Goal: Task Accomplishment & Management: Complete application form

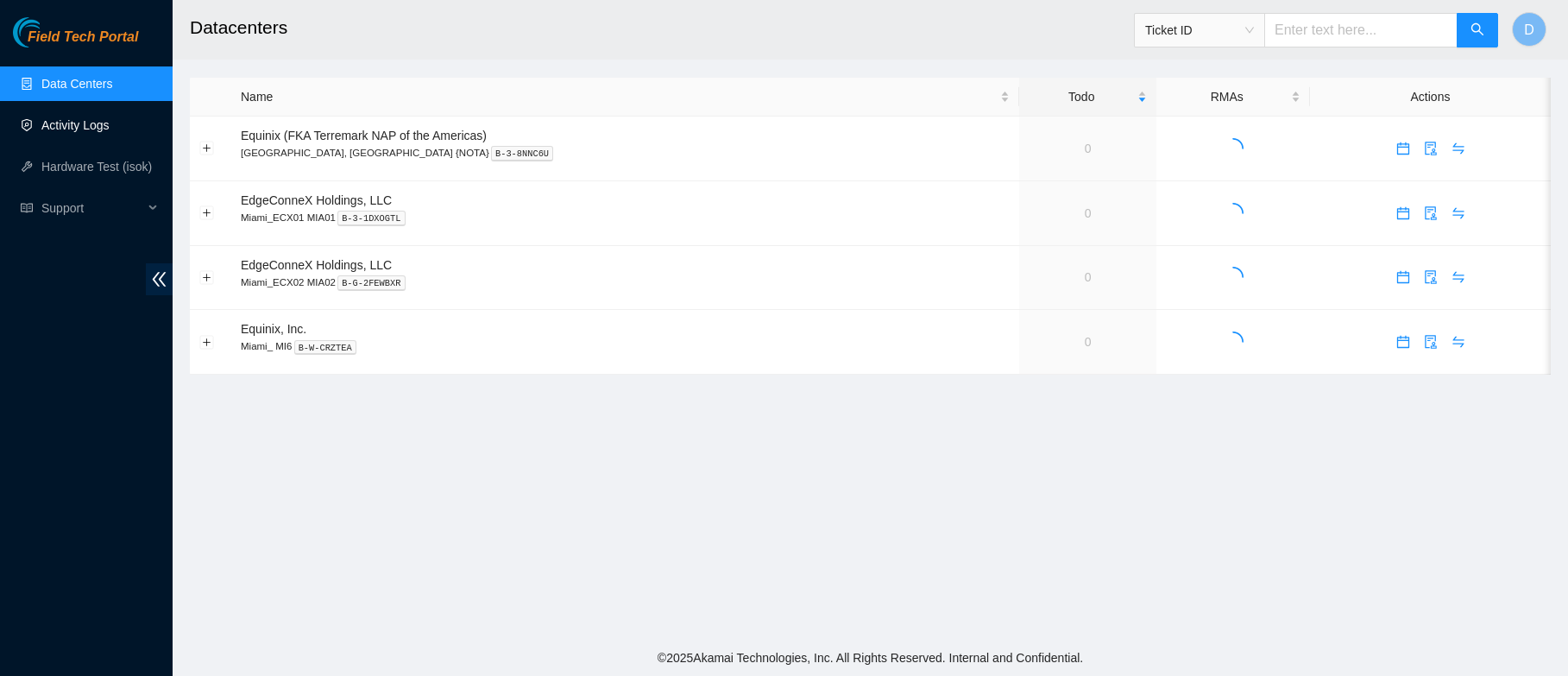
click at [81, 128] on link "Activity Logs" at bounding box center [75, 125] width 68 height 14
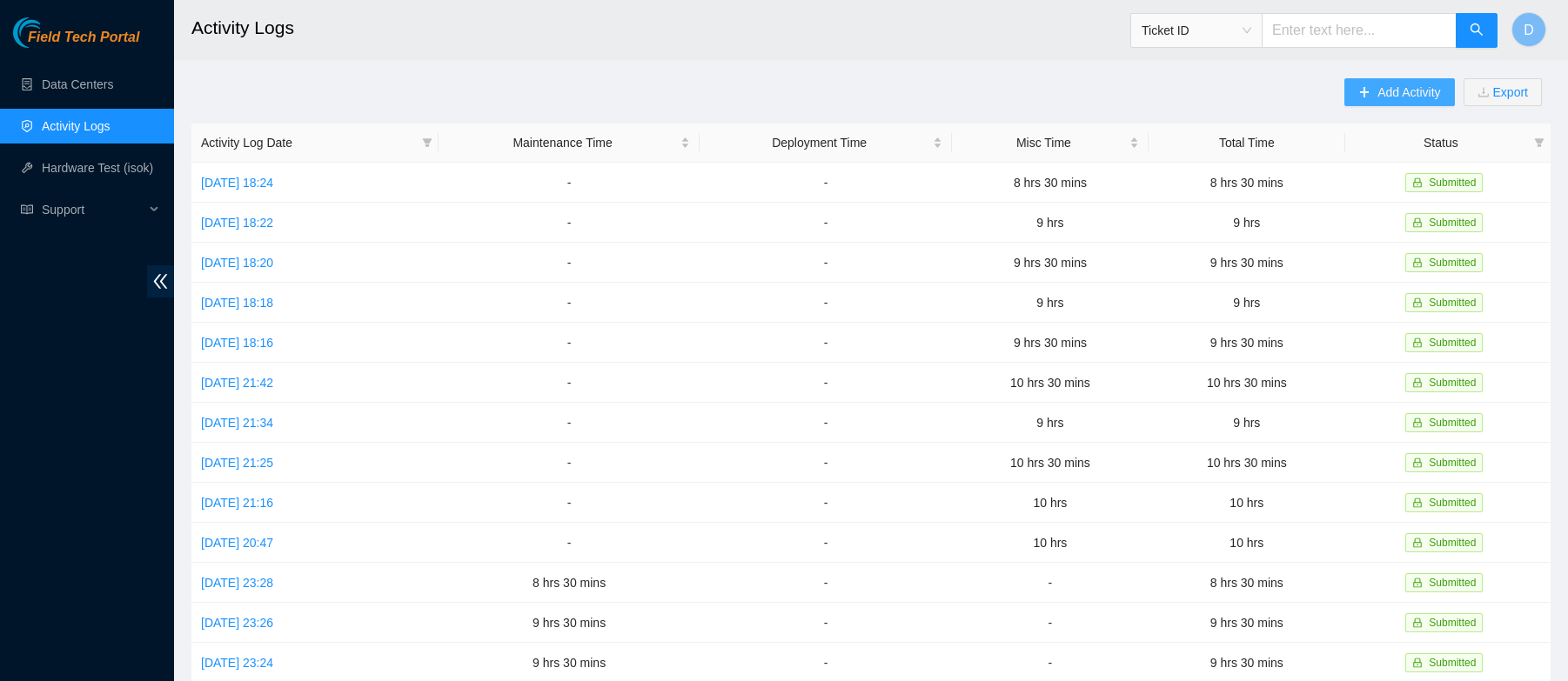
click at [1393, 82] on span "Add Activity" at bounding box center [1409, 92] width 63 height 19
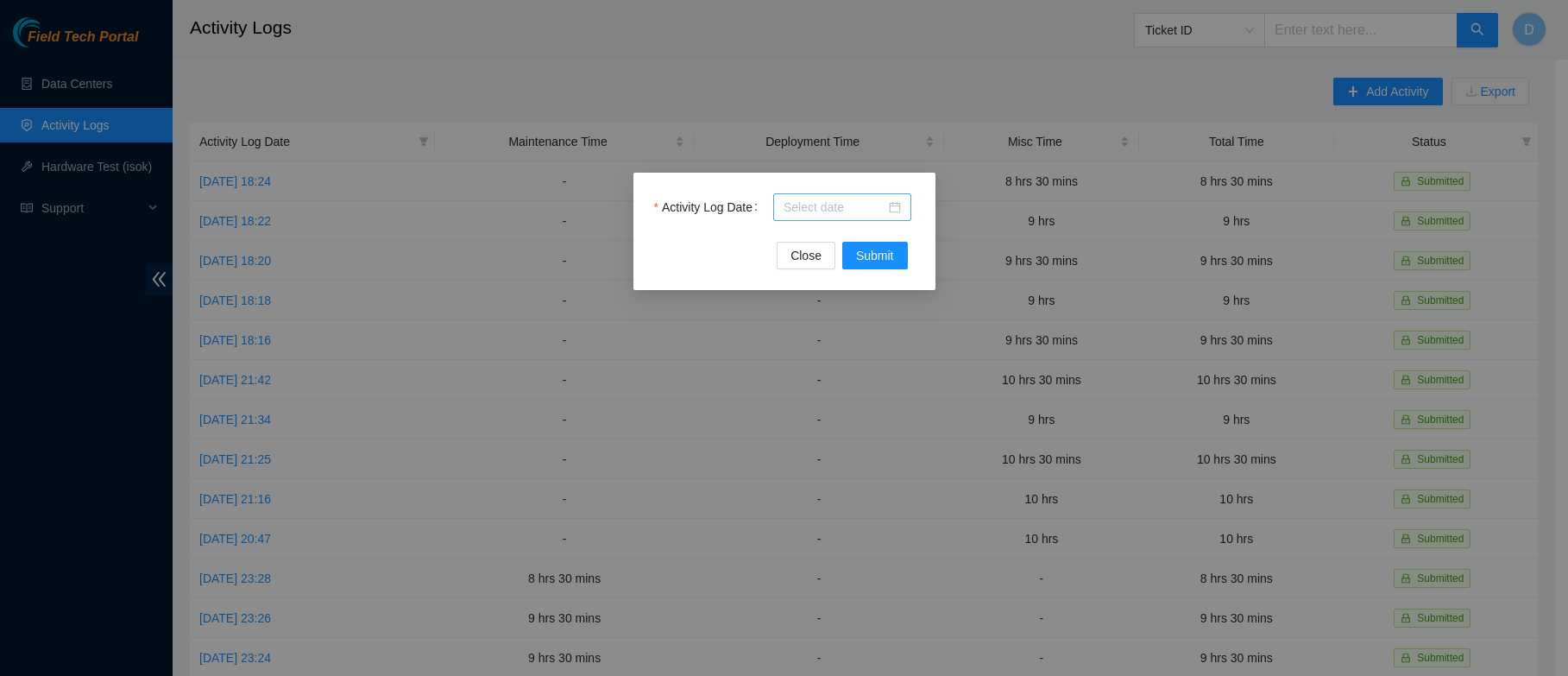
click at [895, 209] on div at bounding box center [842, 207] width 118 height 19
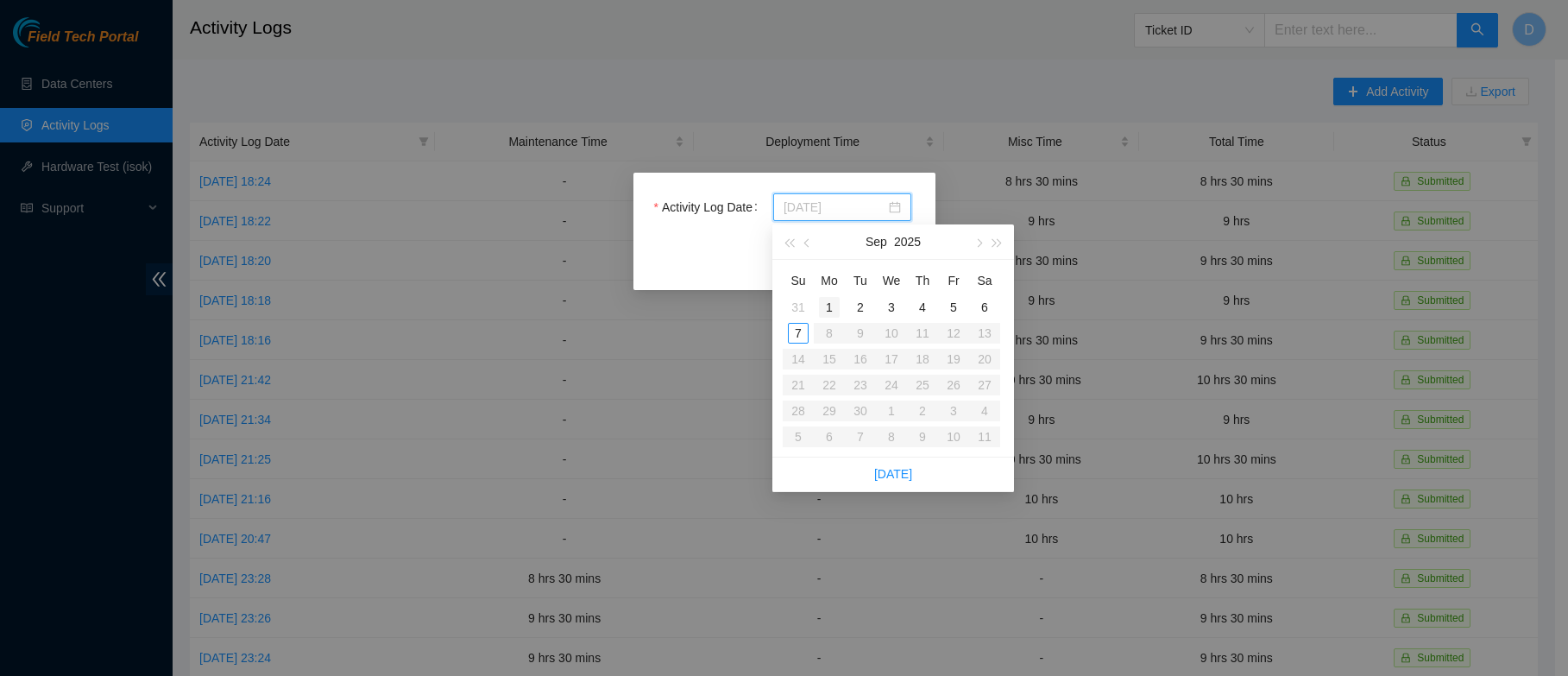
type input "[DATE]"
click at [827, 304] on div "1" at bounding box center [829, 307] width 21 height 21
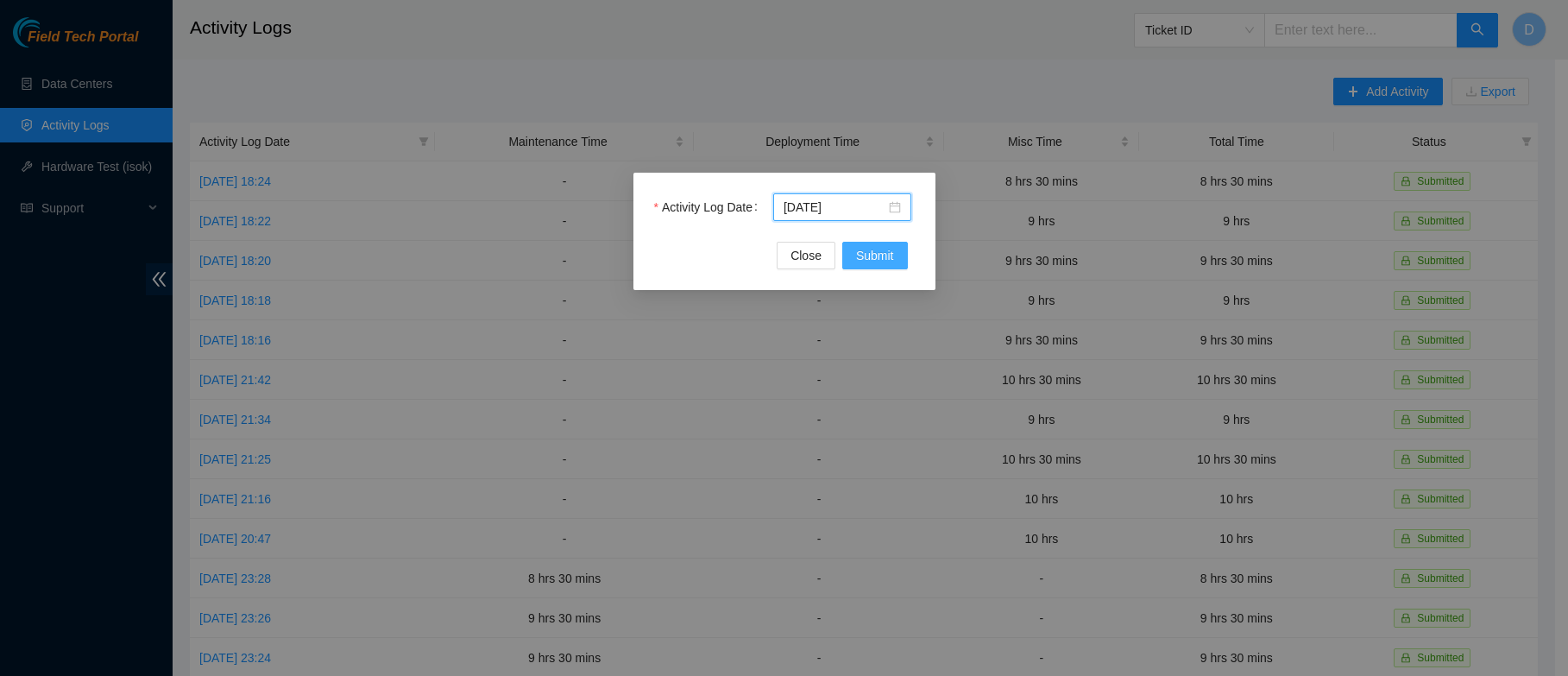
click at [873, 257] on span "Submit" at bounding box center [874, 256] width 38 height 19
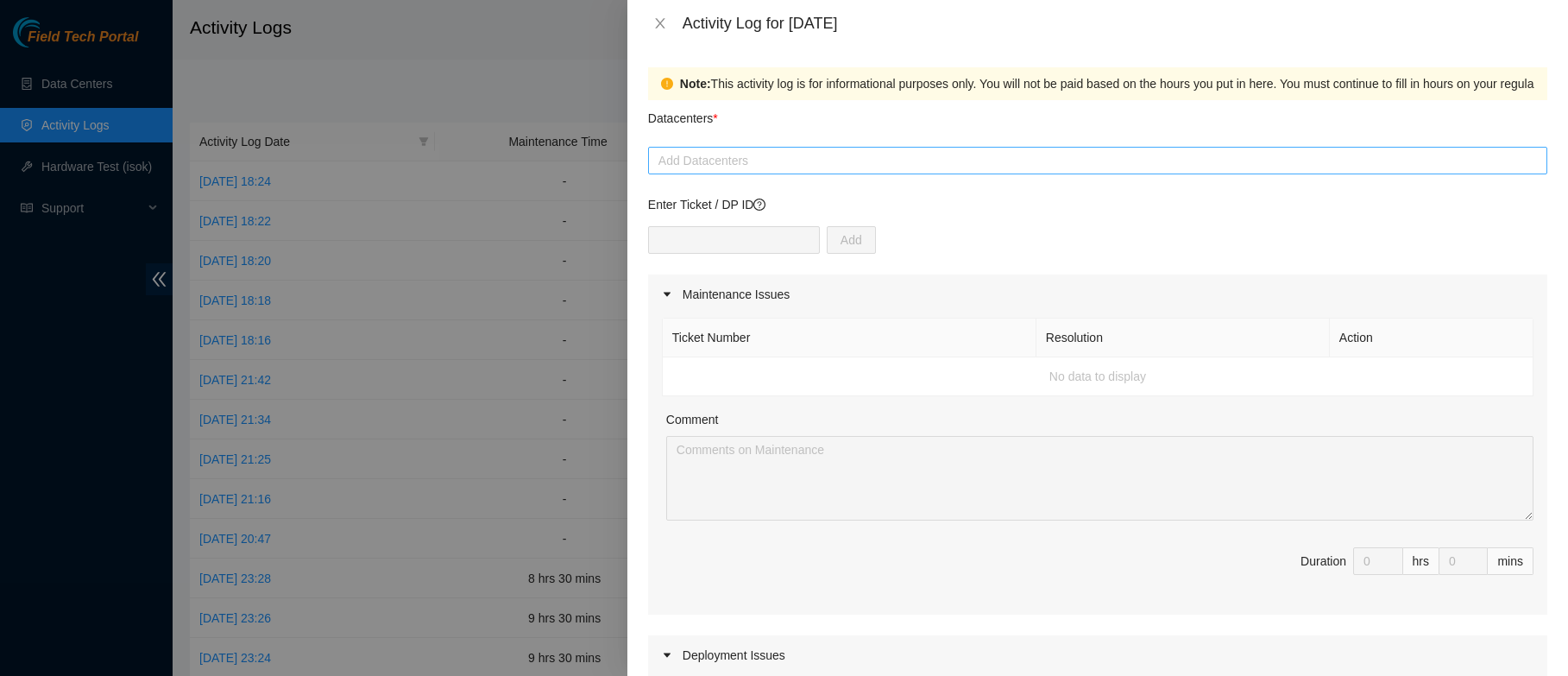
click at [787, 160] on div at bounding box center [1097, 160] width 891 height 21
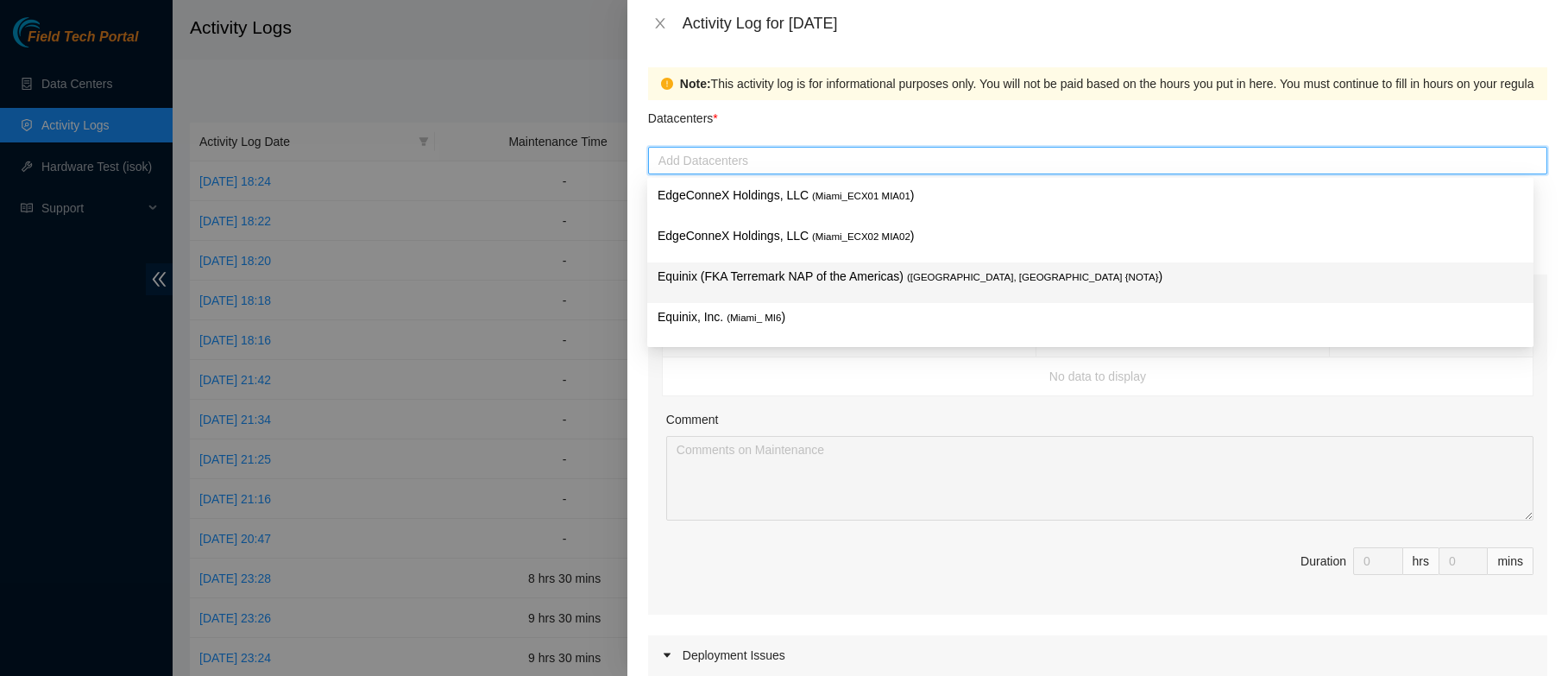
click at [906, 273] on p "Equinix (FKA Terremark NAP of the Americas) ( [GEOGRAPHIC_DATA], [GEOGRAPHIC_DA…" at bounding box center [1090, 277] width 866 height 20
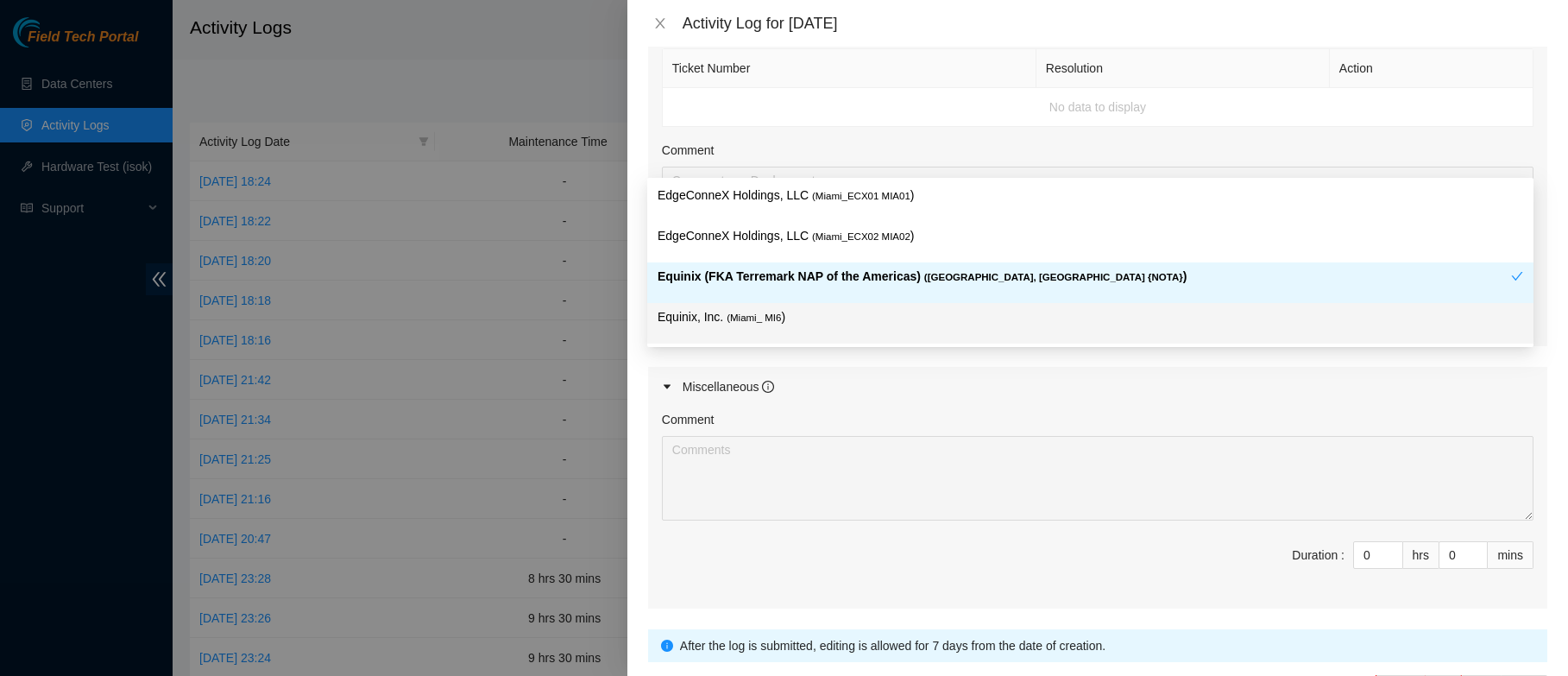
scroll to position [635, 0]
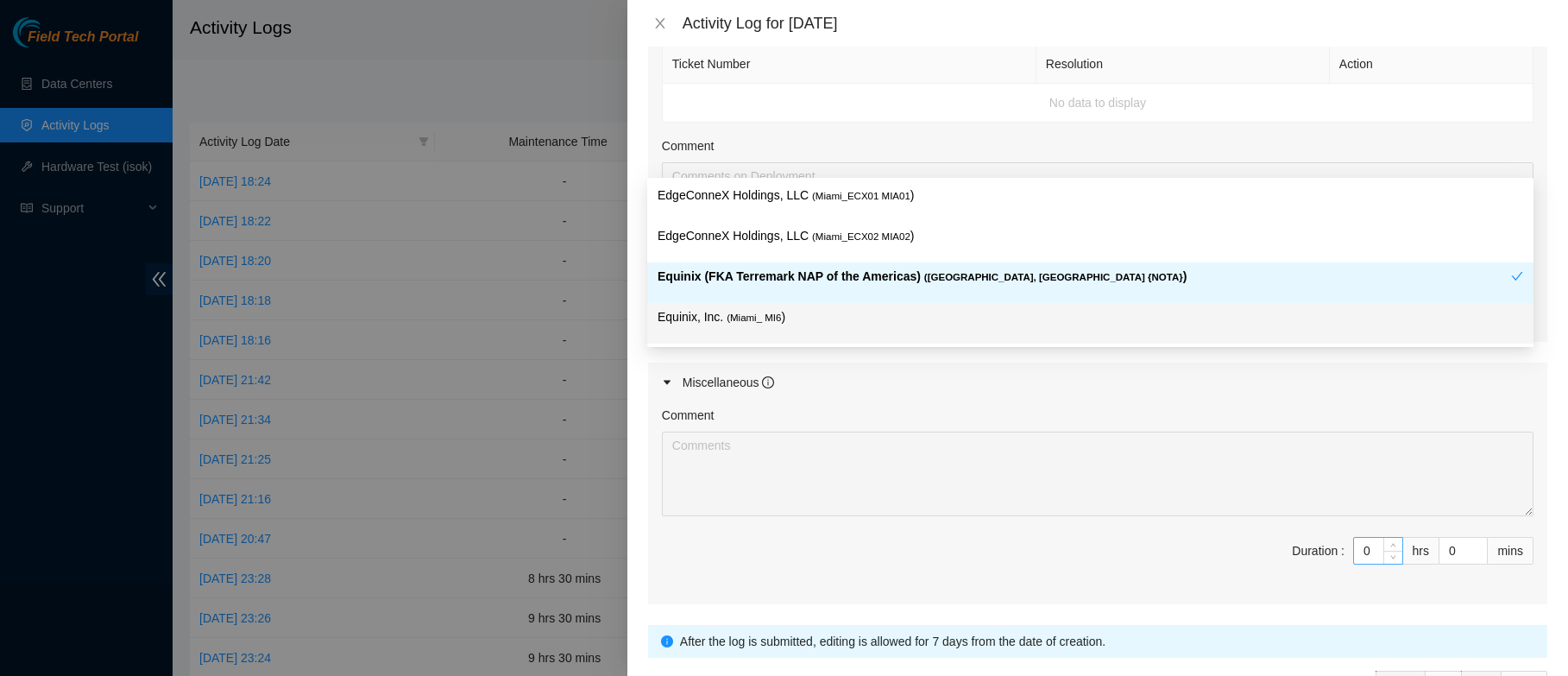
click at [1363, 545] on input "0" at bounding box center [1378, 551] width 49 height 26
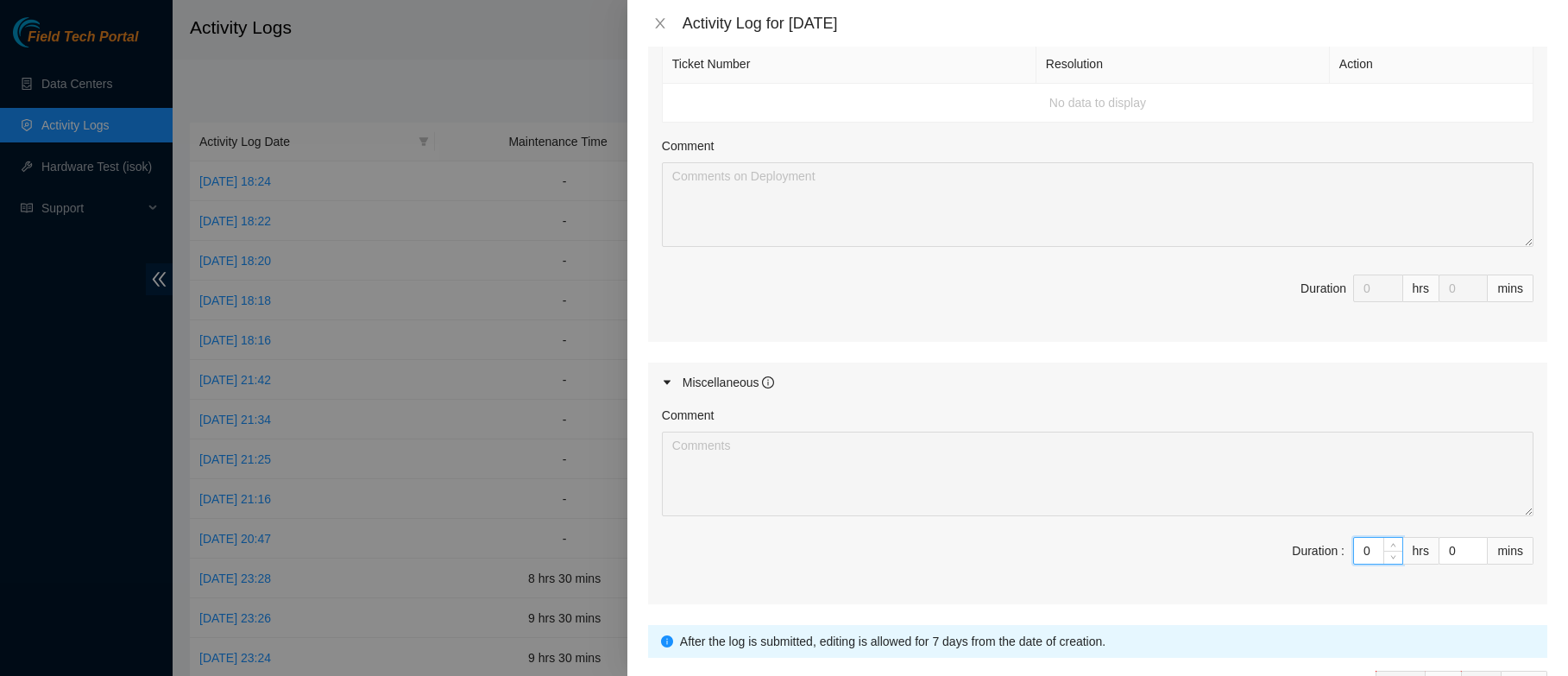
type input "08"
type input "8"
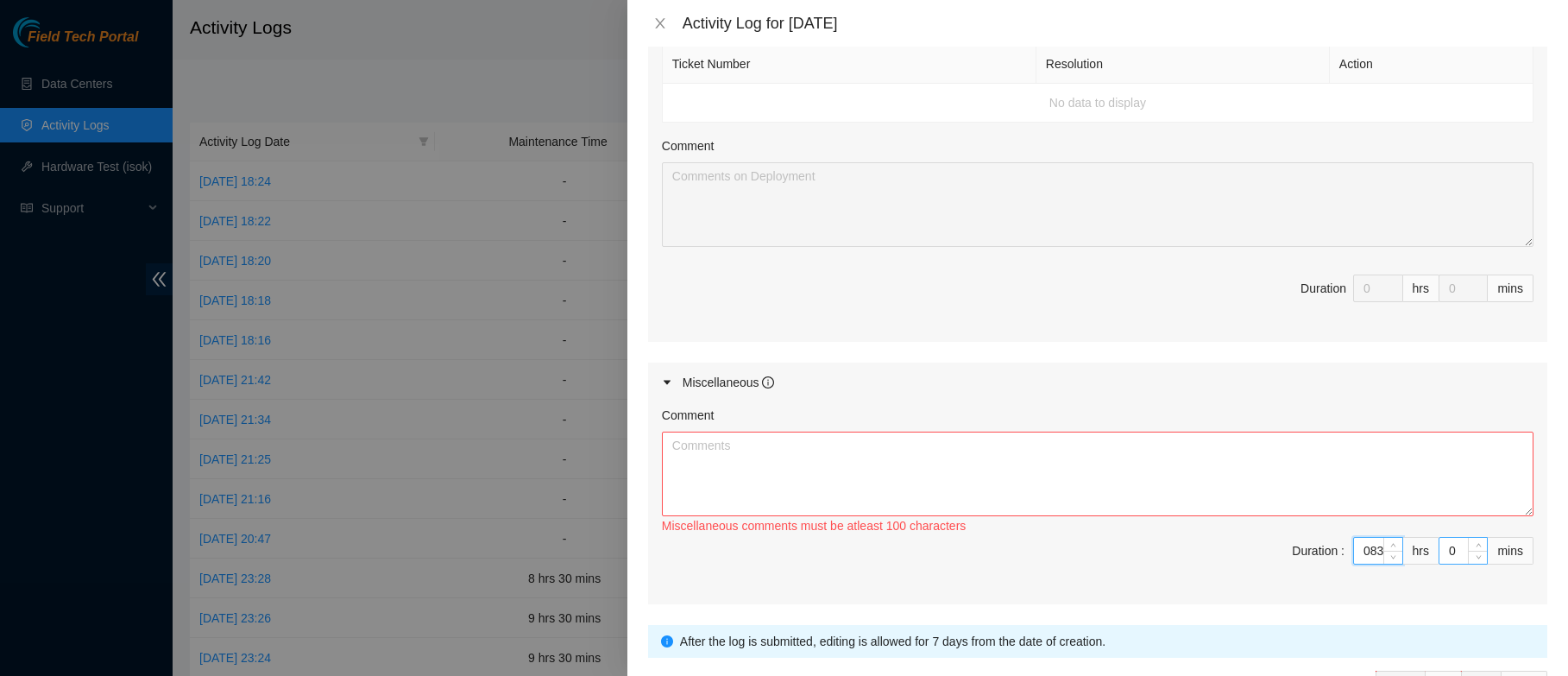
type input "23"
click at [1439, 543] on input "0" at bounding box center [1463, 551] width 48 height 26
type input "30"
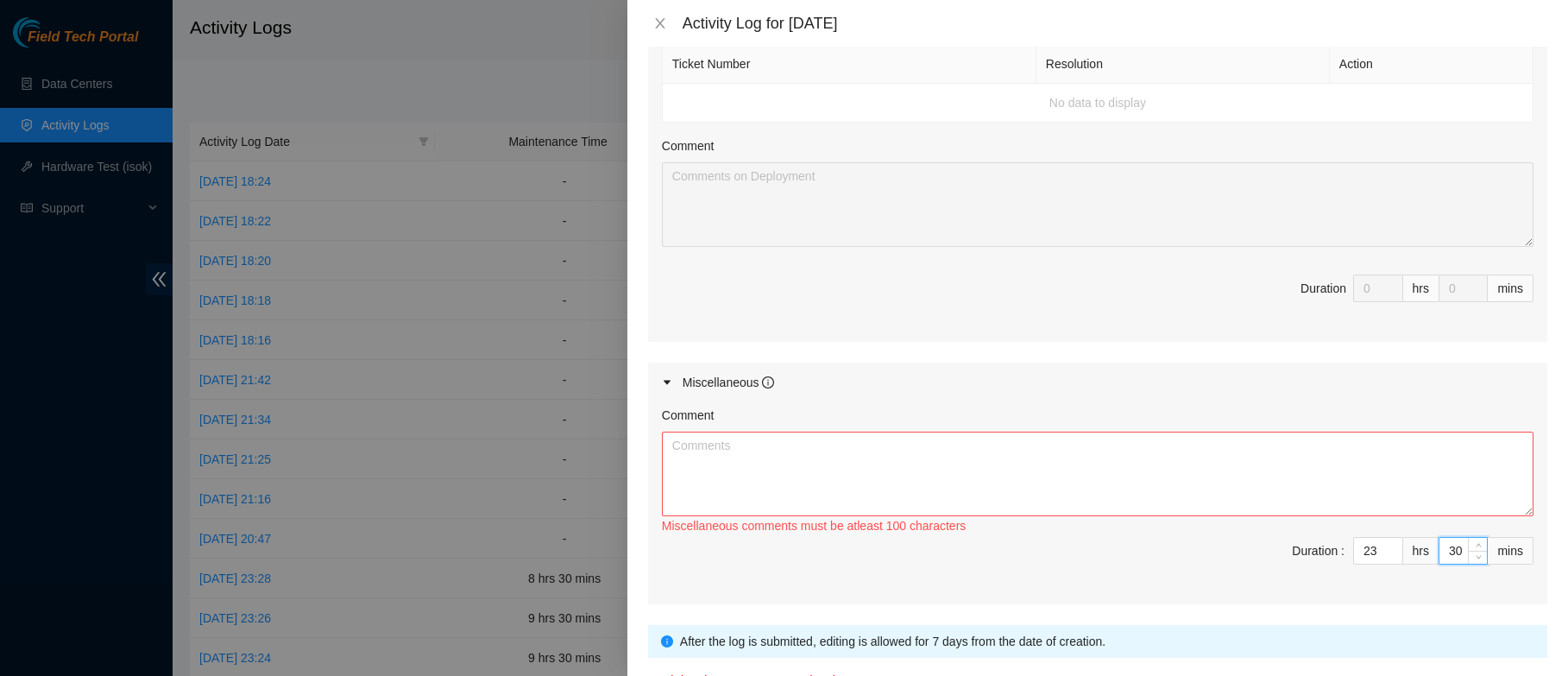
type input "30"
click at [894, 456] on textarea "Comment" at bounding box center [1097, 474] width 871 height 85
paste textarea "B-W-14ZWQRB CYRUSONE-IAD ESSL r23308 COMCAST-IAD8d camera is down B-W-14ZWQRB C…"
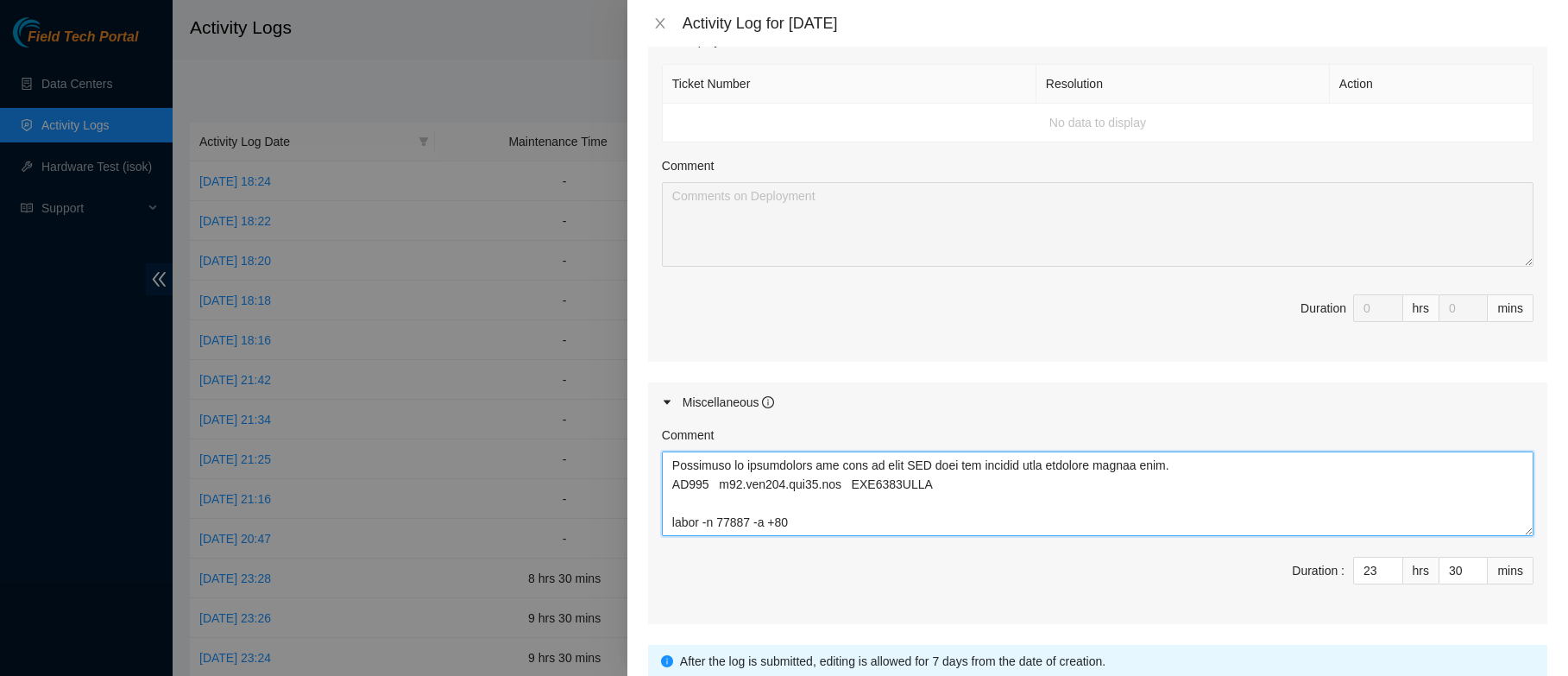
scroll to position [612, 0]
type textarea "B-W-14ZWQRB CYRUSONE-IAD ESSL r23308 COMCAST-IAD8d camera is down B-W-14ZWQRB C…"
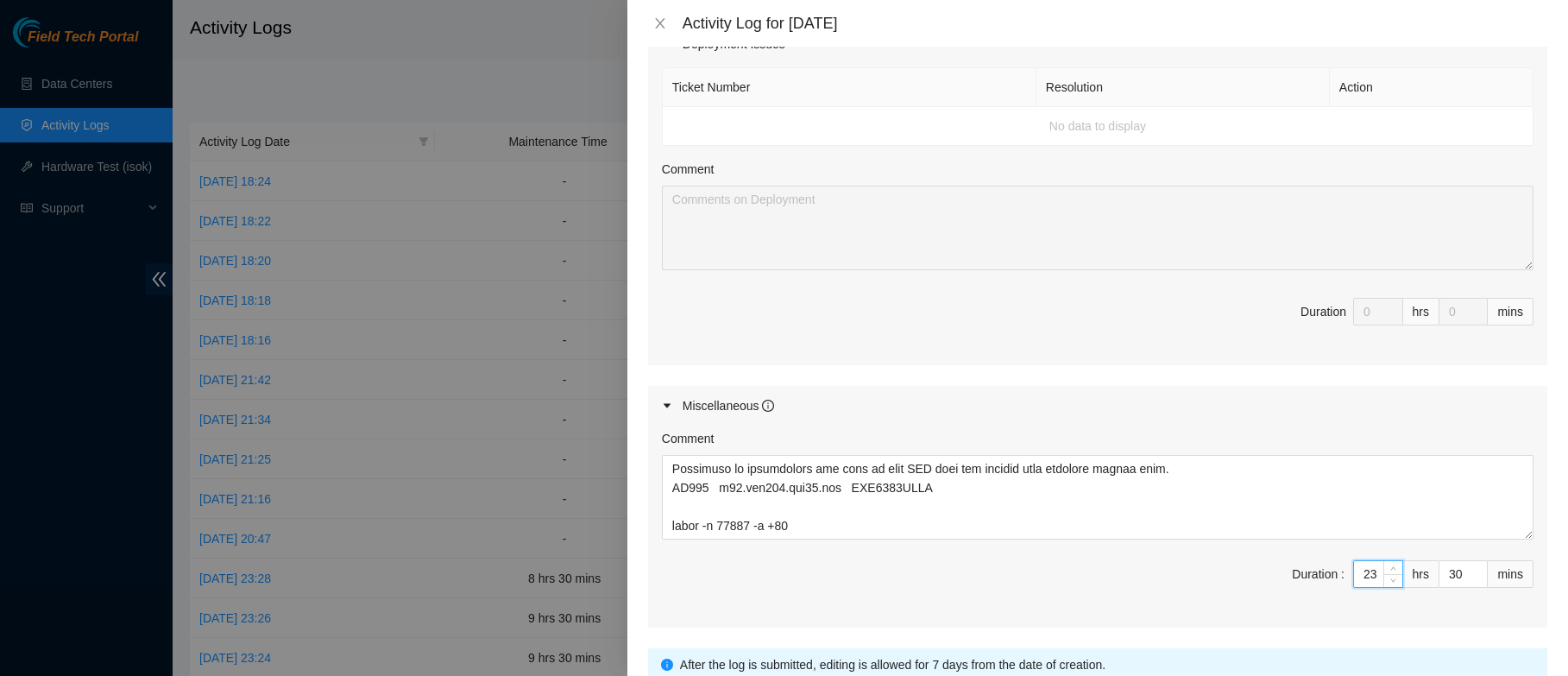
click at [1361, 571] on input "23" at bounding box center [1378, 574] width 49 height 26
type input "2"
type input "0"
type input "8"
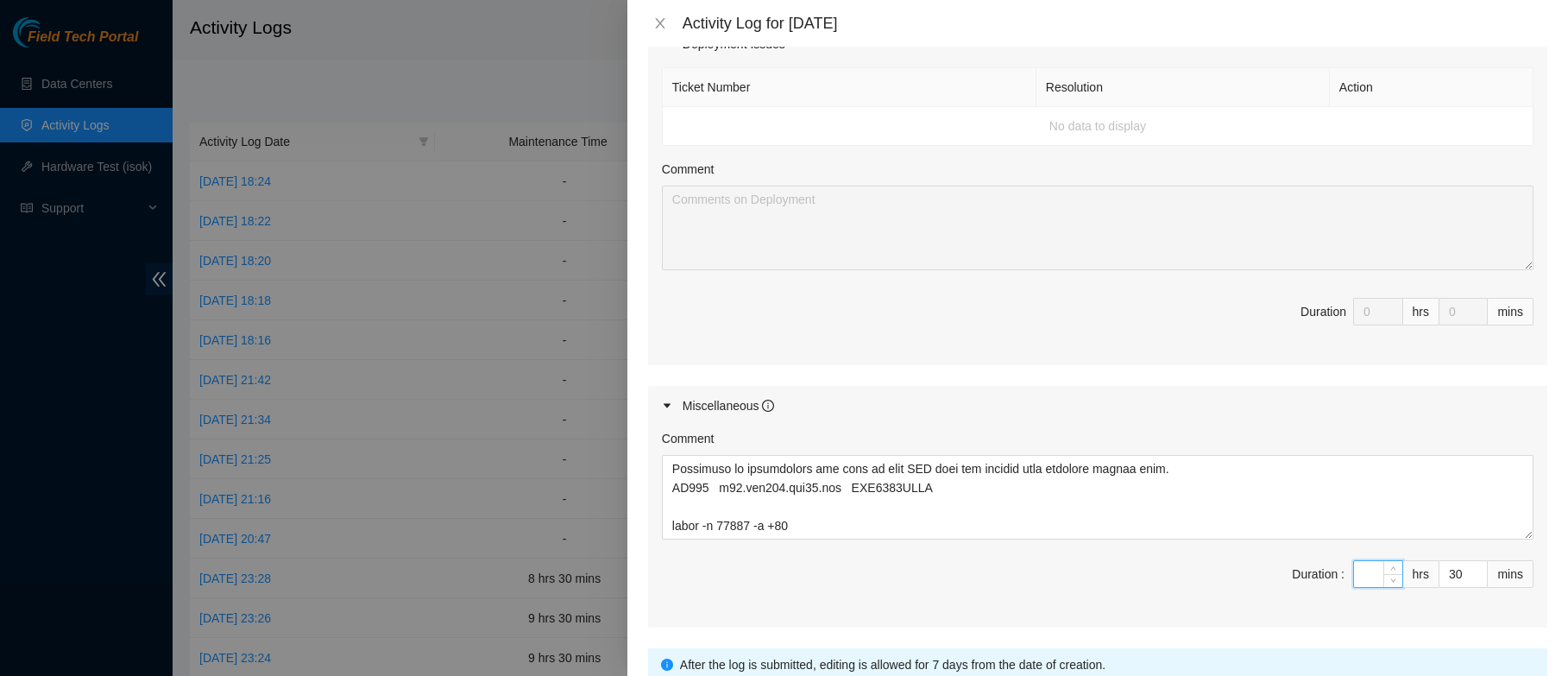
type input "8"
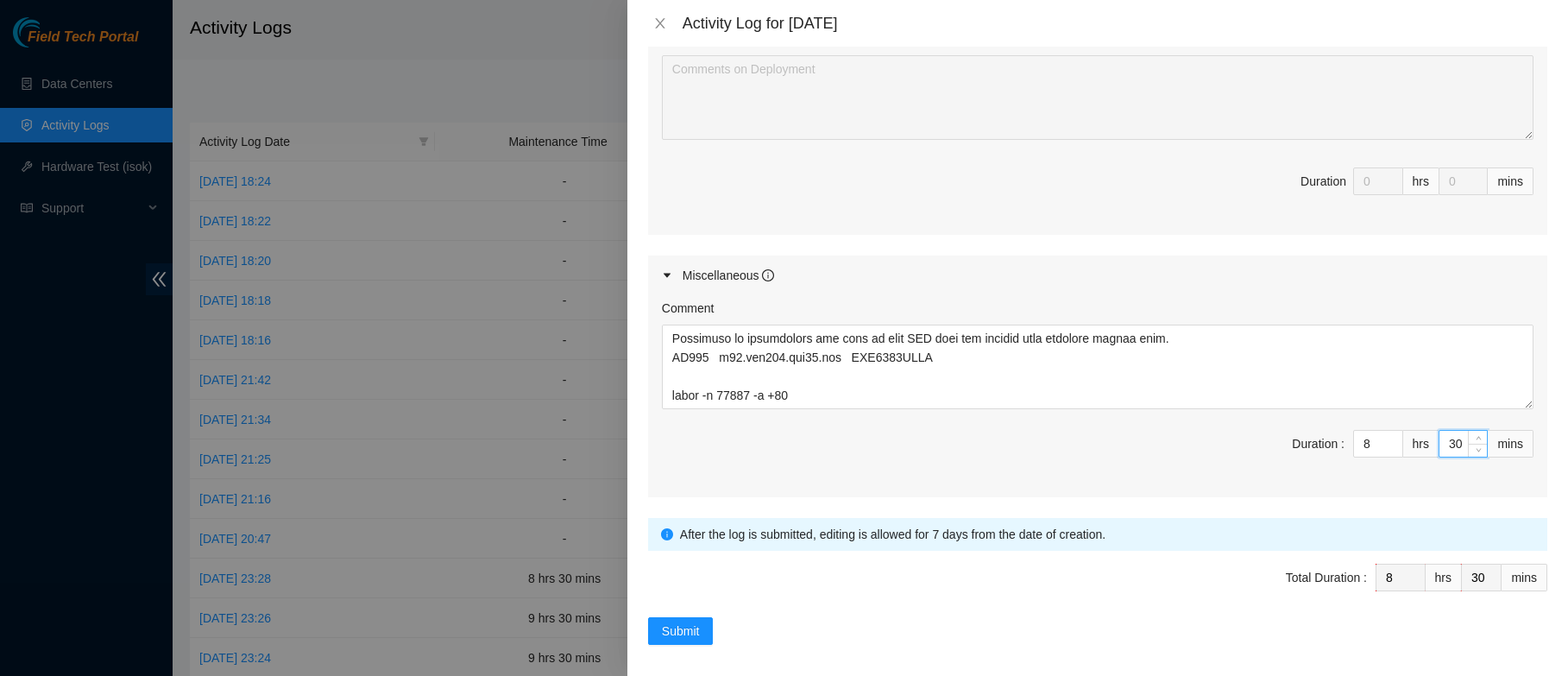
scroll to position [752, 0]
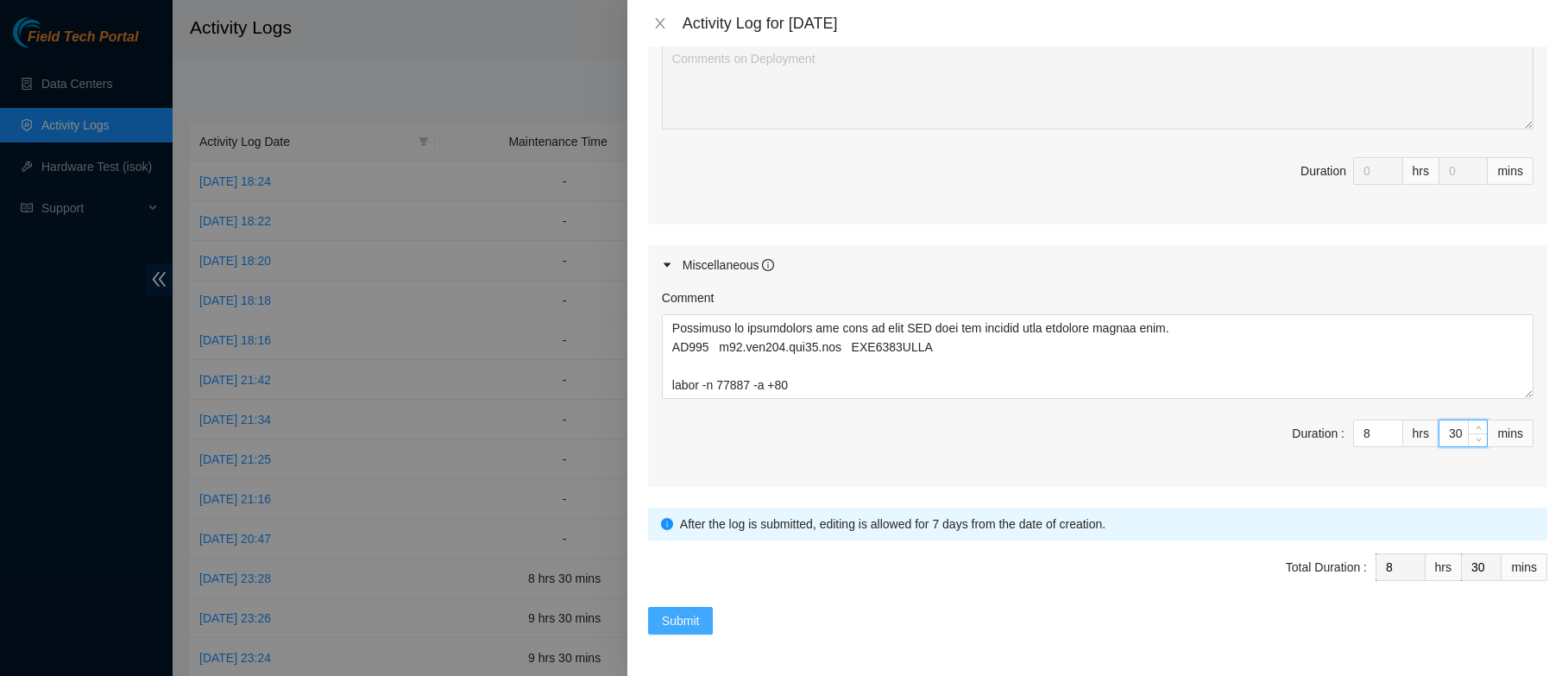
click at [688, 624] on span "Submit" at bounding box center [680, 621] width 38 height 19
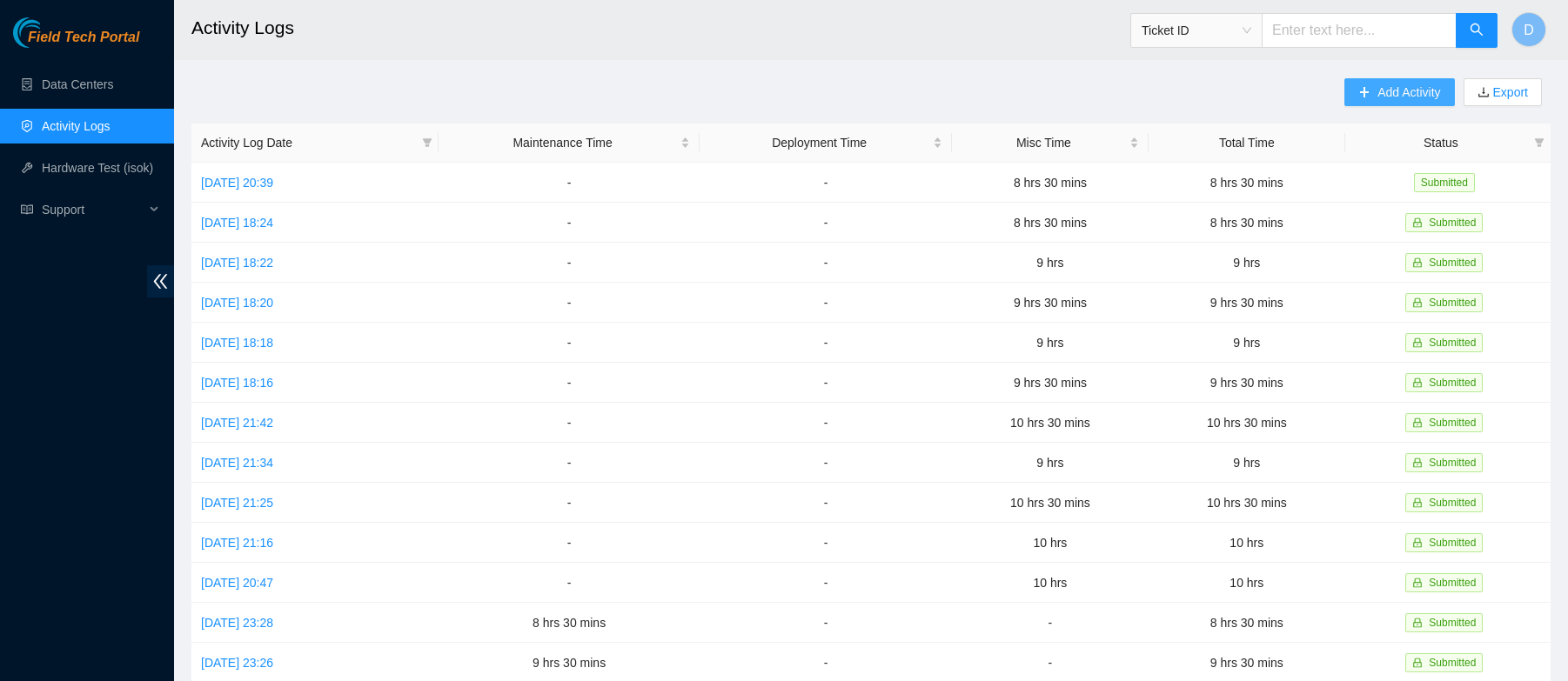
click at [1378, 83] on span "Add Activity" at bounding box center [1409, 92] width 63 height 19
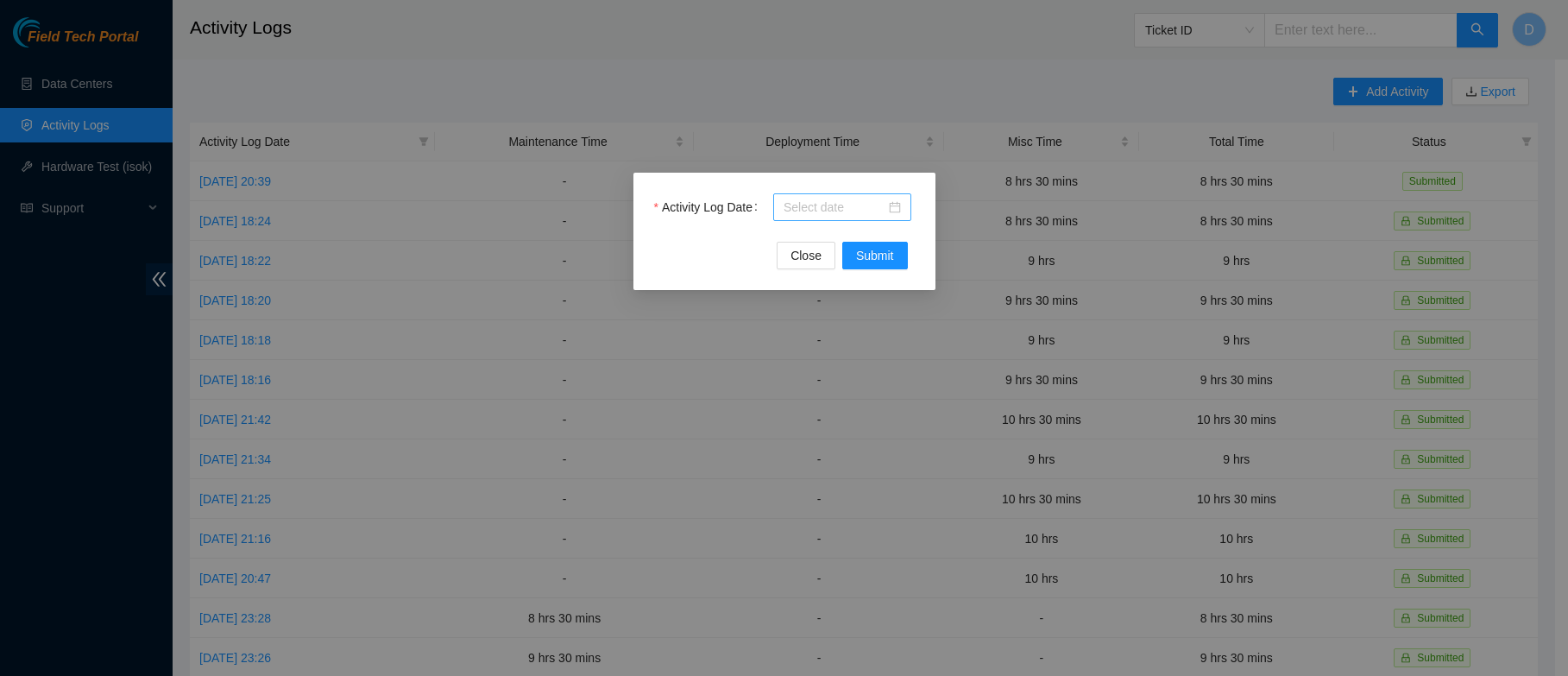
click at [894, 210] on div at bounding box center [842, 207] width 118 height 19
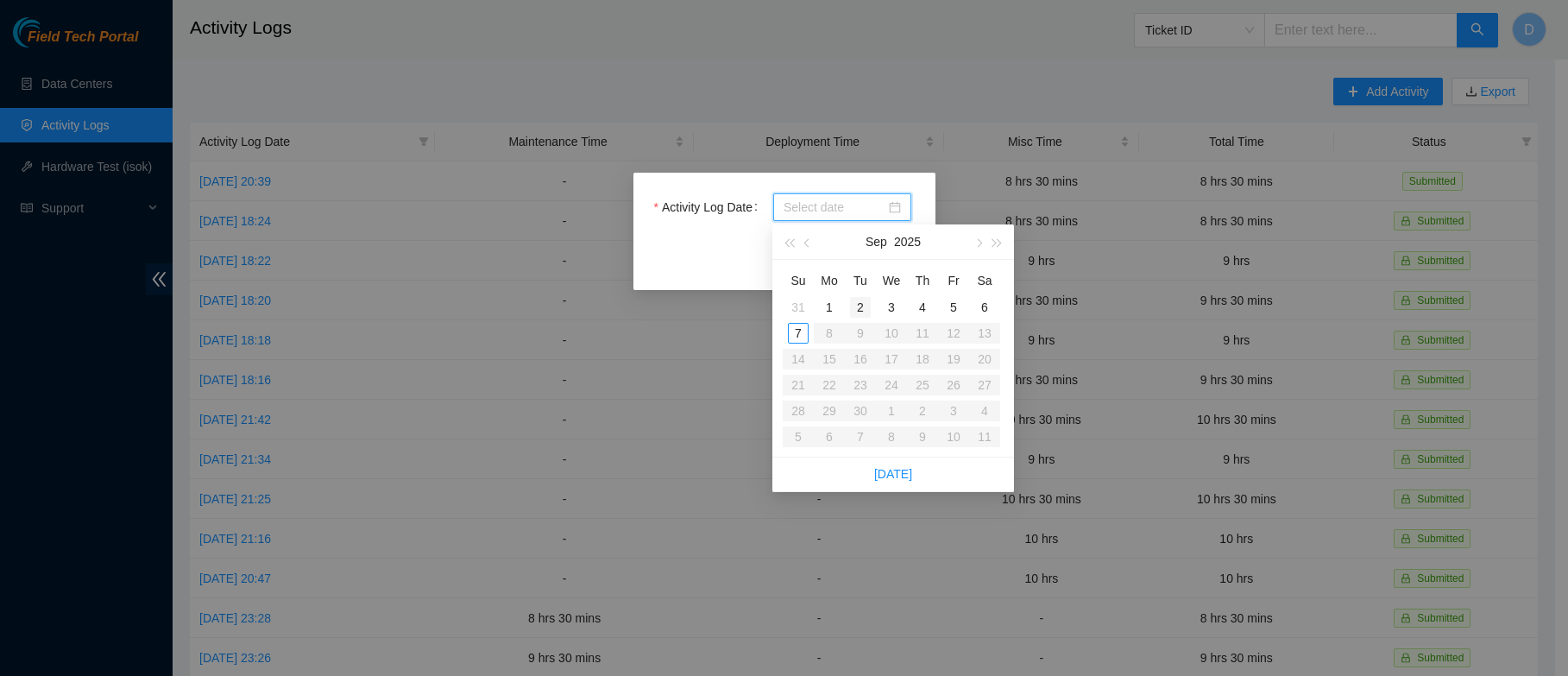
type input "[DATE]"
click at [858, 309] on div "2" at bounding box center [860, 307] width 21 height 21
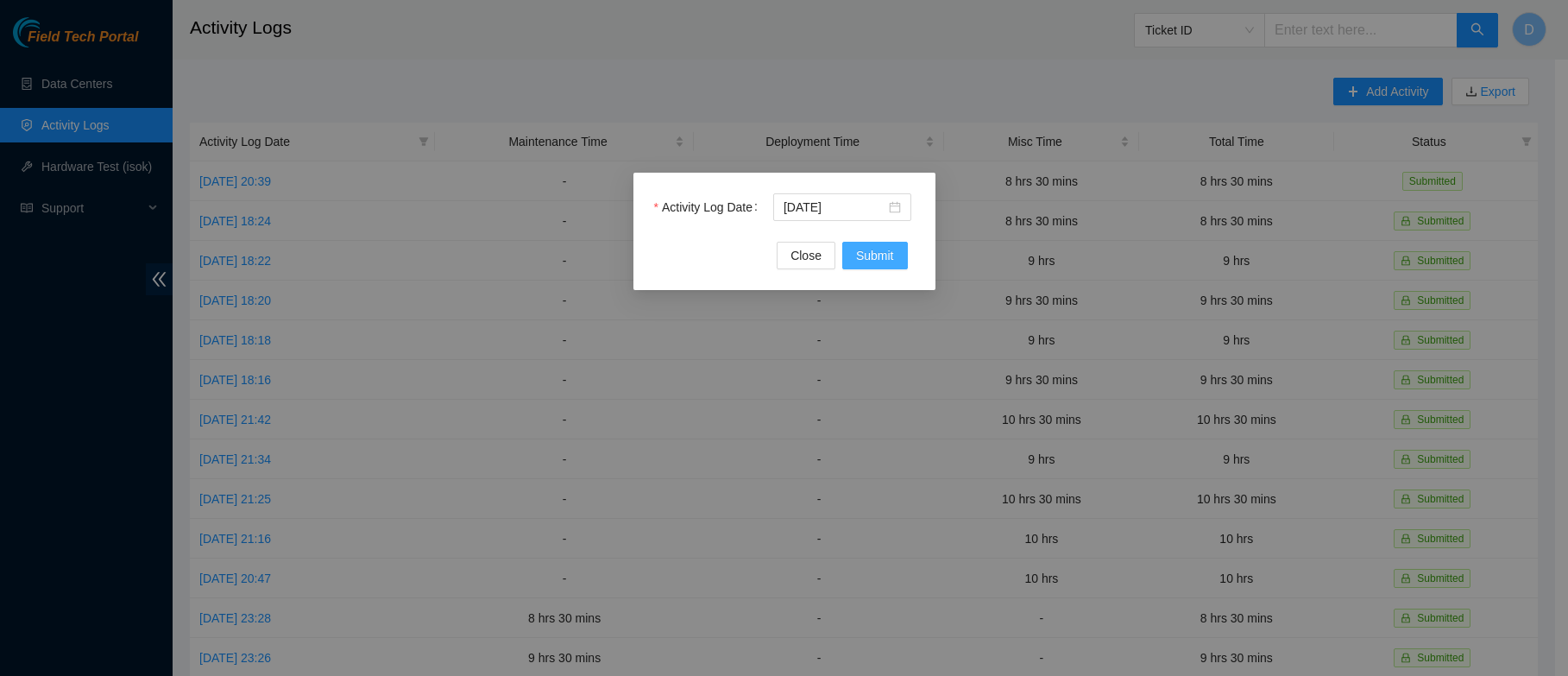
click at [878, 258] on span "Submit" at bounding box center [874, 256] width 38 height 19
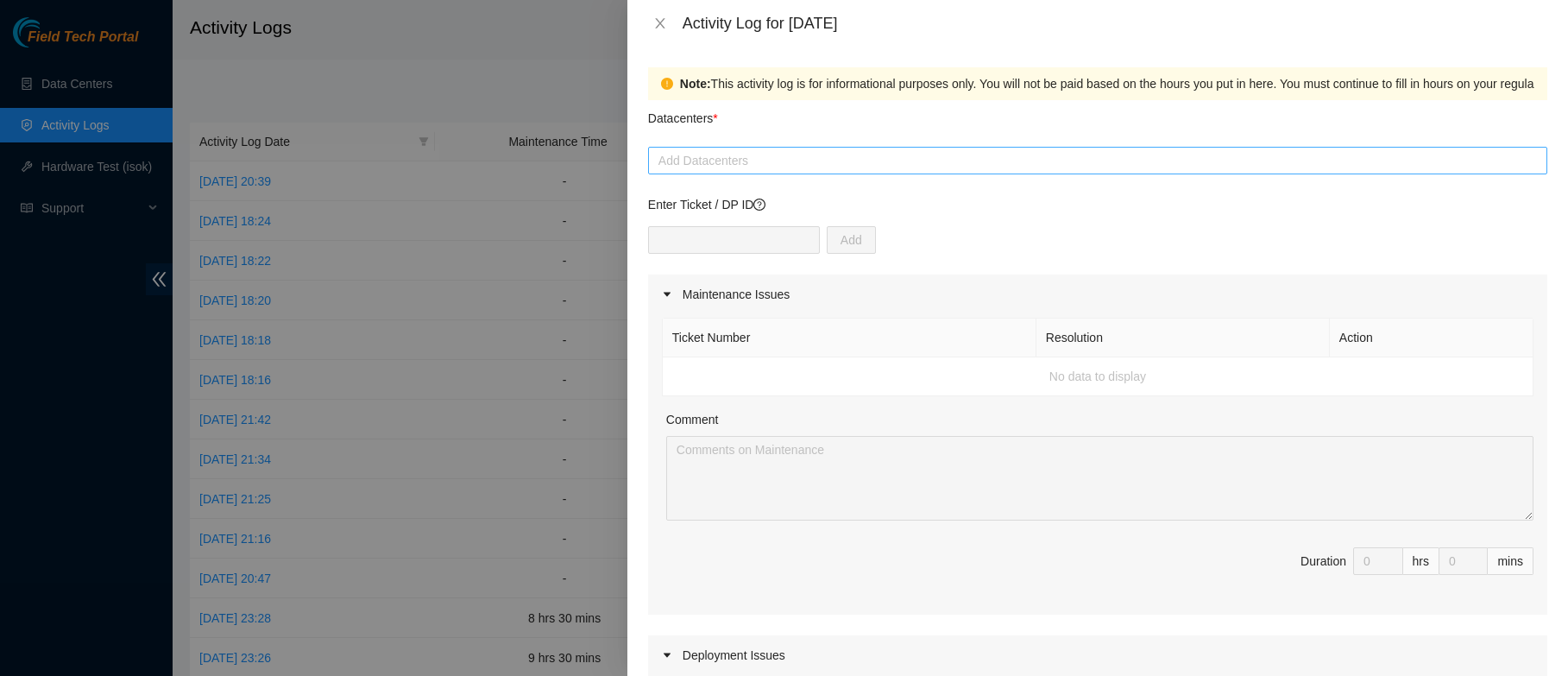
click at [749, 166] on div at bounding box center [1097, 160] width 891 height 21
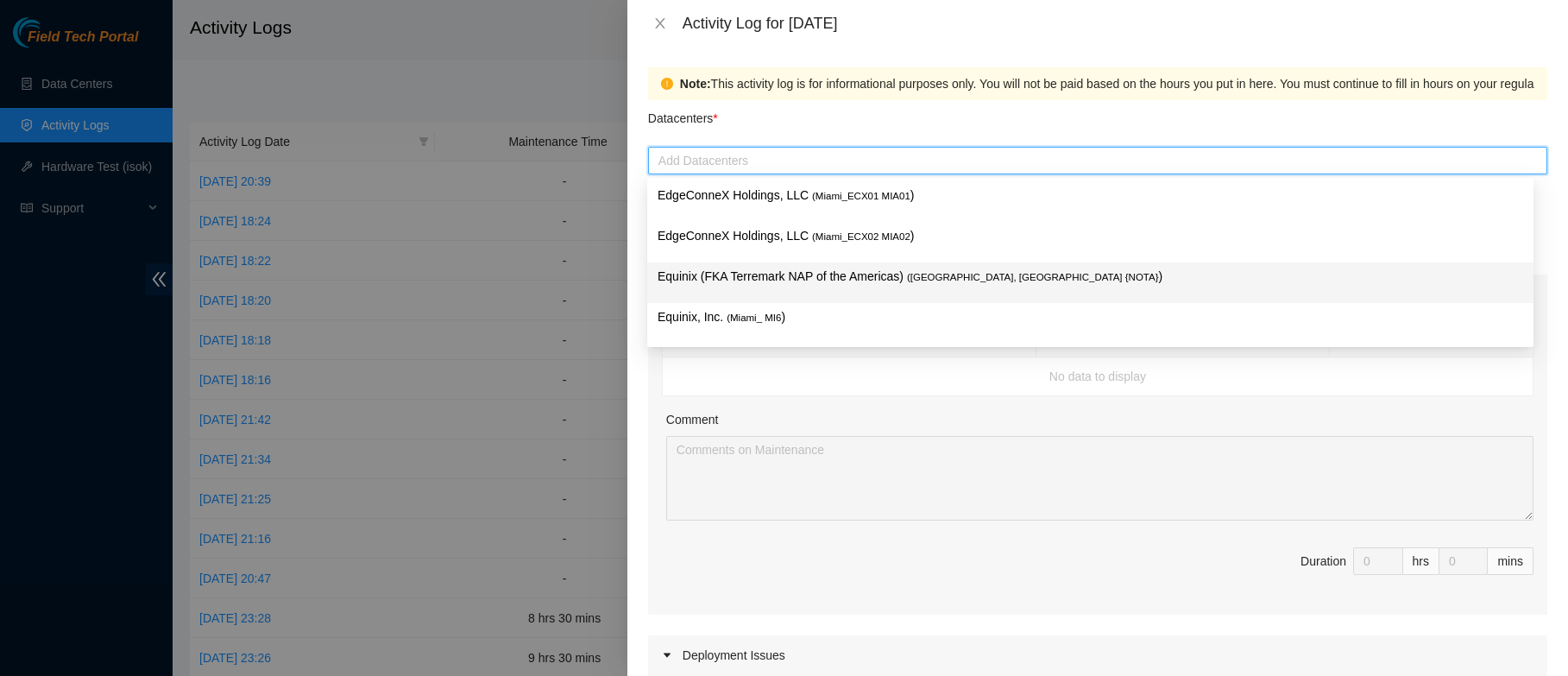
click at [830, 273] on p "Equinix (FKA Terremark NAP of the Americas) ( [GEOGRAPHIC_DATA], [GEOGRAPHIC_DA…" at bounding box center [1090, 277] width 866 height 20
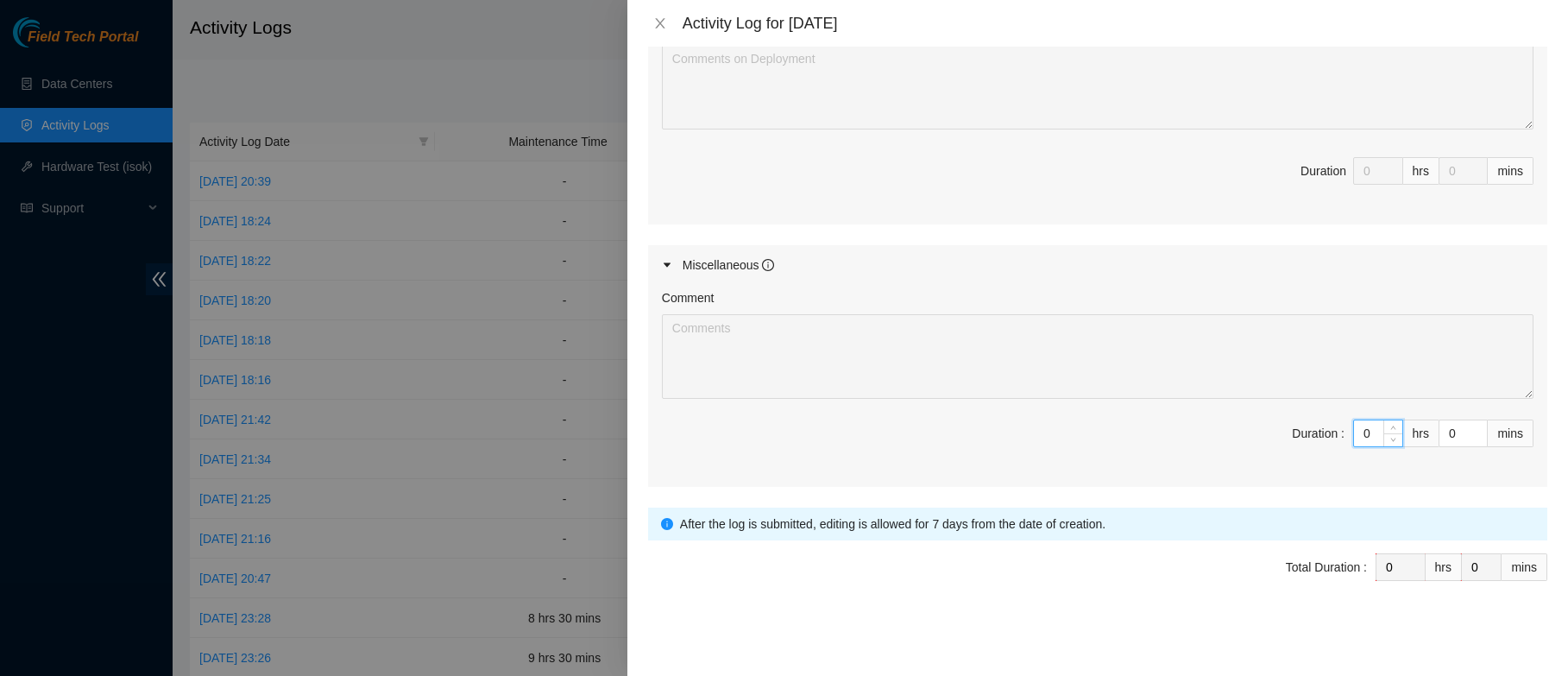
click at [1365, 439] on input "0" at bounding box center [1378, 433] width 49 height 26
type input "09"
type input "9"
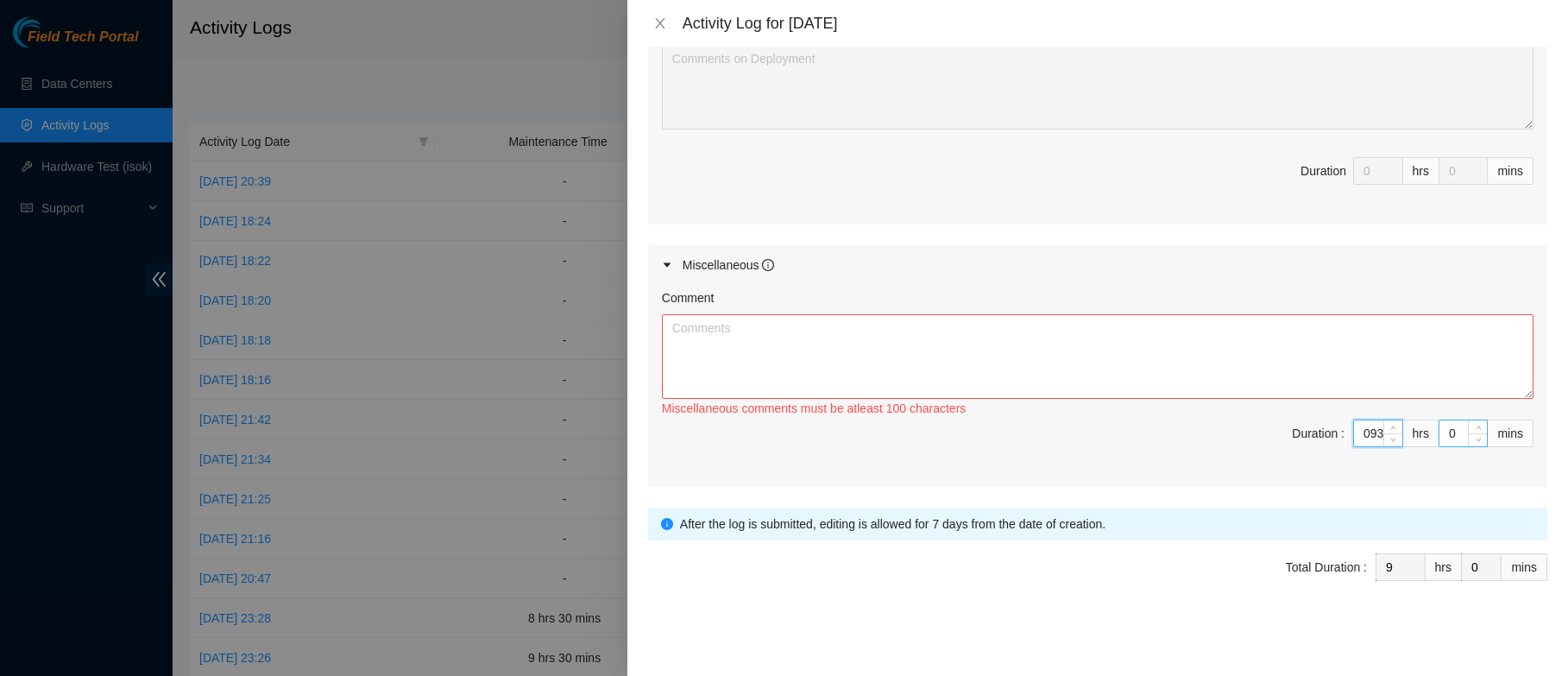
type input "23"
click at [1439, 425] on input "0" at bounding box center [1463, 433] width 48 height 26
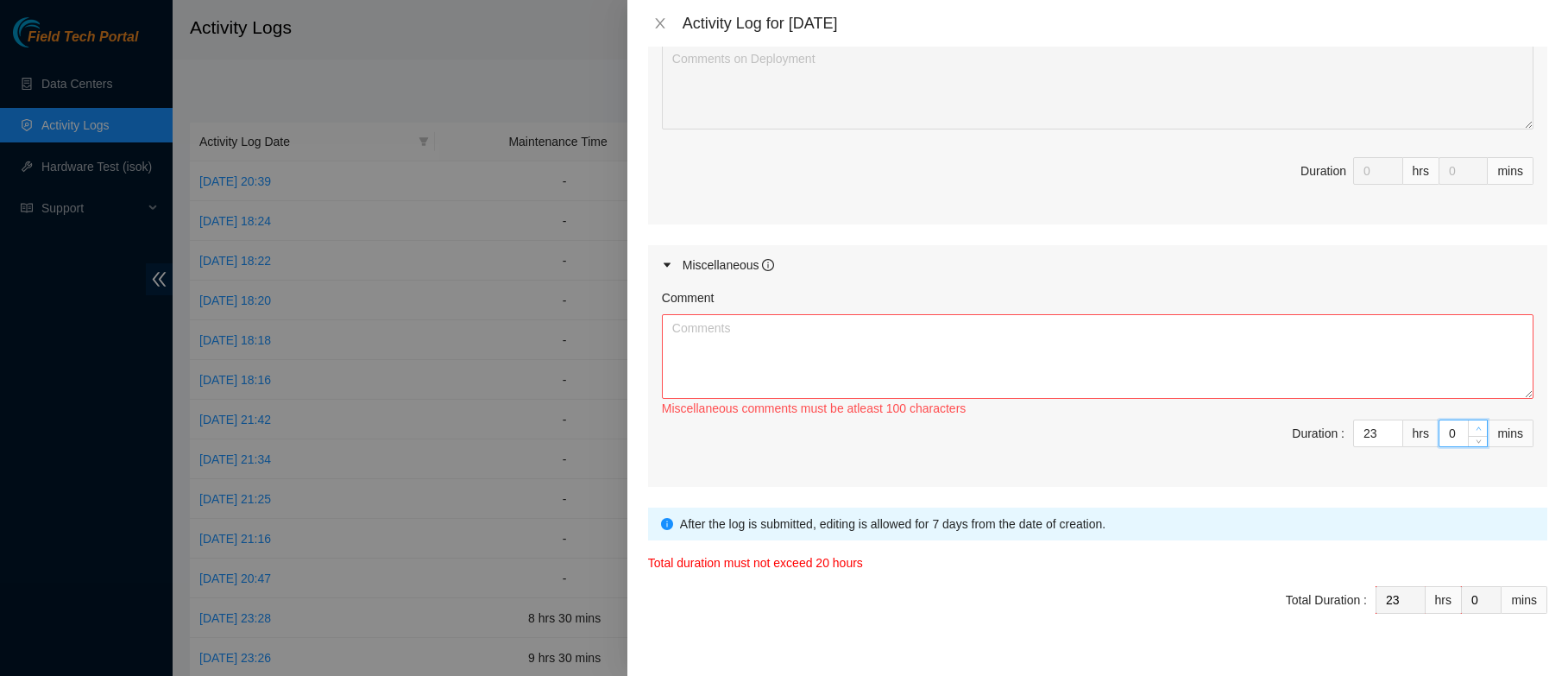
type input "30"
type input "22"
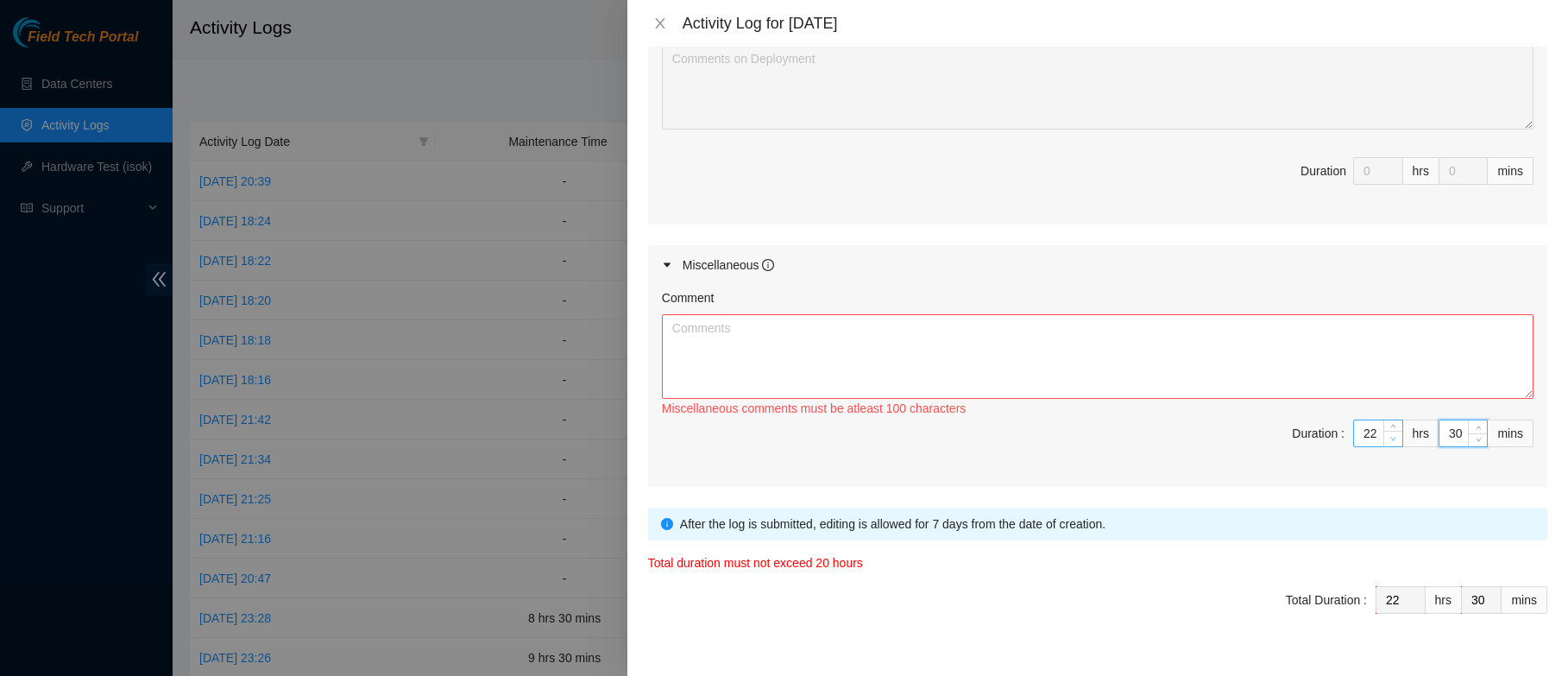
click at [1383, 436] on span "Decrease Value" at bounding box center [1392, 438] width 19 height 16
type input "2"
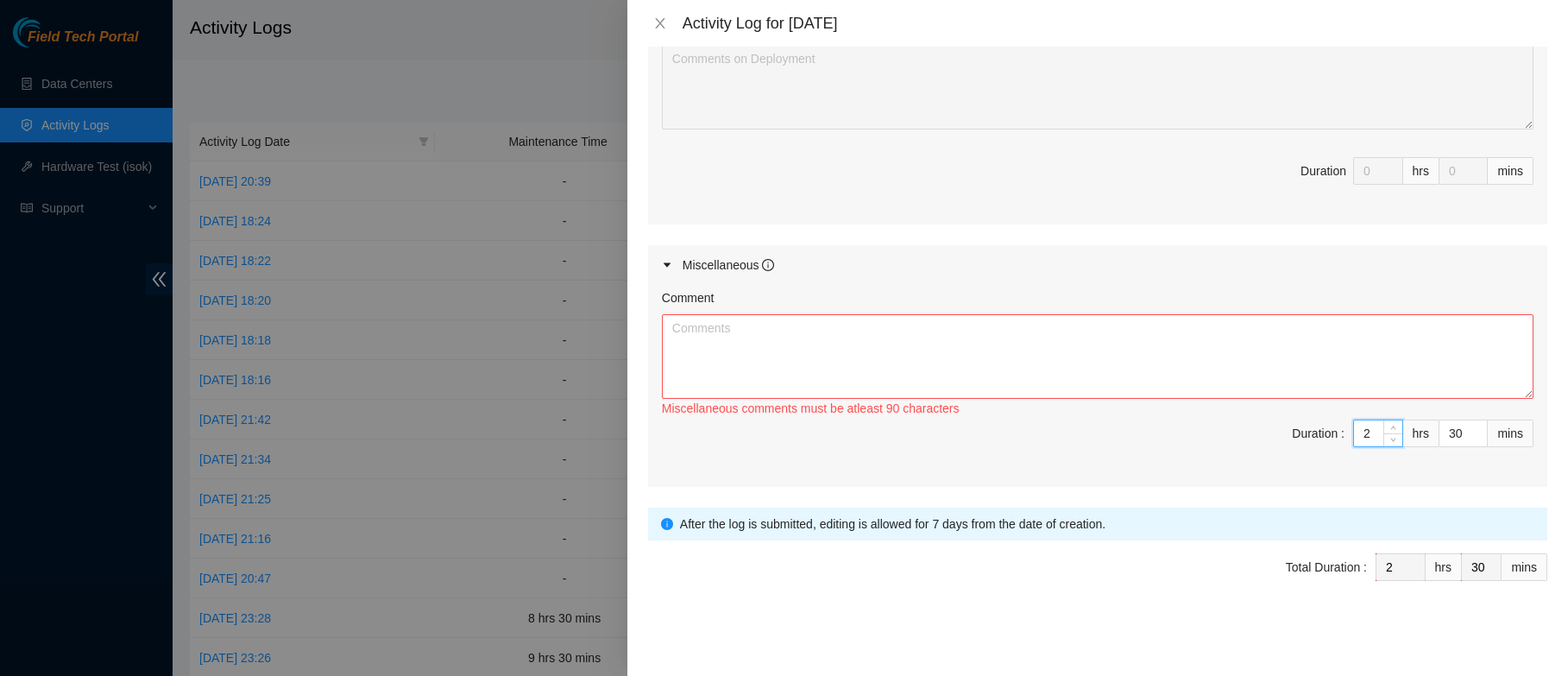
type input "0"
type input "9"
click at [1442, 428] on input "30" at bounding box center [1463, 433] width 48 height 26
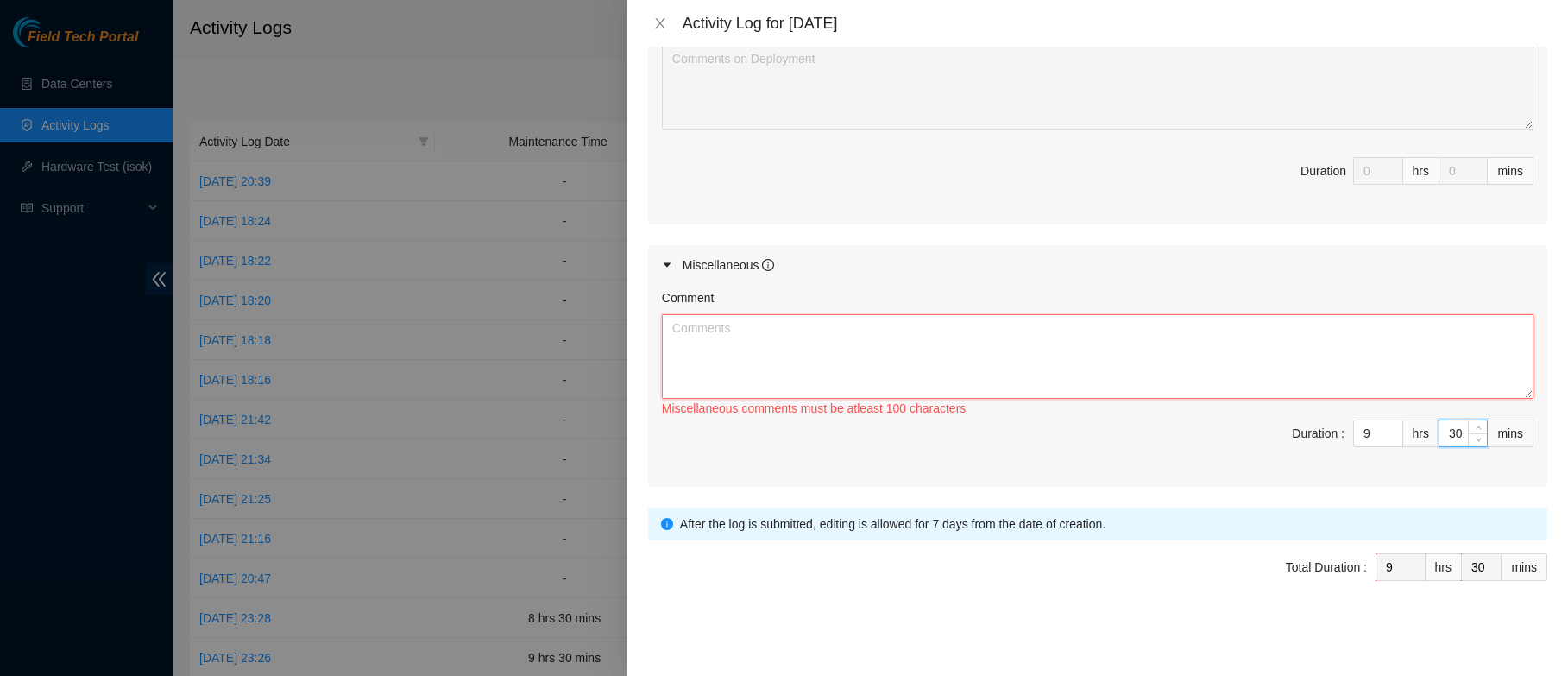
click at [1217, 360] on textarea "Comment" at bounding box center [1097, 357] width 871 height 85
click at [809, 322] on textarea "Comment" at bounding box center [1097, 357] width 871 height 85
paste textarea "B-V-5PHDIGU FABRIC-ORD2 r20.spine101.ord02.fab eth-1/1/32 down r01.leaf109.ord0…"
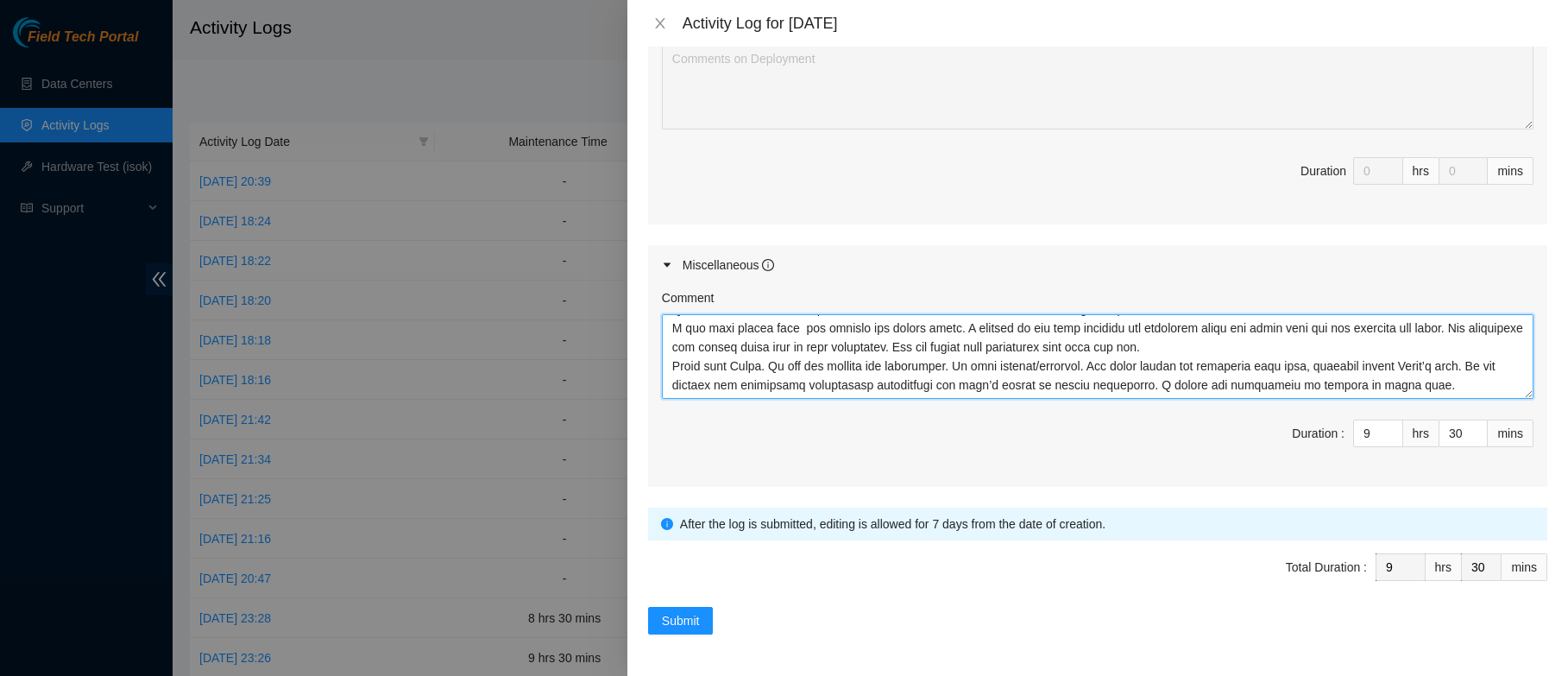
scroll to position [6439, 0]
type textarea "B-V-5PHDIGU FABRIC-ORD2 r20.spine101.ord02.fab eth-1/1/32 down r01.leaf109.ord0…"
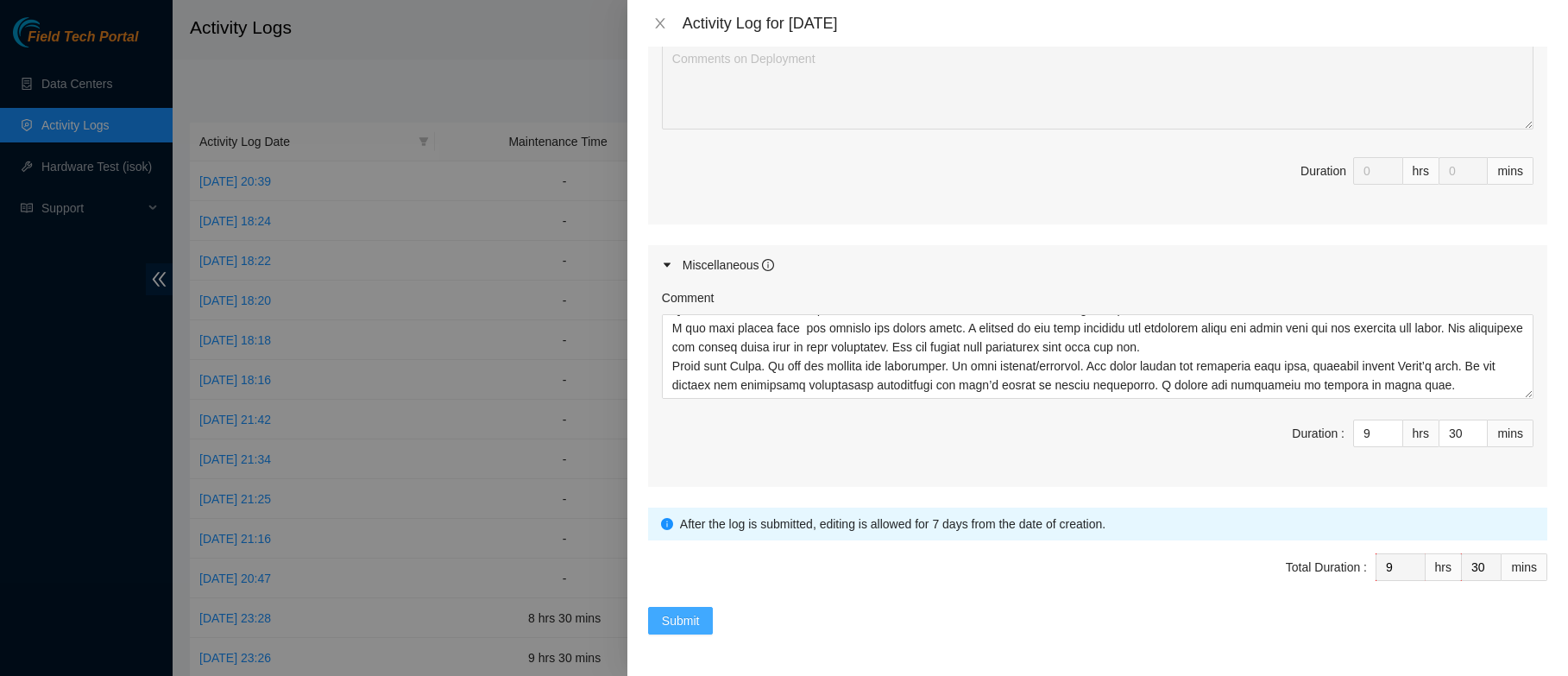
click at [680, 624] on span "Submit" at bounding box center [680, 621] width 38 height 19
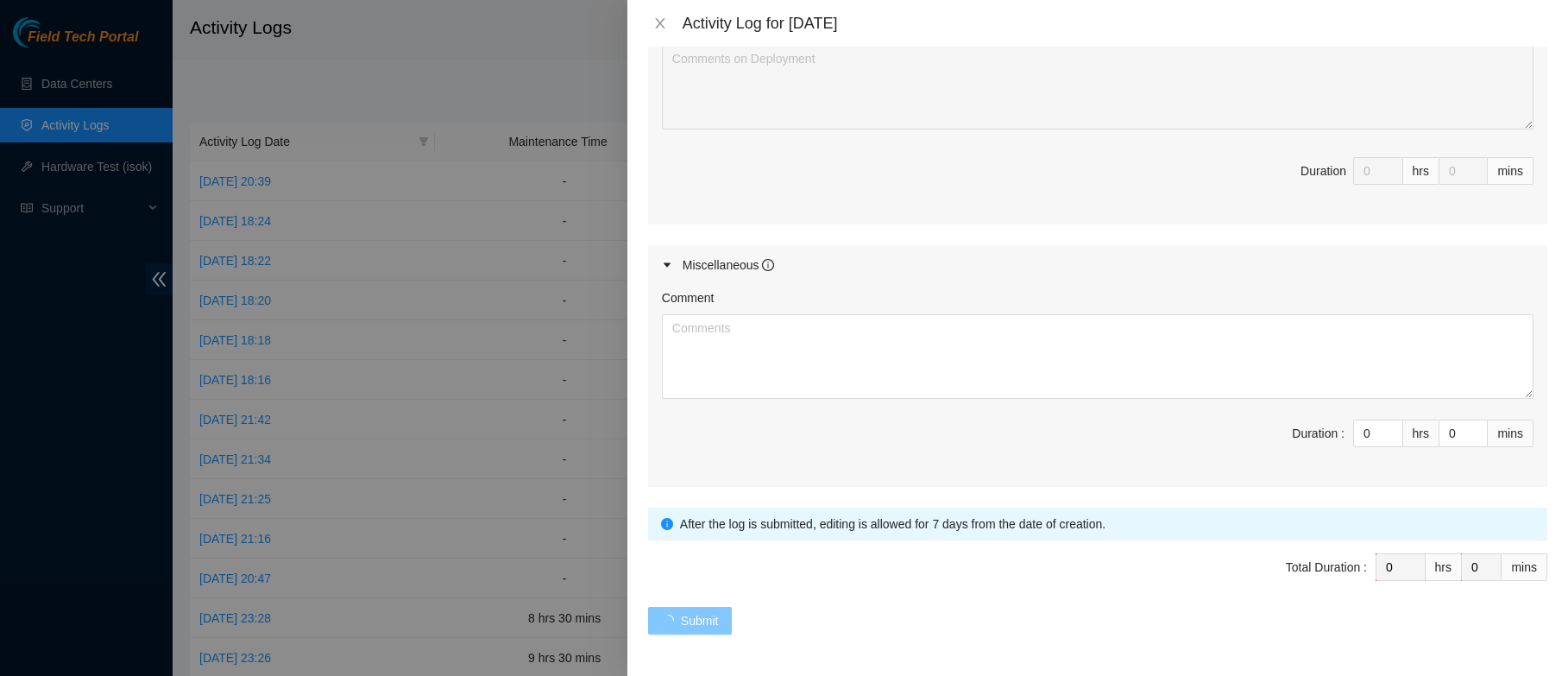
scroll to position [0, 0]
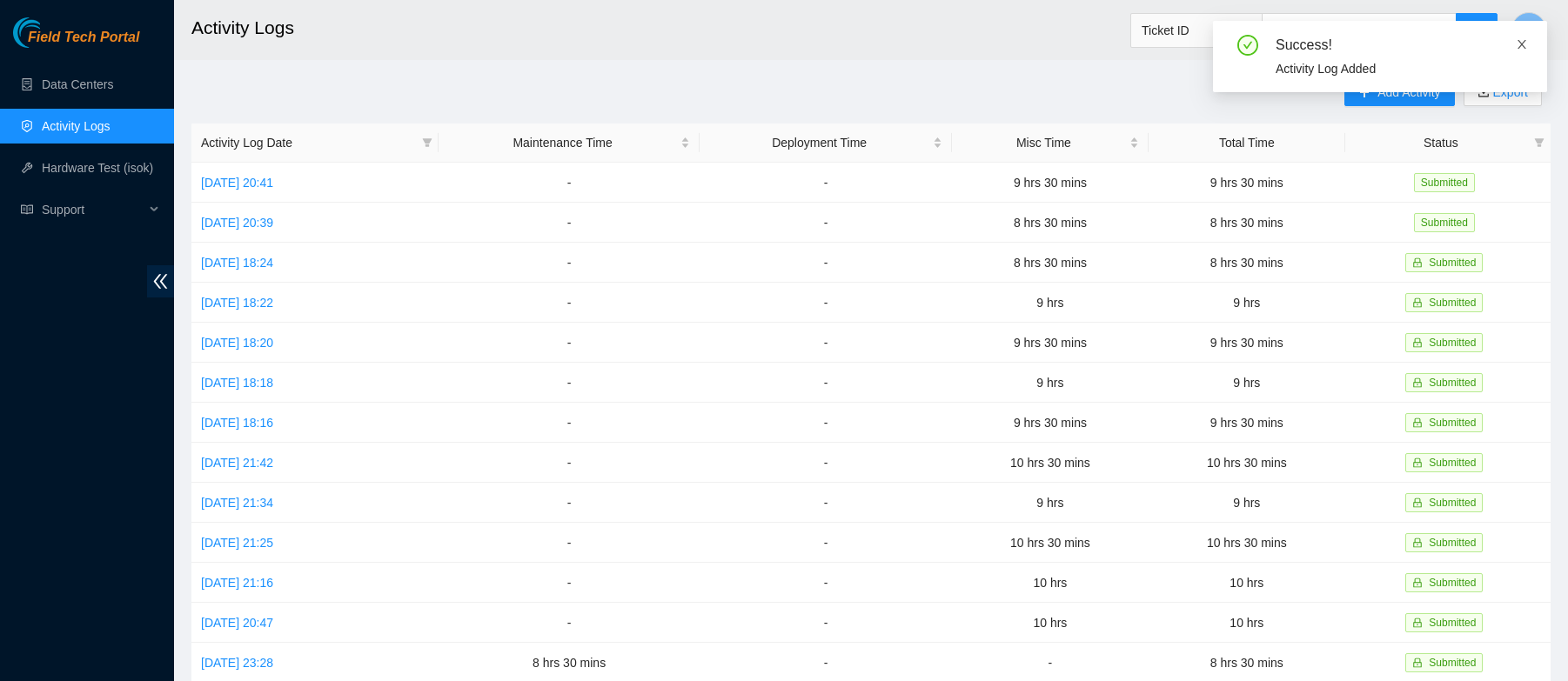
click at [1524, 42] on icon "close" at bounding box center [1521, 44] width 8 height 8
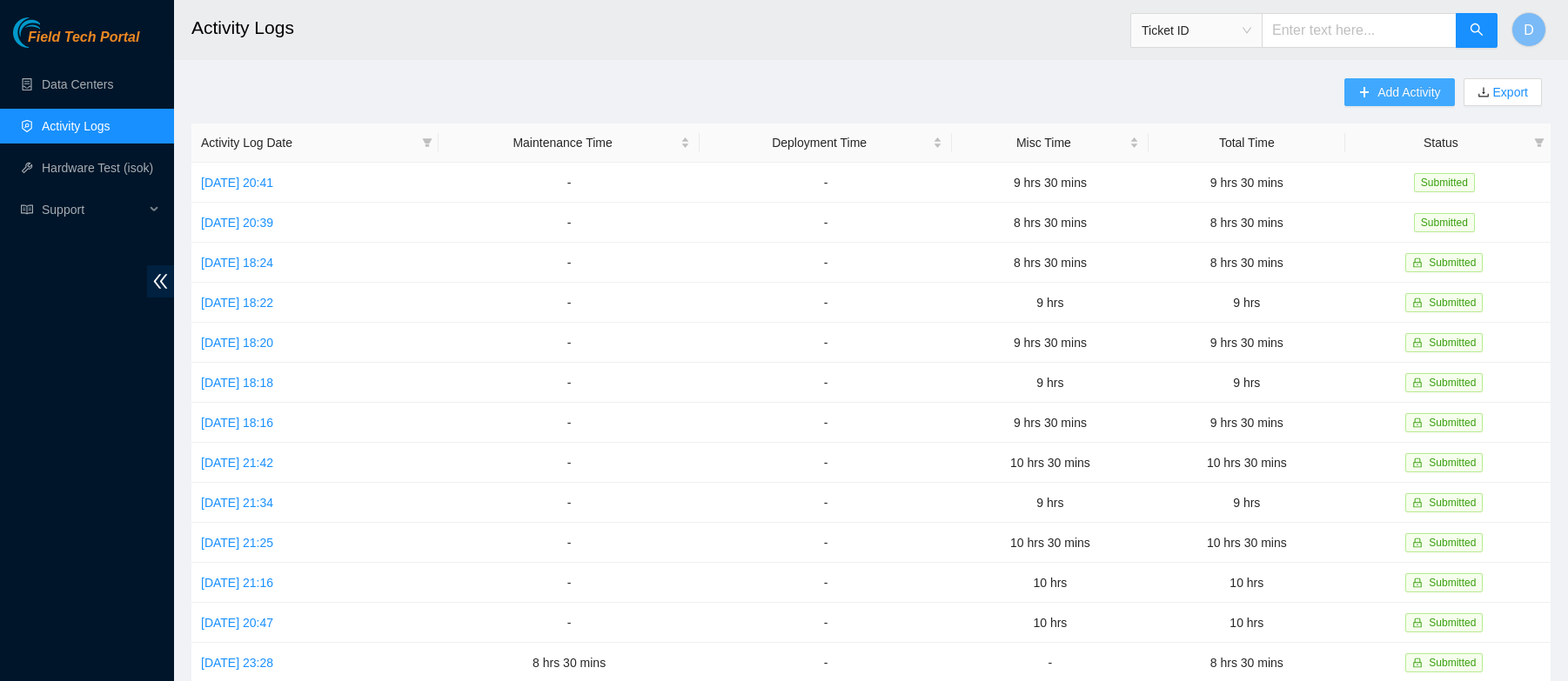
click at [1379, 94] on span "Add Activity" at bounding box center [1409, 92] width 63 height 19
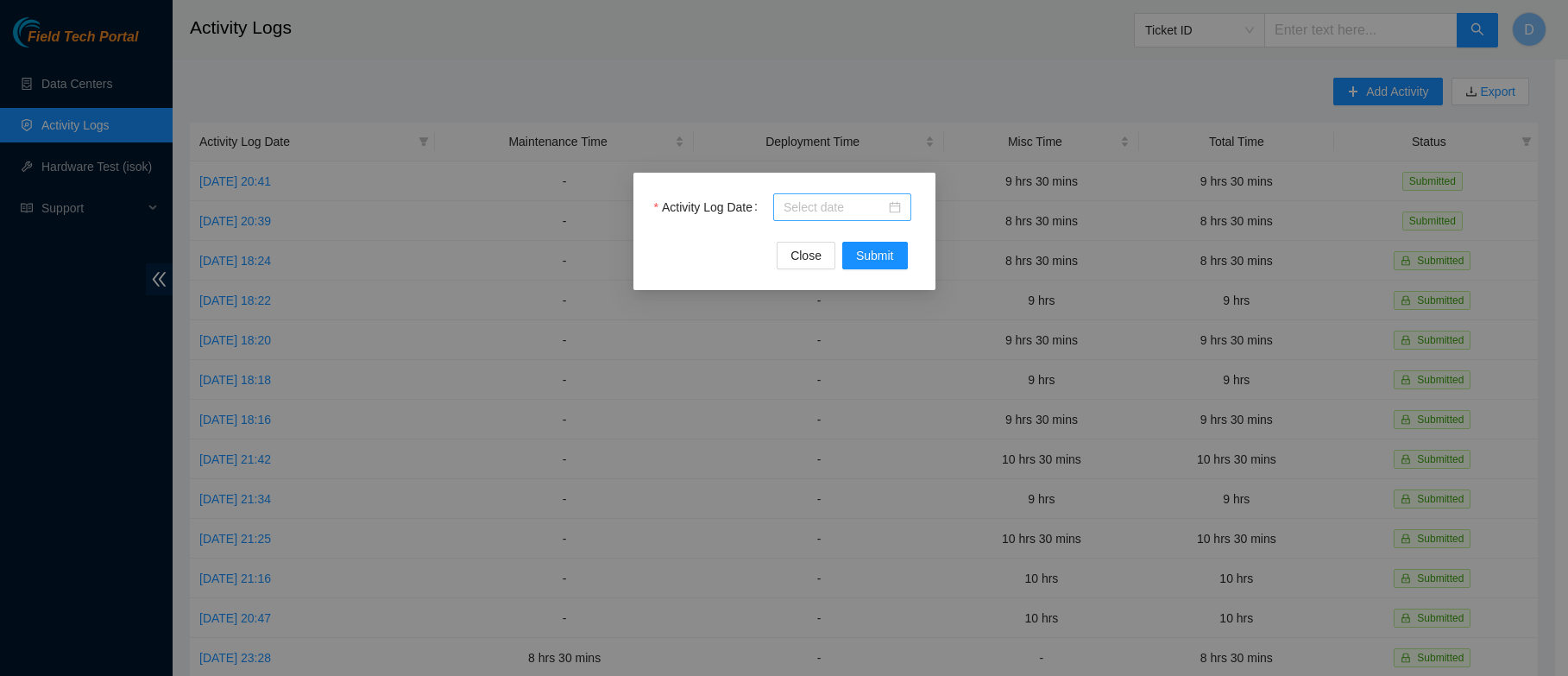
click at [892, 212] on div at bounding box center [842, 207] width 118 height 19
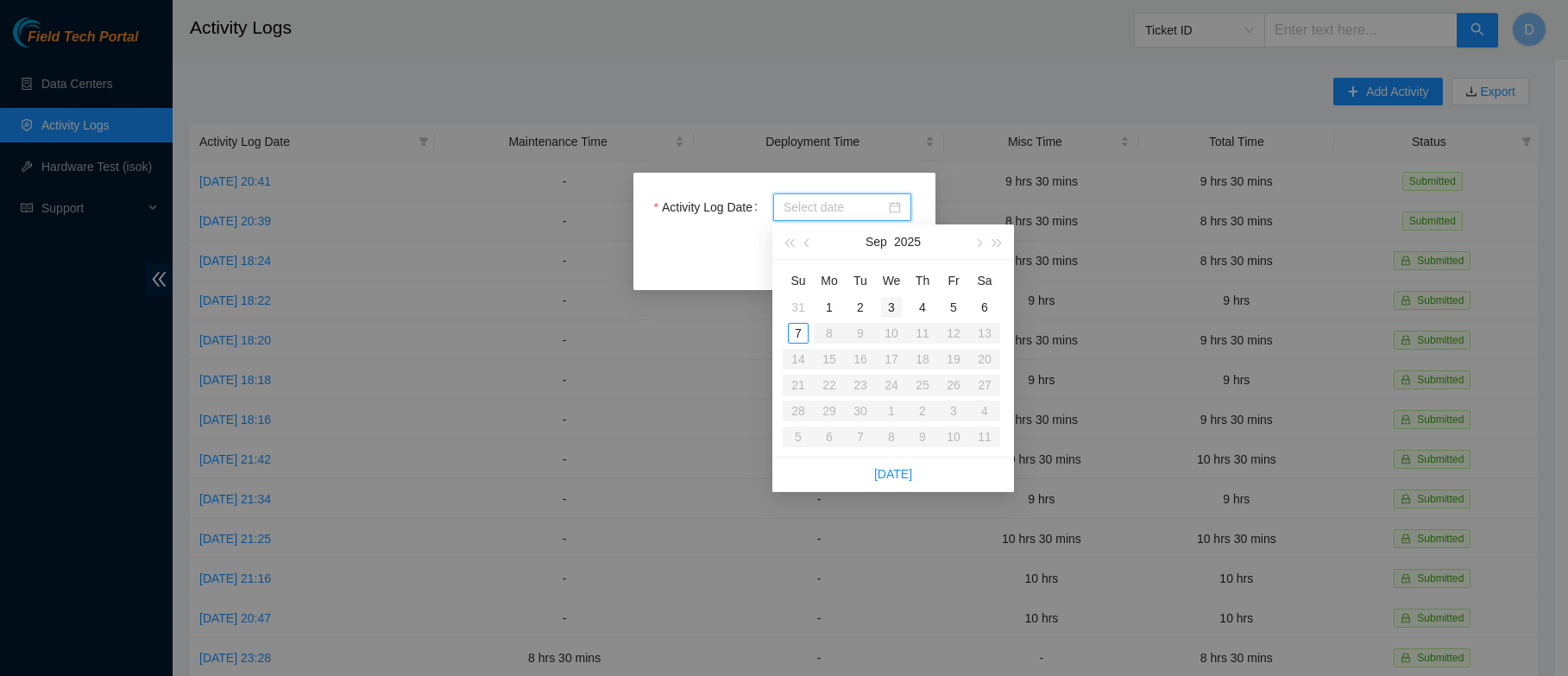
type input "[DATE]"
click at [887, 311] on div "3" at bounding box center [891, 307] width 21 height 21
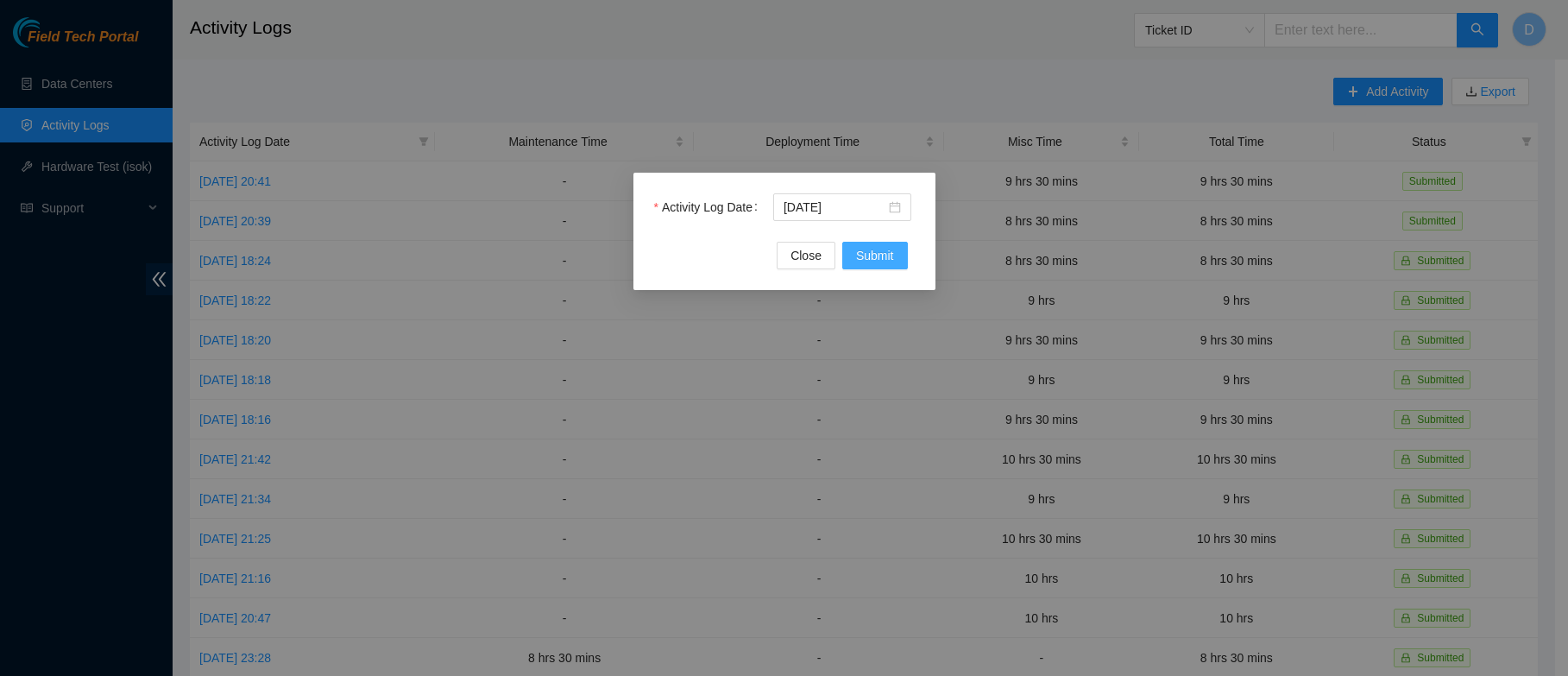
click at [884, 259] on span "Submit" at bounding box center [874, 256] width 38 height 19
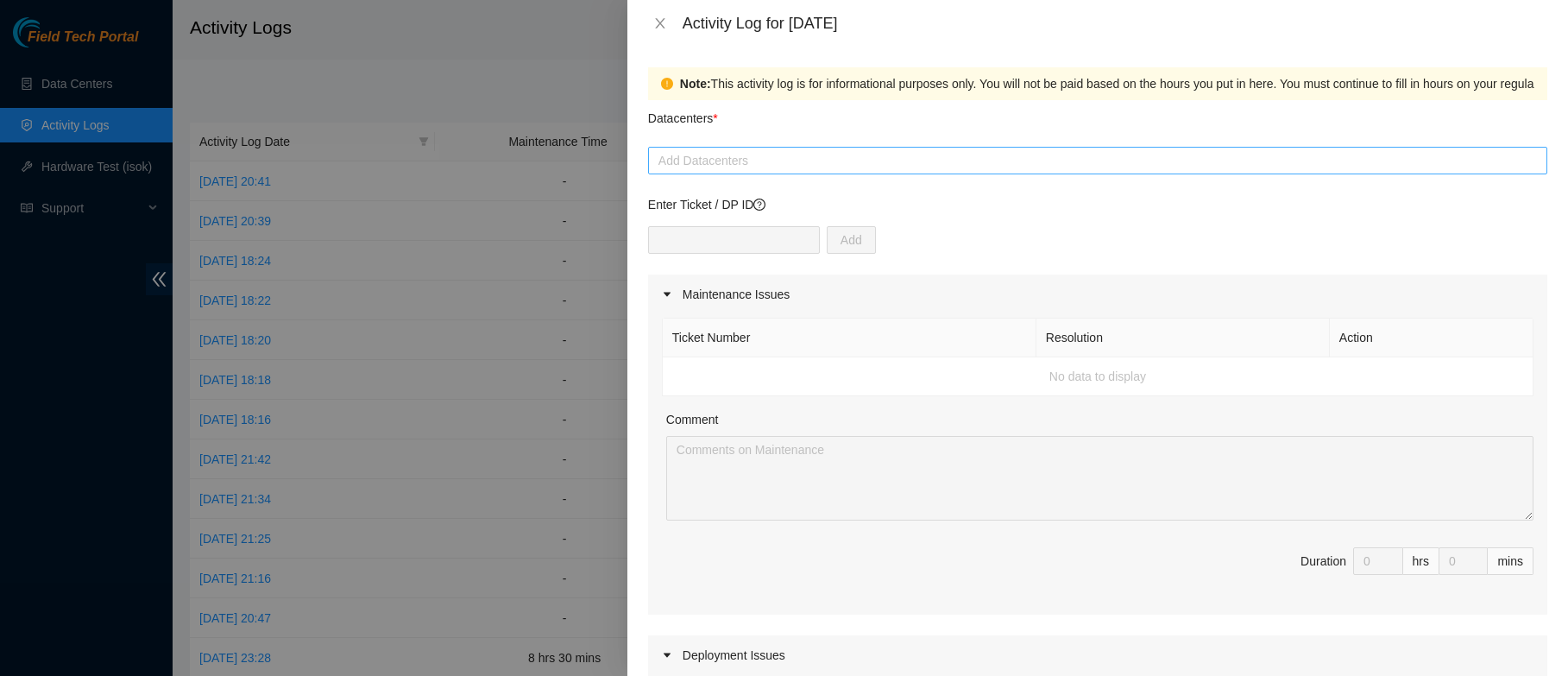
click at [780, 159] on div at bounding box center [1097, 160] width 891 height 21
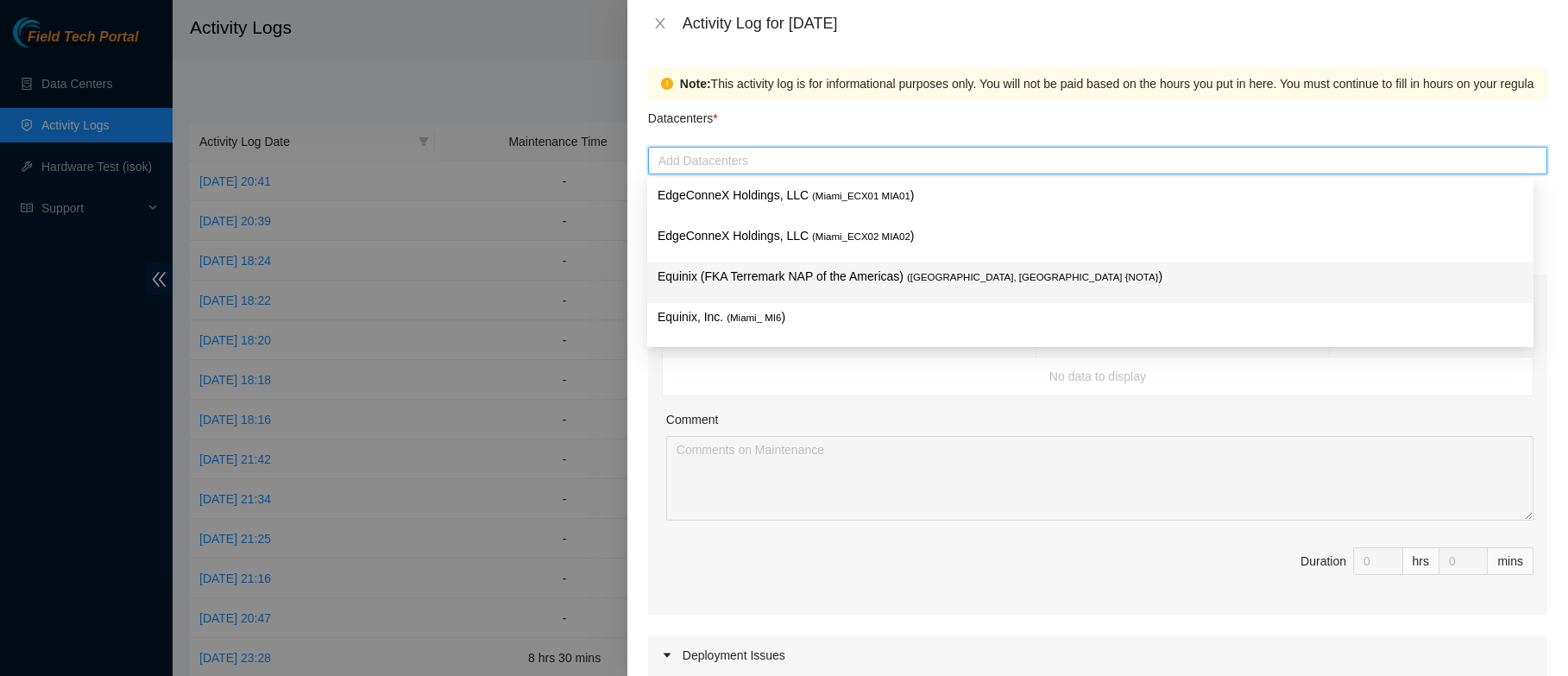
click at [801, 274] on p "Equinix (FKA Terremark NAP of the Americas) ( [GEOGRAPHIC_DATA], [GEOGRAPHIC_DA…" at bounding box center [1090, 277] width 866 height 20
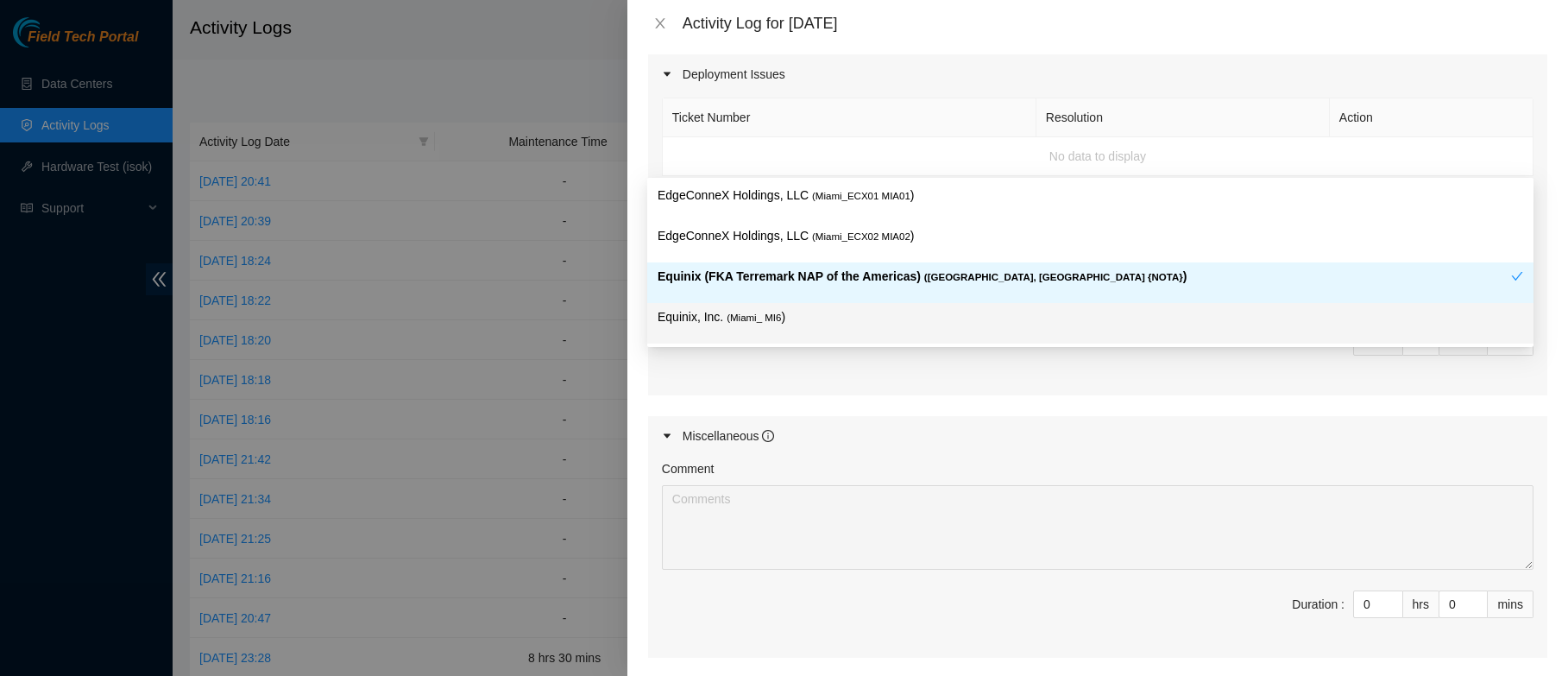
scroll to position [589, 0]
click at [1365, 593] on input "0" at bounding box center [1378, 597] width 49 height 26
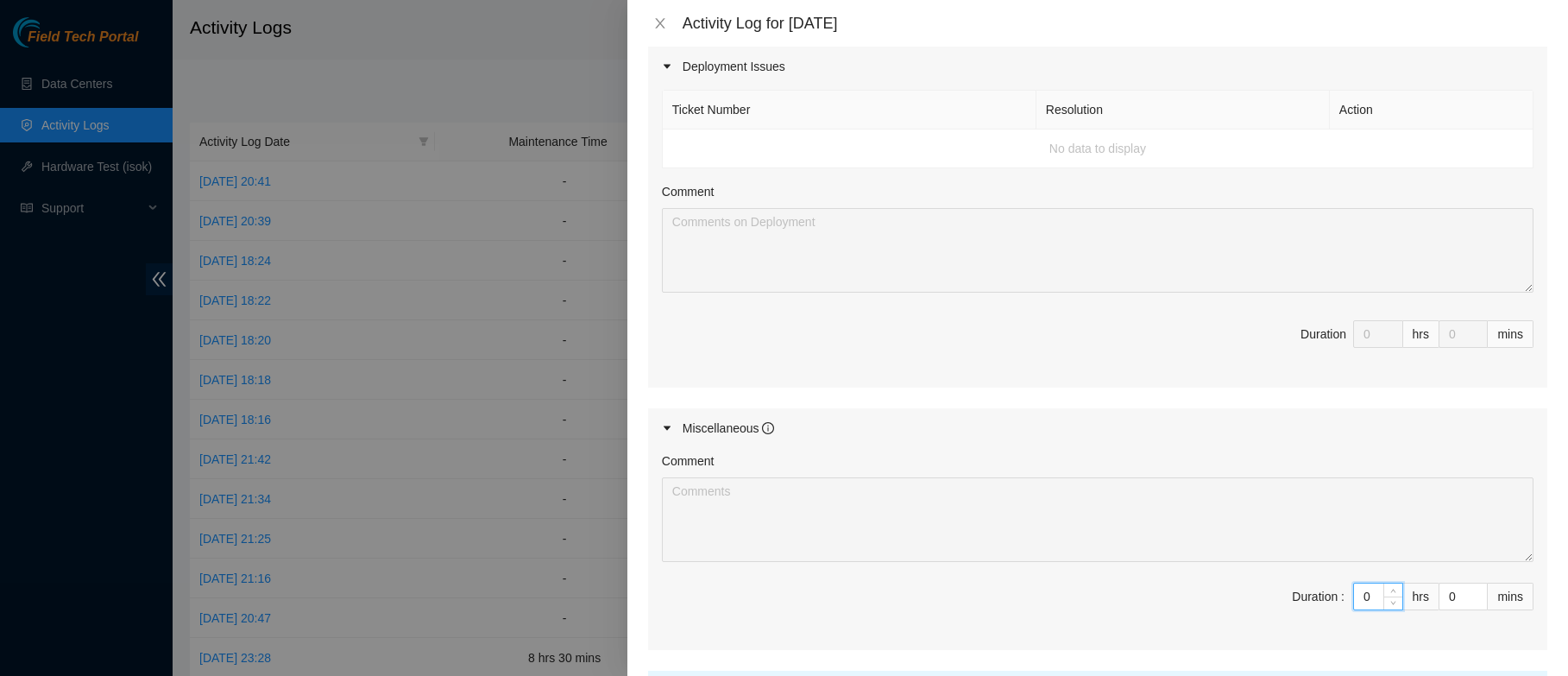
type input "09"
type input "9"
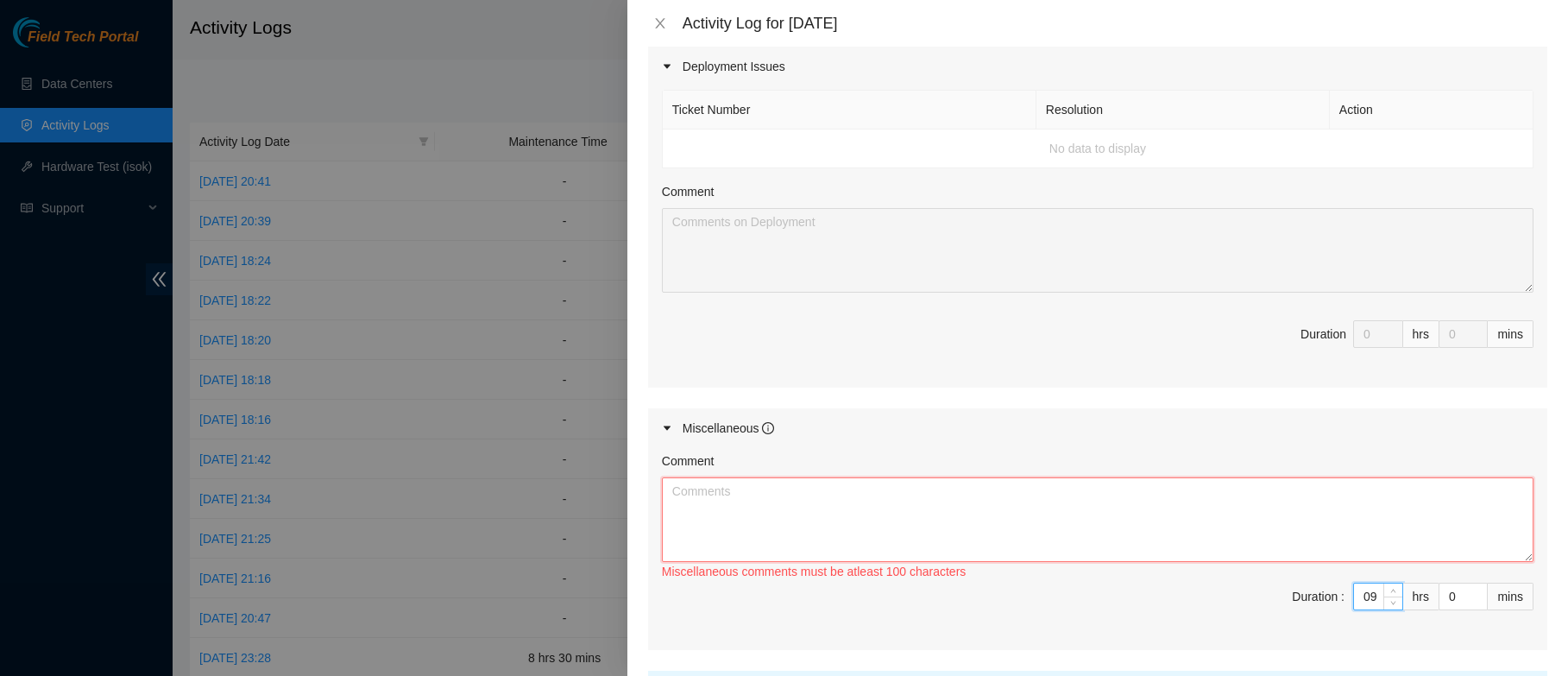
type input "9"
click at [1092, 497] on textarea "Comment" at bounding box center [1097, 520] width 871 height 85
paste textarea "B-W-15EJBV0 FABRIC-BOS ES r50752 FABRIC-BOSe Down Region FF webghost Entered re…"
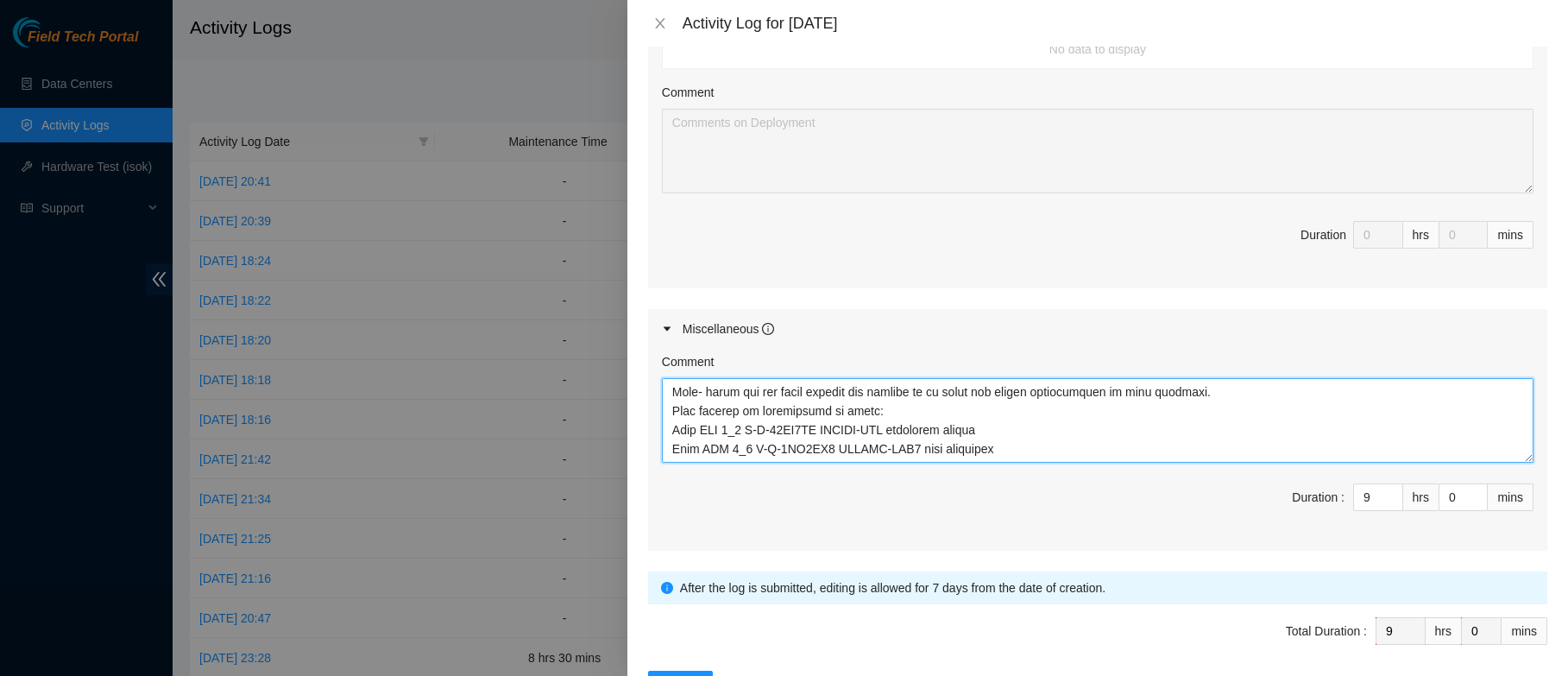
scroll to position [752, 0]
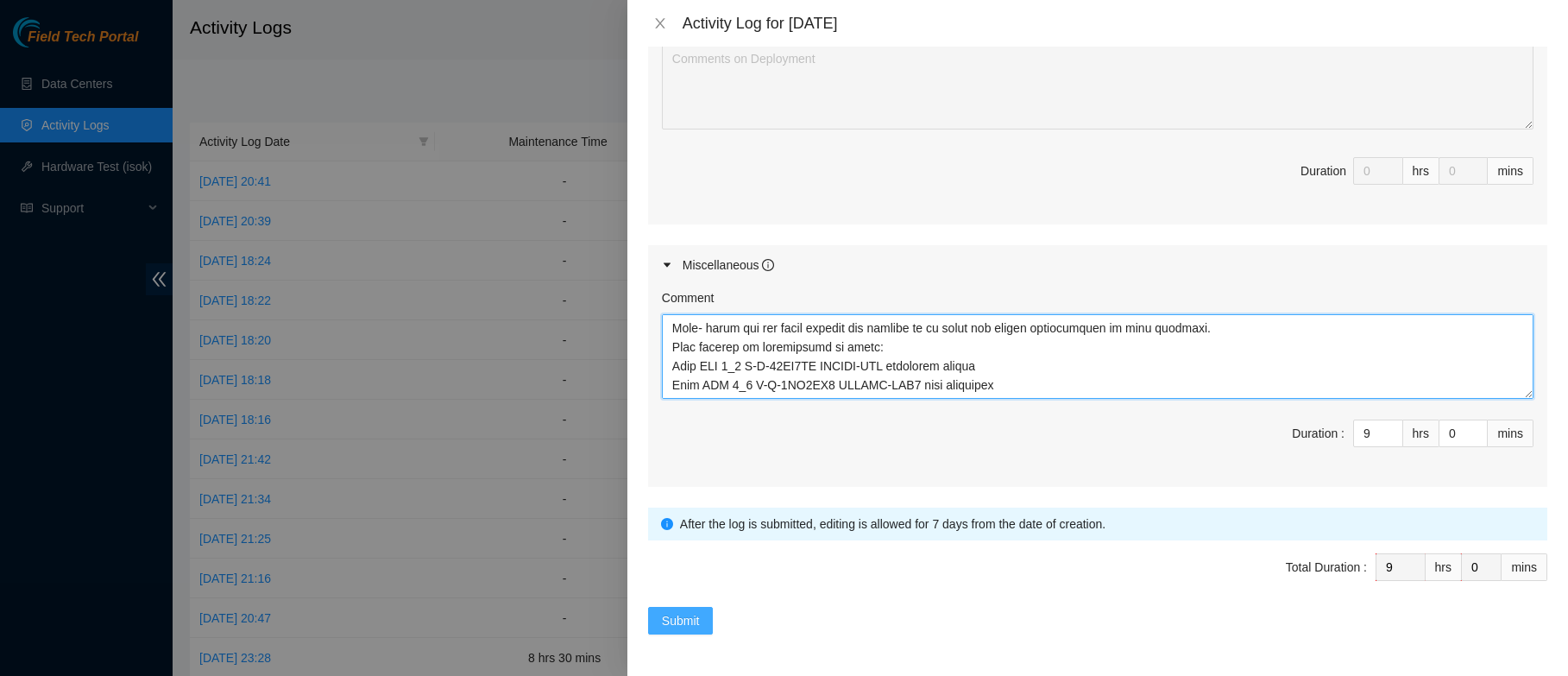
type textarea "B-W-15EJBV0 FABRIC-BOS ES r50752 FABRIC-BOSe Down Region FF webghost Entered re…"
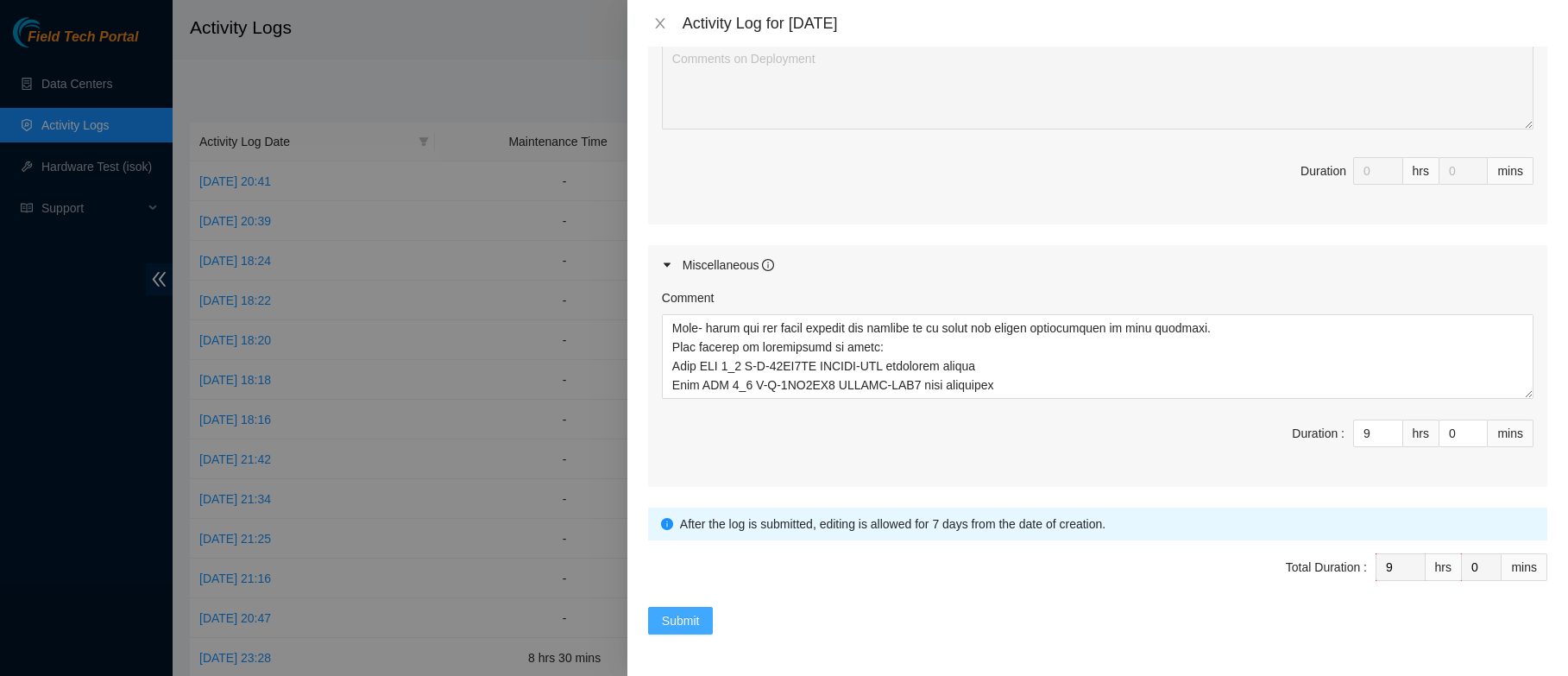
click at [678, 620] on span "Submit" at bounding box center [680, 621] width 38 height 19
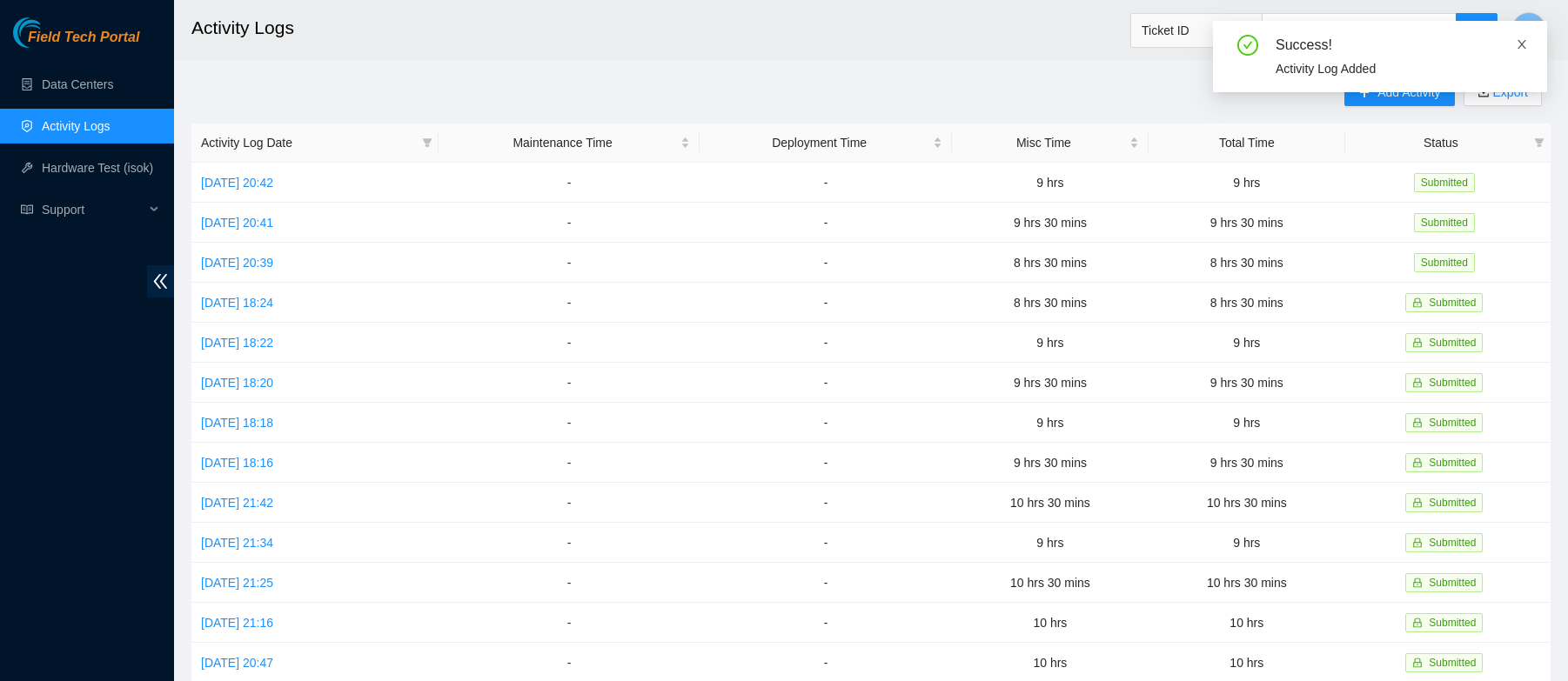
click at [1526, 40] on icon "close" at bounding box center [1521, 44] width 12 height 12
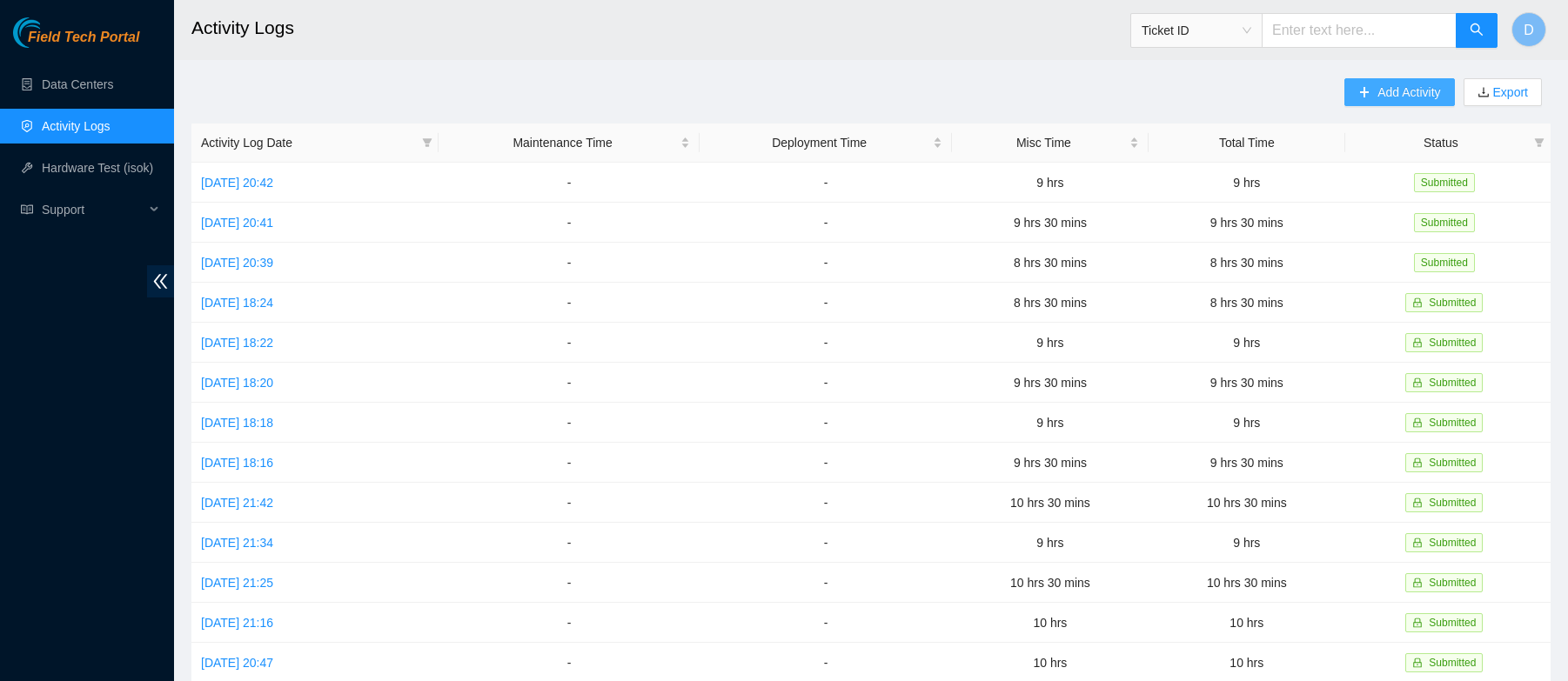
click at [1402, 85] on span "Add Activity" at bounding box center [1409, 92] width 63 height 19
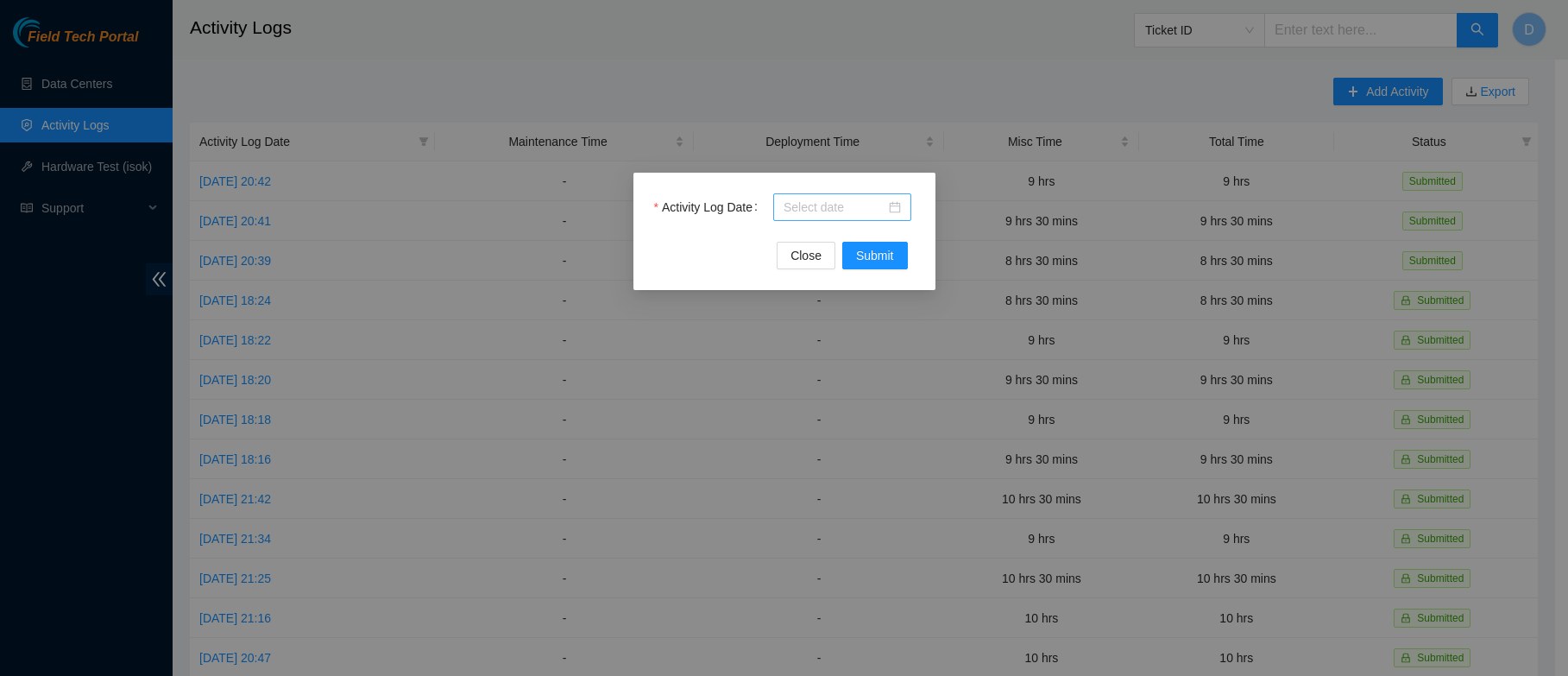
click at [896, 209] on div at bounding box center [842, 207] width 118 height 19
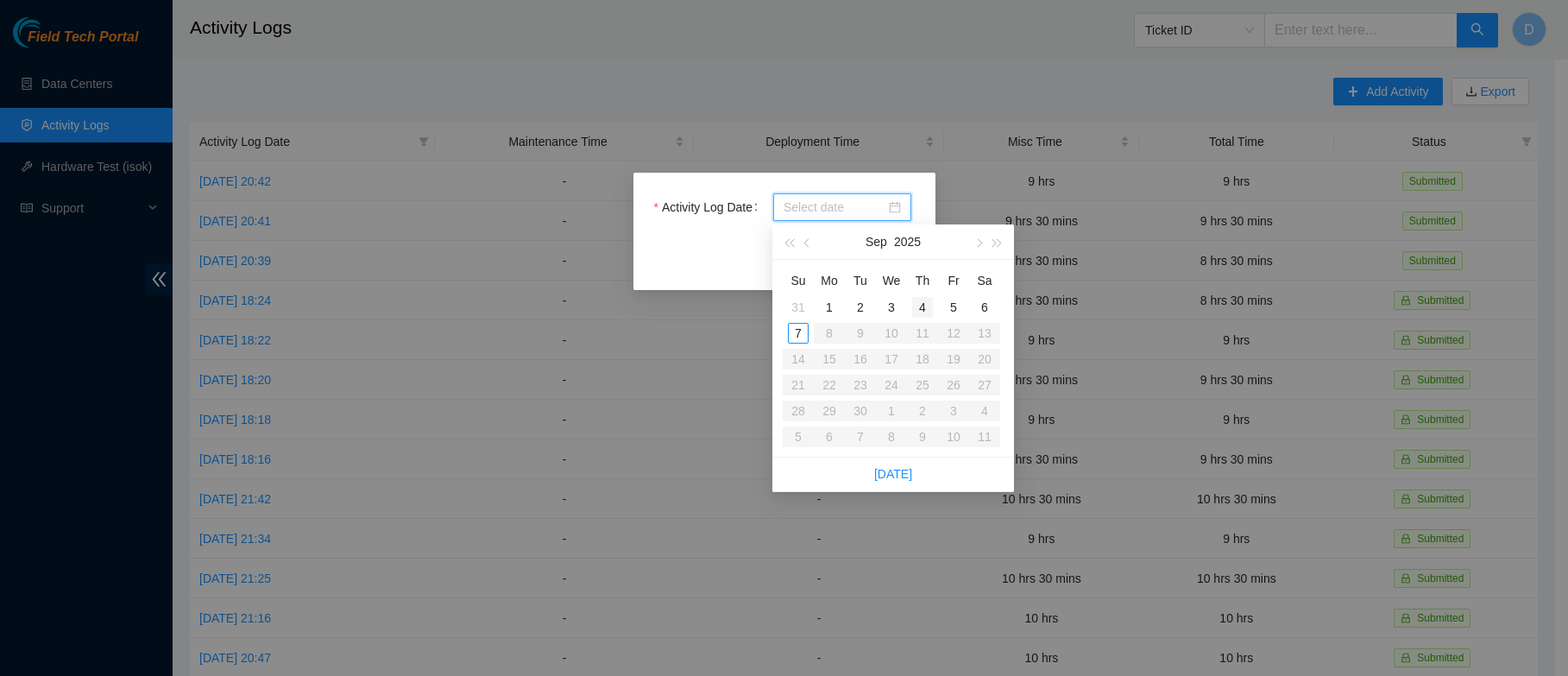
type input "[DATE]"
click at [924, 304] on div "4" at bounding box center [922, 307] width 21 height 21
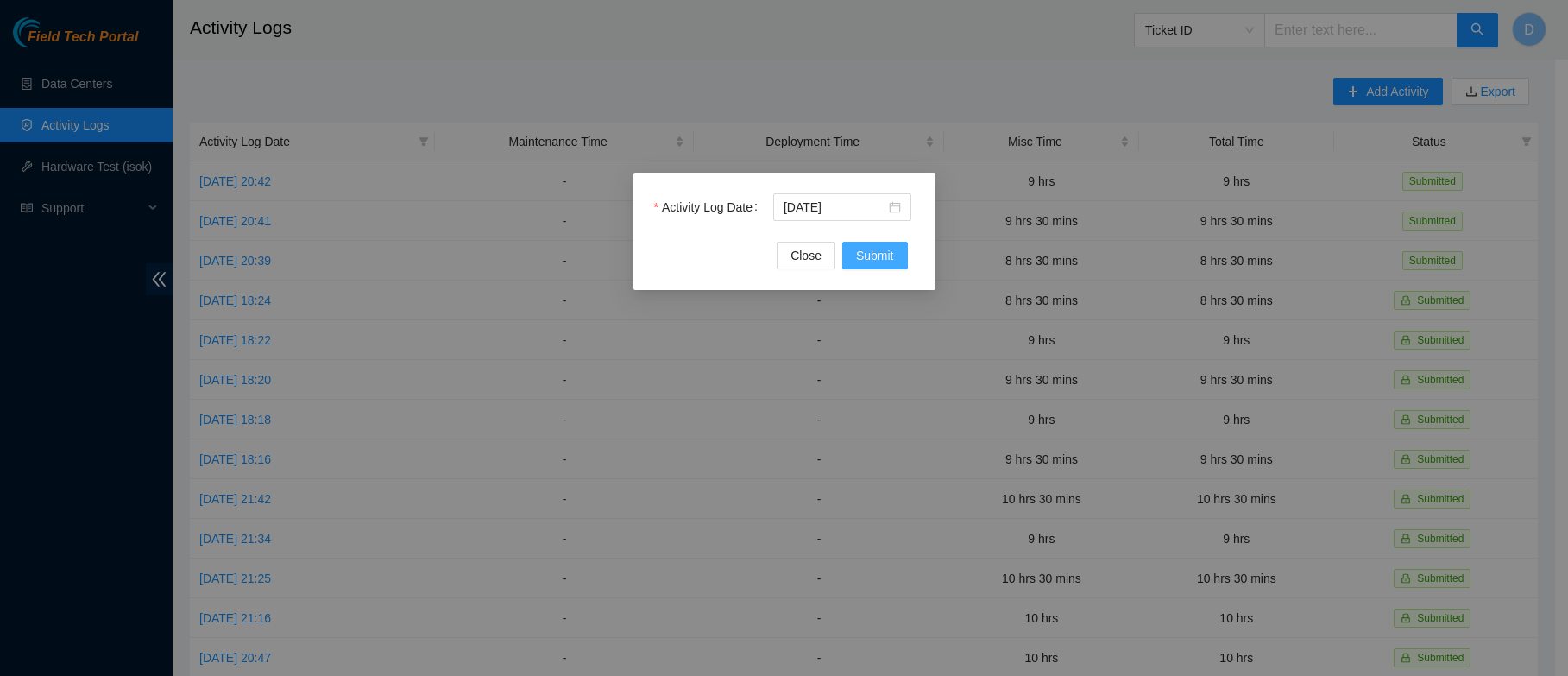
click at [872, 250] on span "Submit" at bounding box center [874, 256] width 38 height 19
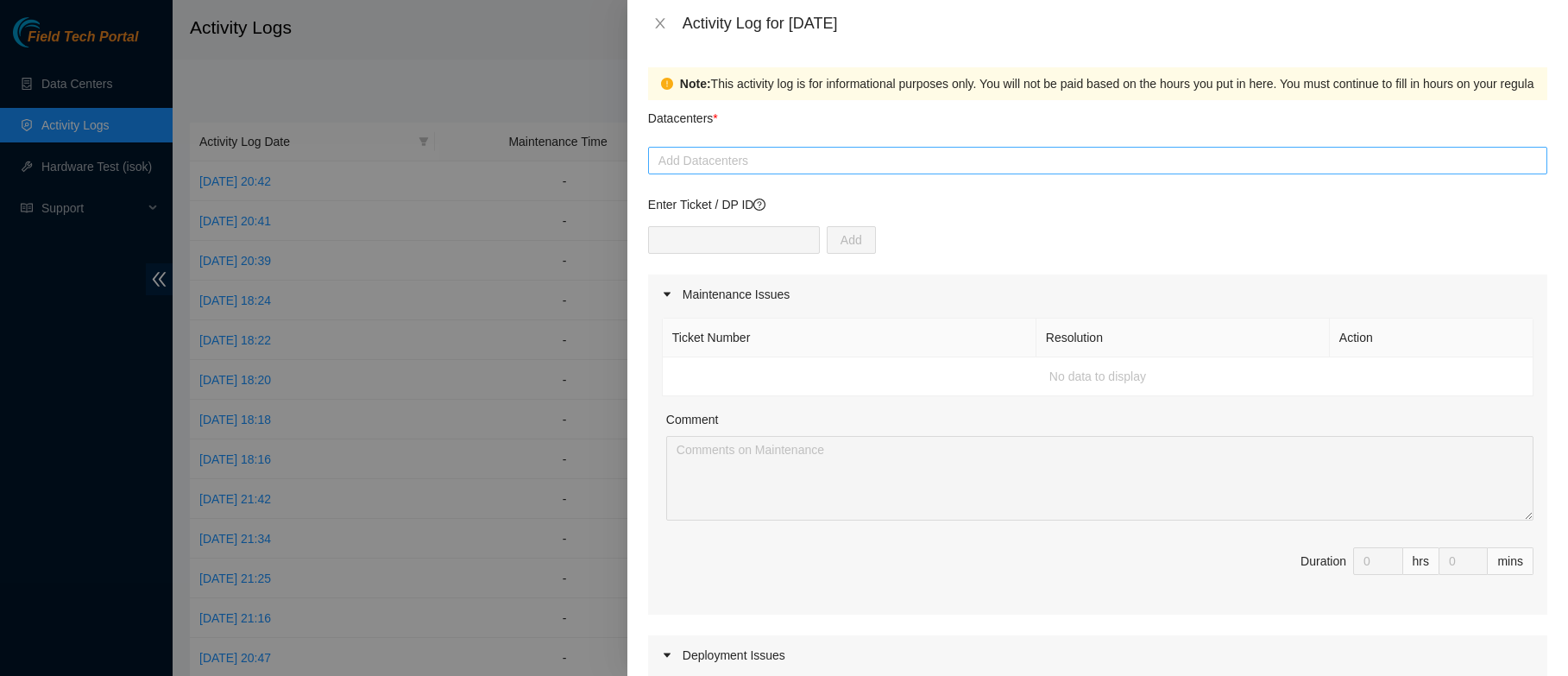
click at [823, 169] on div at bounding box center [1097, 160] width 891 height 21
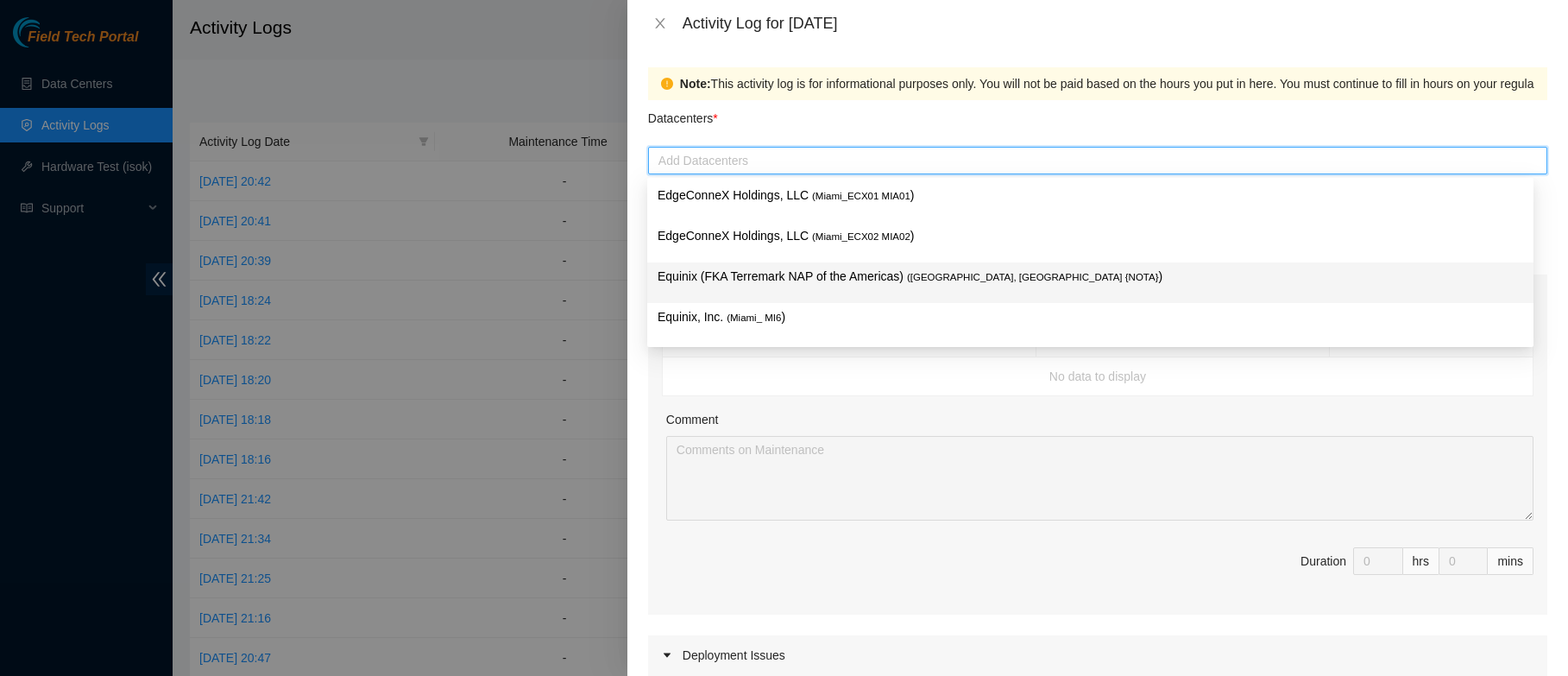
click at [843, 276] on p "Equinix (FKA Terremark NAP of the Americas) ( [GEOGRAPHIC_DATA], [GEOGRAPHIC_DA…" at bounding box center [1090, 277] width 866 height 20
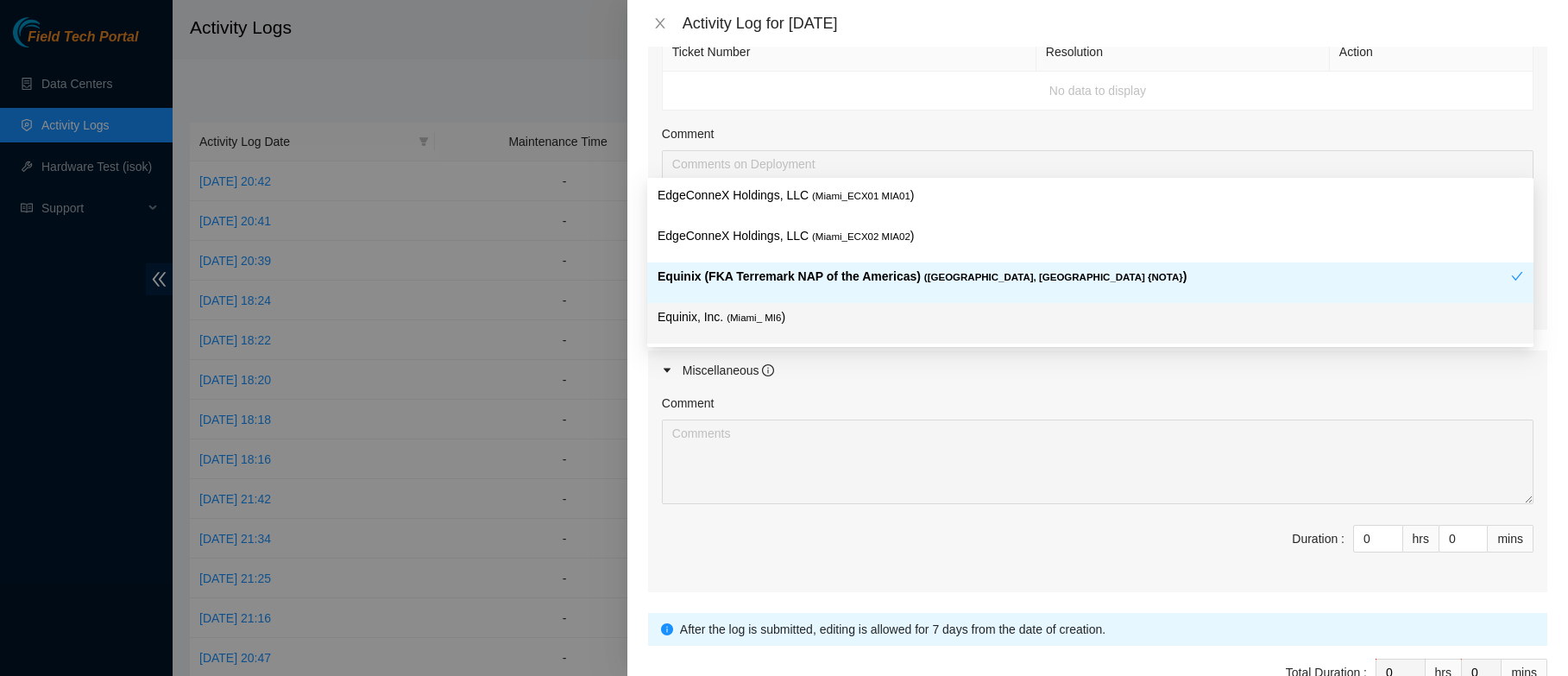
scroll to position [648, 0]
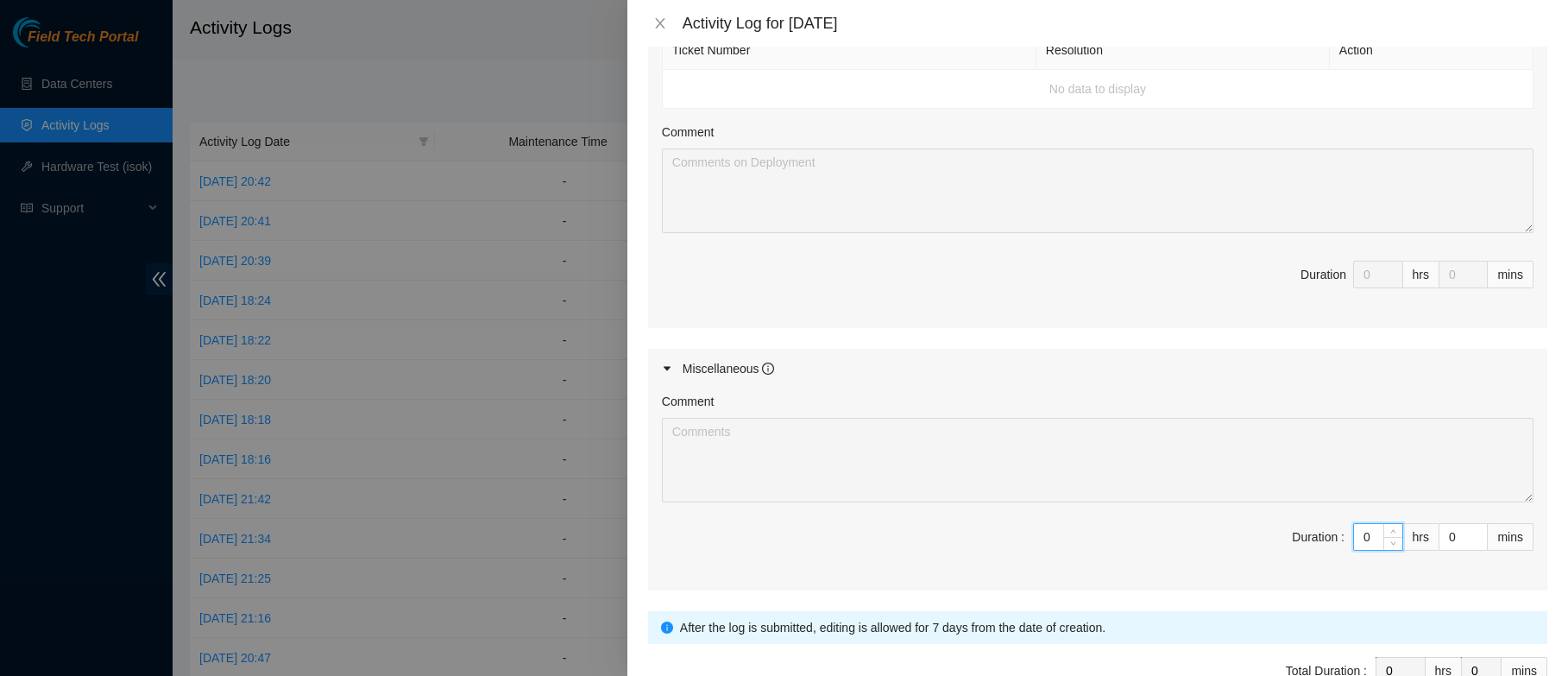
click at [1358, 538] on input "0" at bounding box center [1378, 537] width 49 height 26
type input "09"
type input "9"
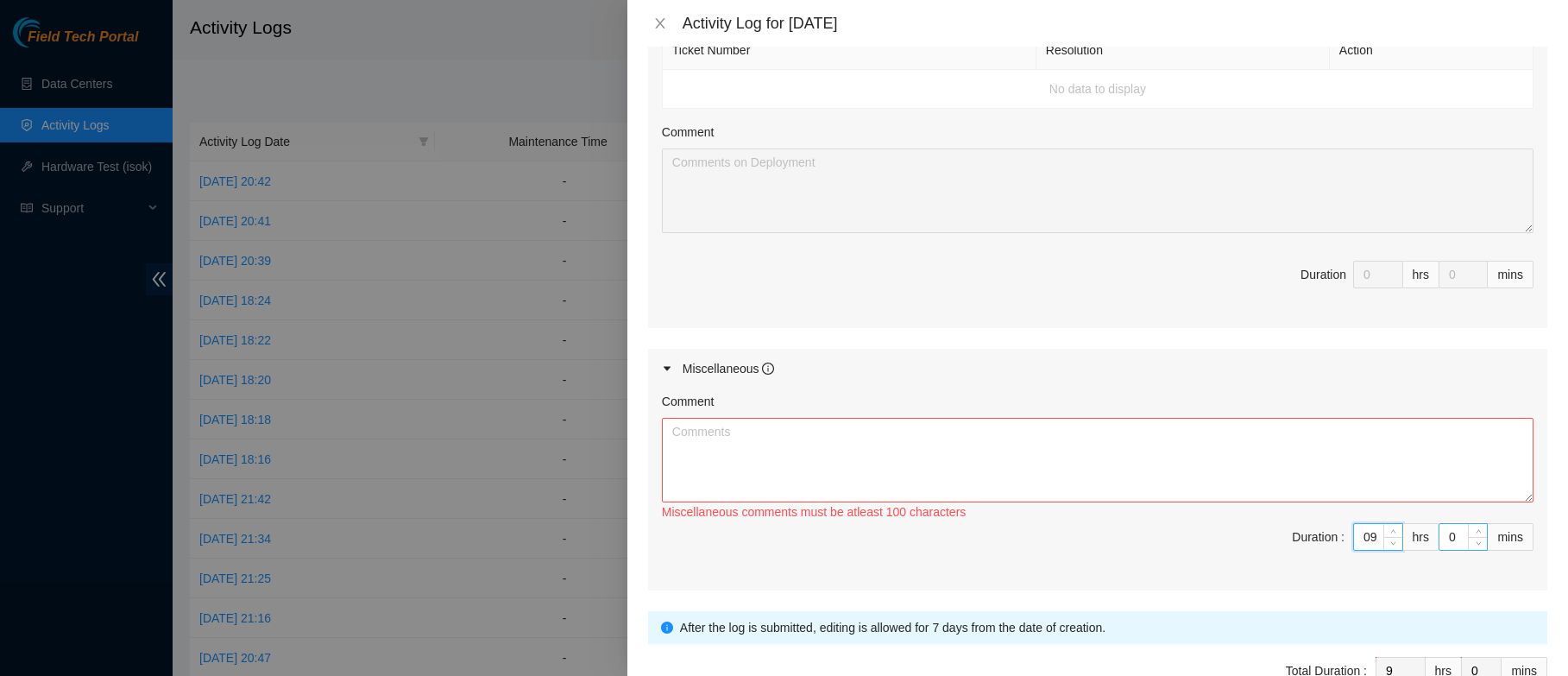
type input "9"
click at [1439, 535] on input "0" at bounding box center [1463, 537] width 48 height 26
type input "30"
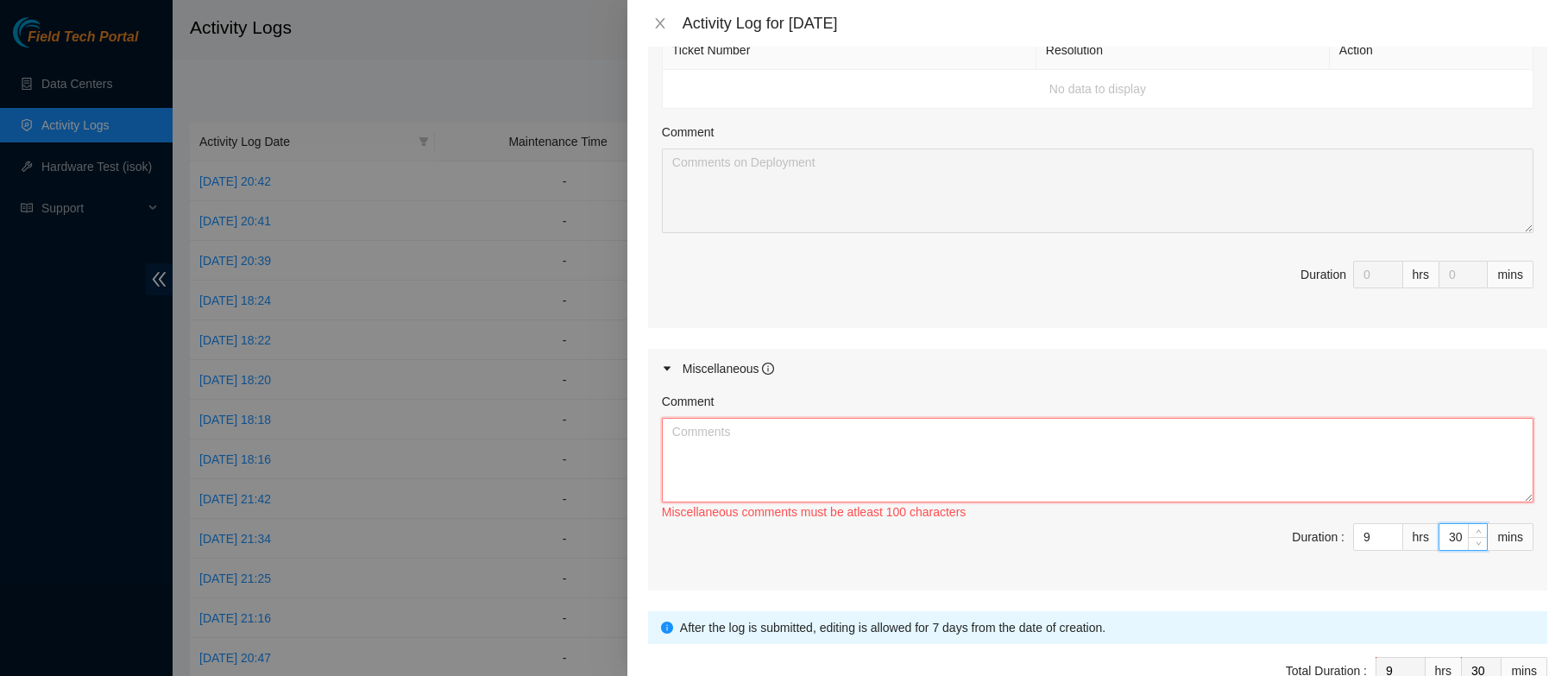
click at [1381, 466] on textarea "Comment" at bounding box center [1097, 460] width 871 height 85
click at [646, 420] on div "Note: This activity log is for informational purposes only. You will not be pai…" at bounding box center [1096, 361] width 940 height 629
click at [671, 435] on textarea "Comment" at bounding box center [1097, 460] width 871 height 85
paste textarea "B-W-15JEPID CTL-SCL r02.scl01.ien Down BB-TRANSIT interface r02.scl01.ien [URL]…"
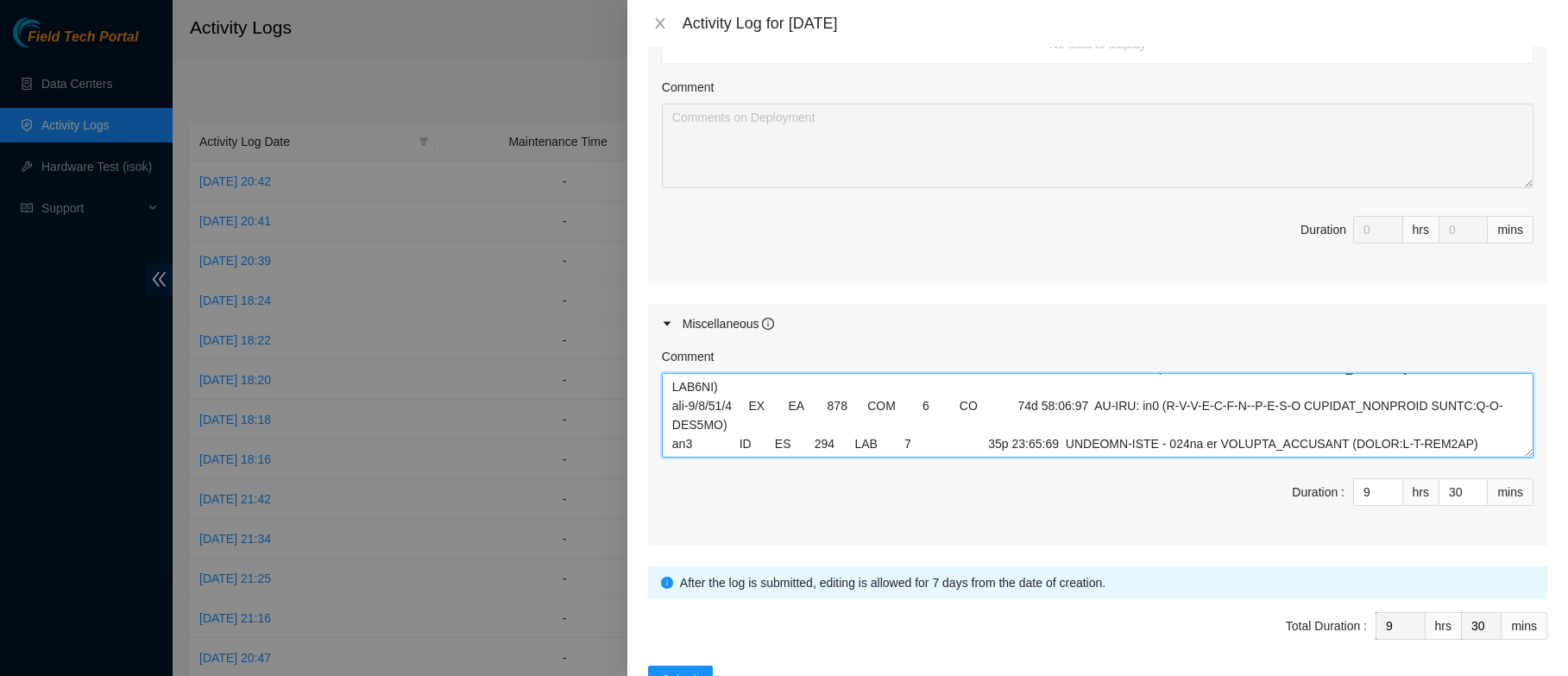
scroll to position [752, 0]
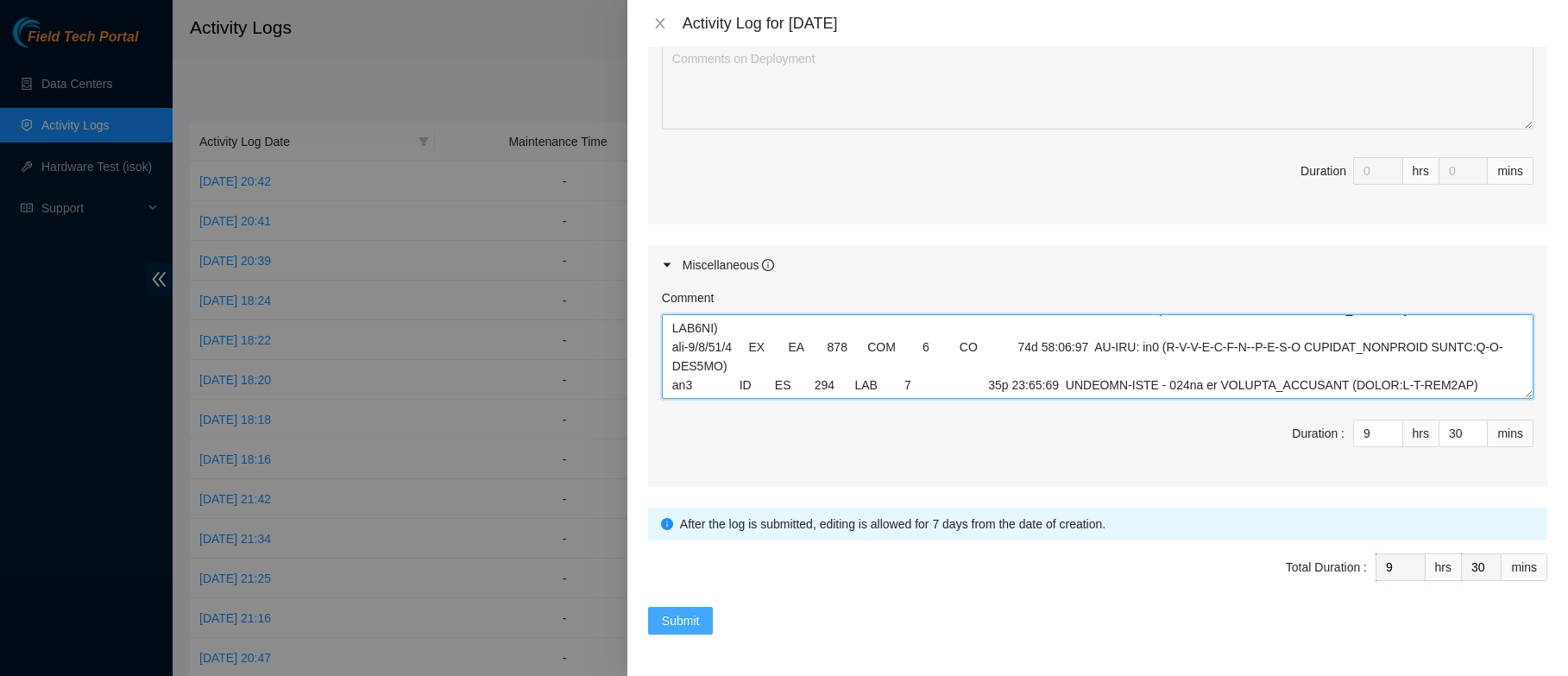
type textarea "B-W-15JEPID CTL-SCL r02.scl01.ien Down BB-TRANSIT interface r02.scl01.ien [URL]…"
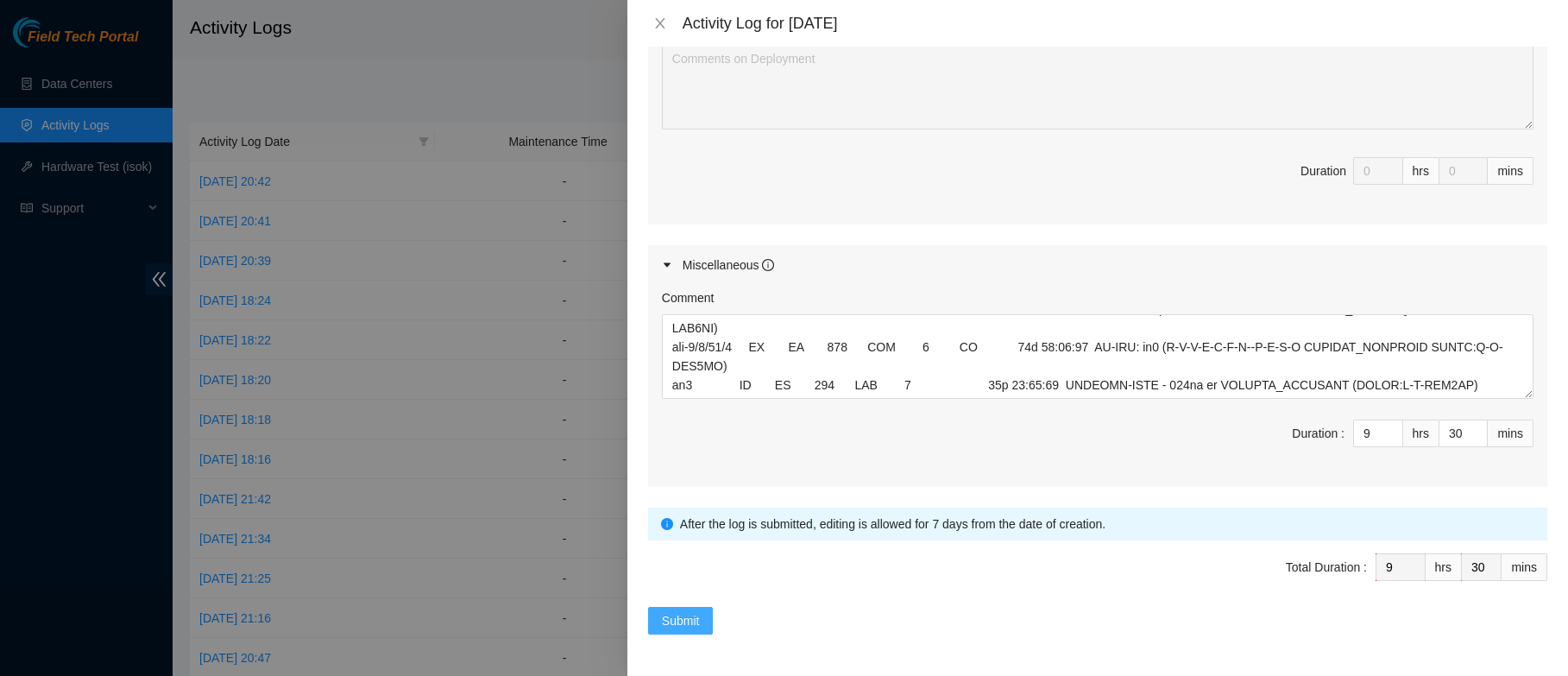
click at [686, 624] on span "Submit" at bounding box center [680, 621] width 38 height 19
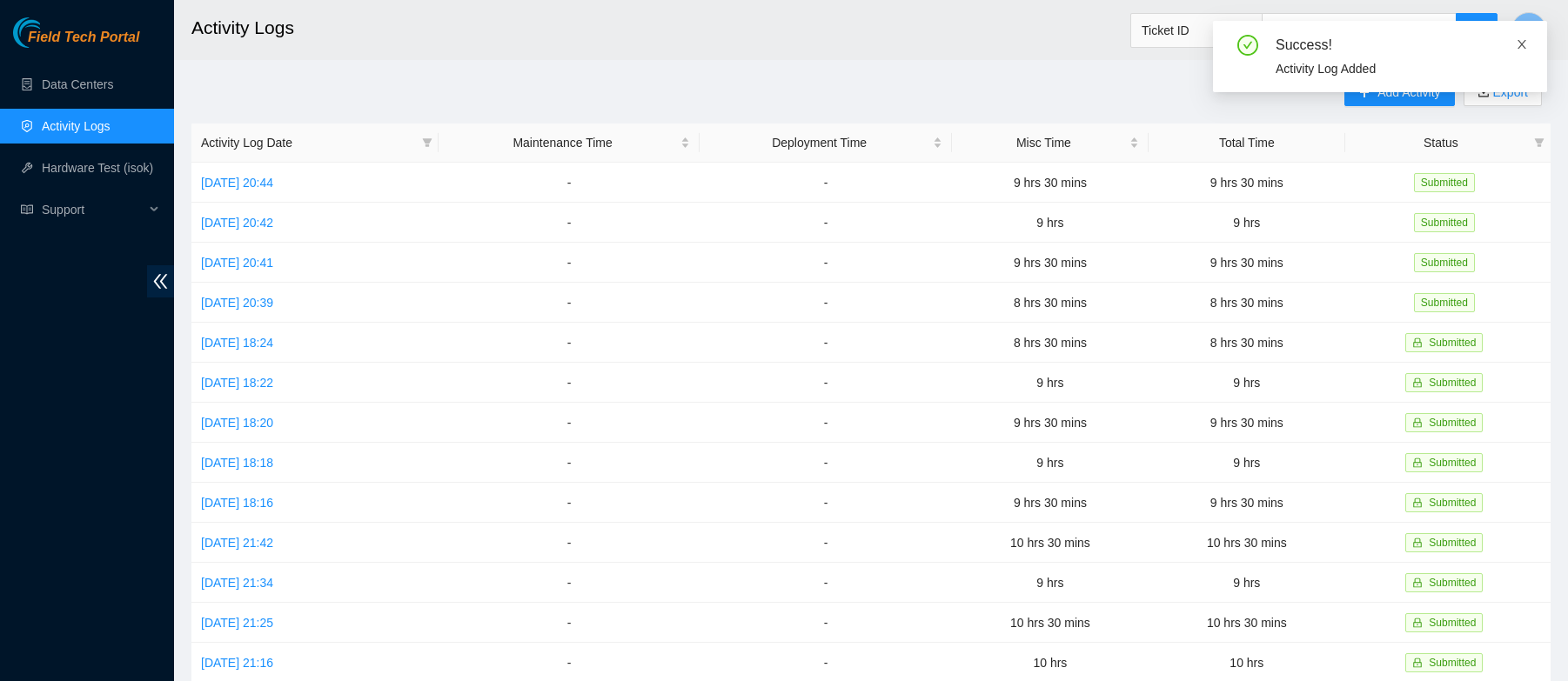
click at [1524, 47] on icon "close" at bounding box center [1521, 44] width 8 height 8
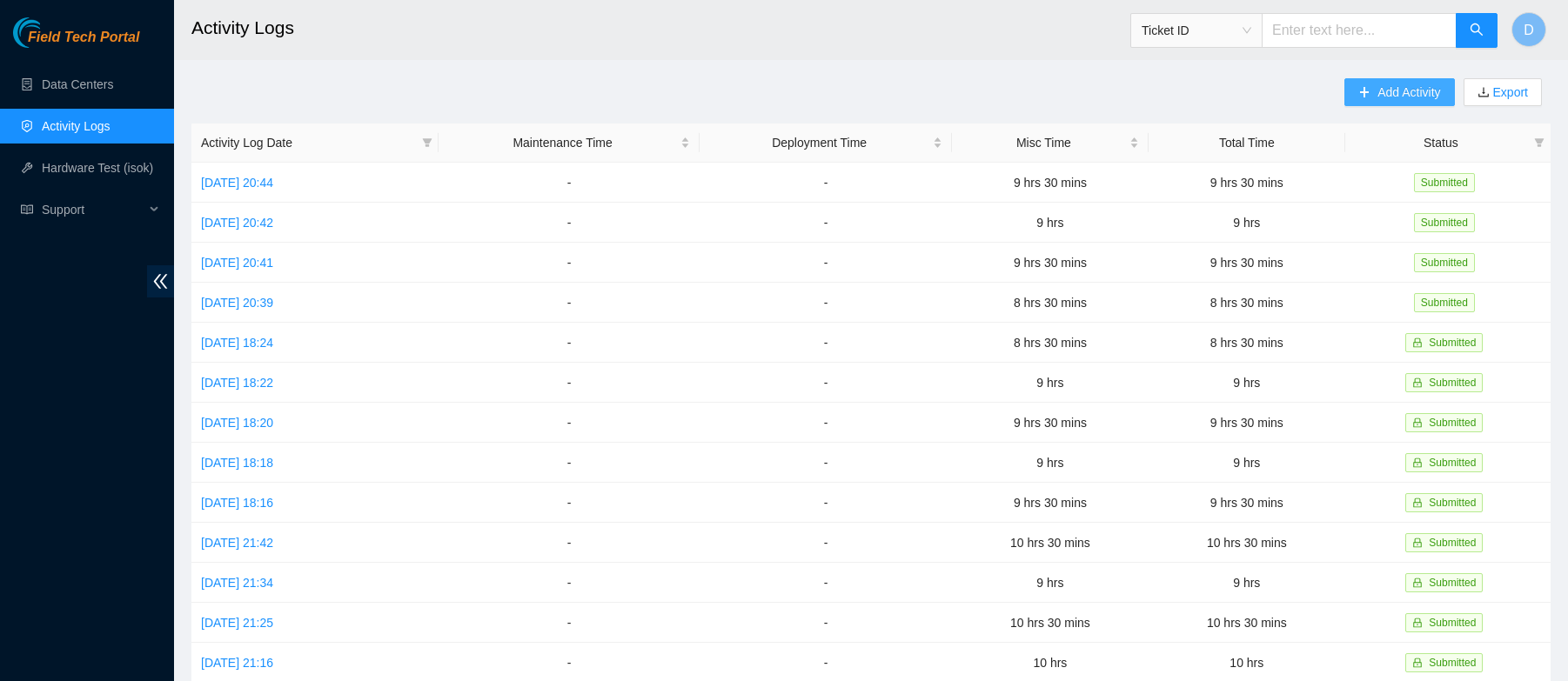
click at [1395, 95] on span "Add Activity" at bounding box center [1409, 92] width 63 height 19
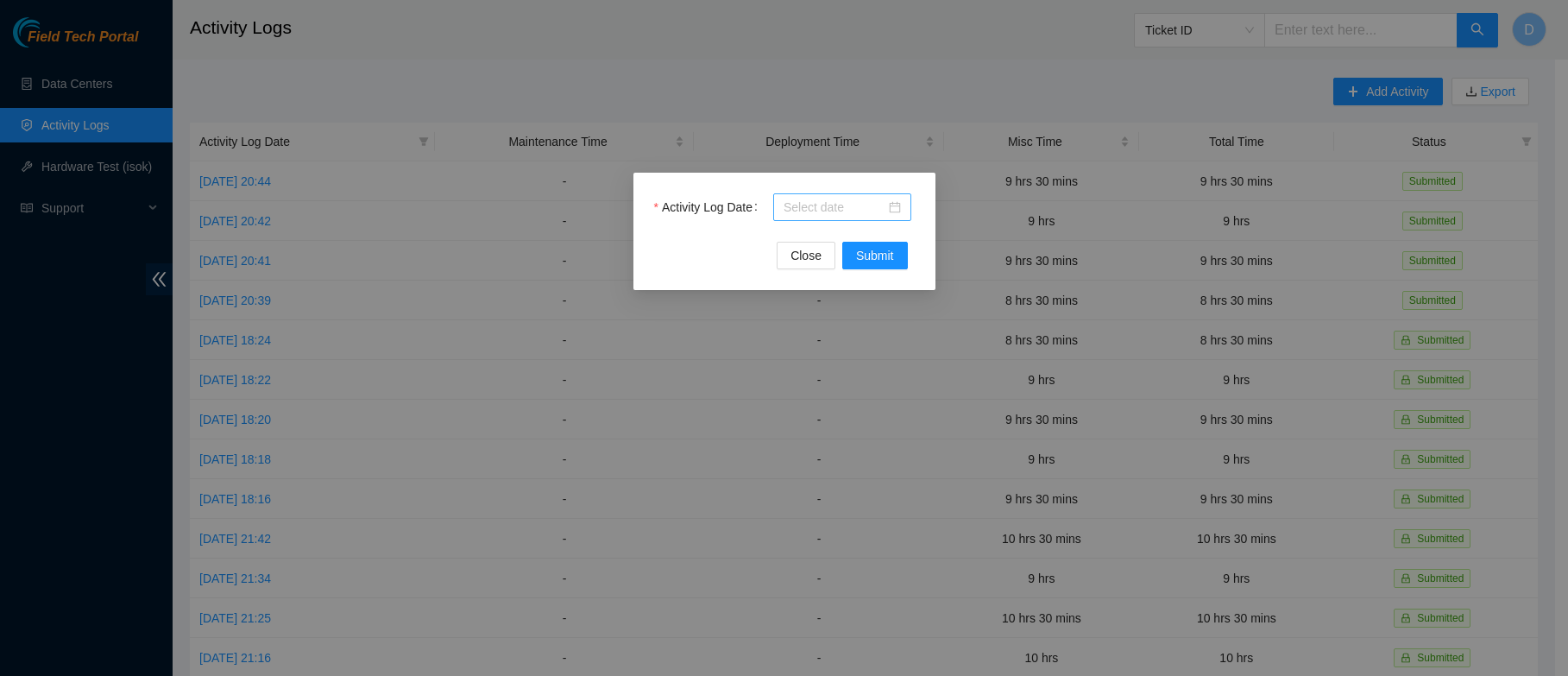
click at [894, 204] on div at bounding box center [842, 207] width 118 height 19
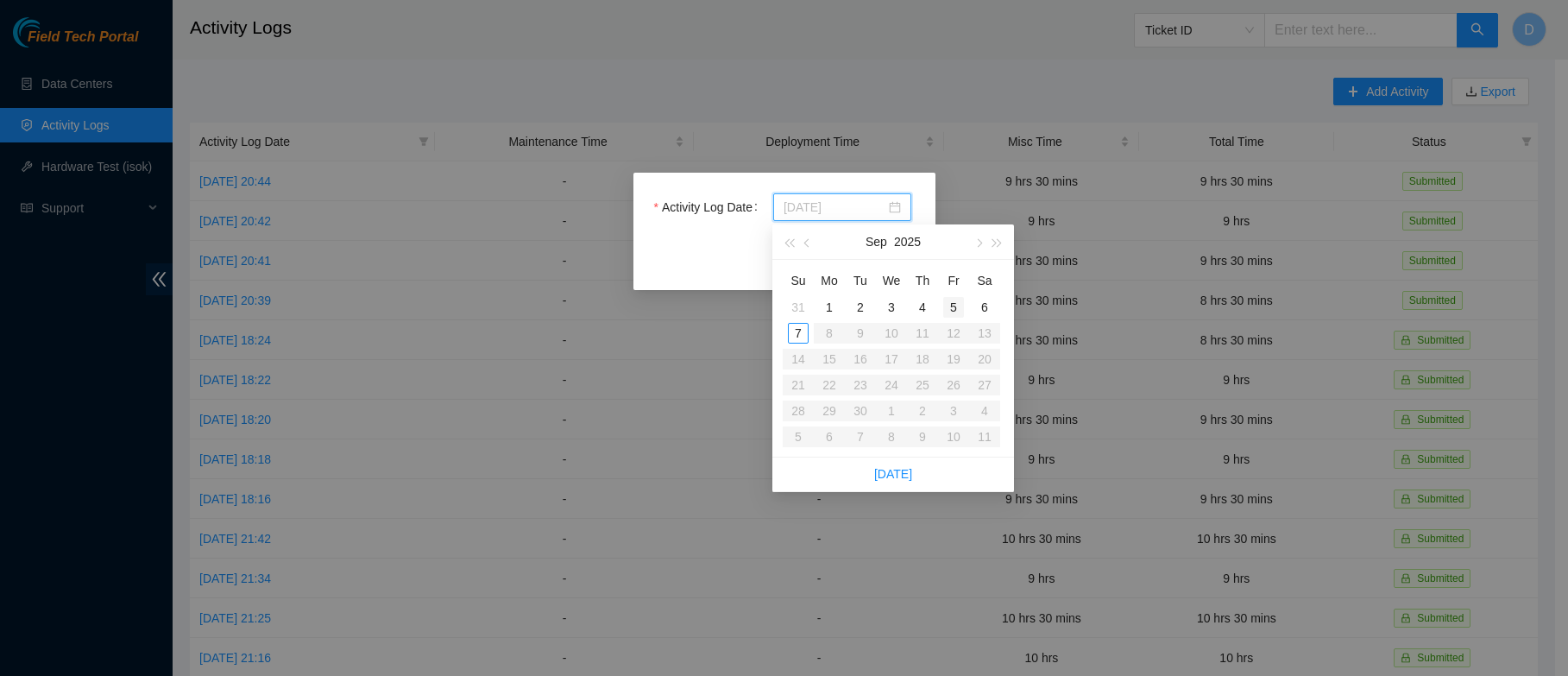
type input "[DATE]"
click at [956, 305] on div "5" at bounding box center [953, 307] width 21 height 21
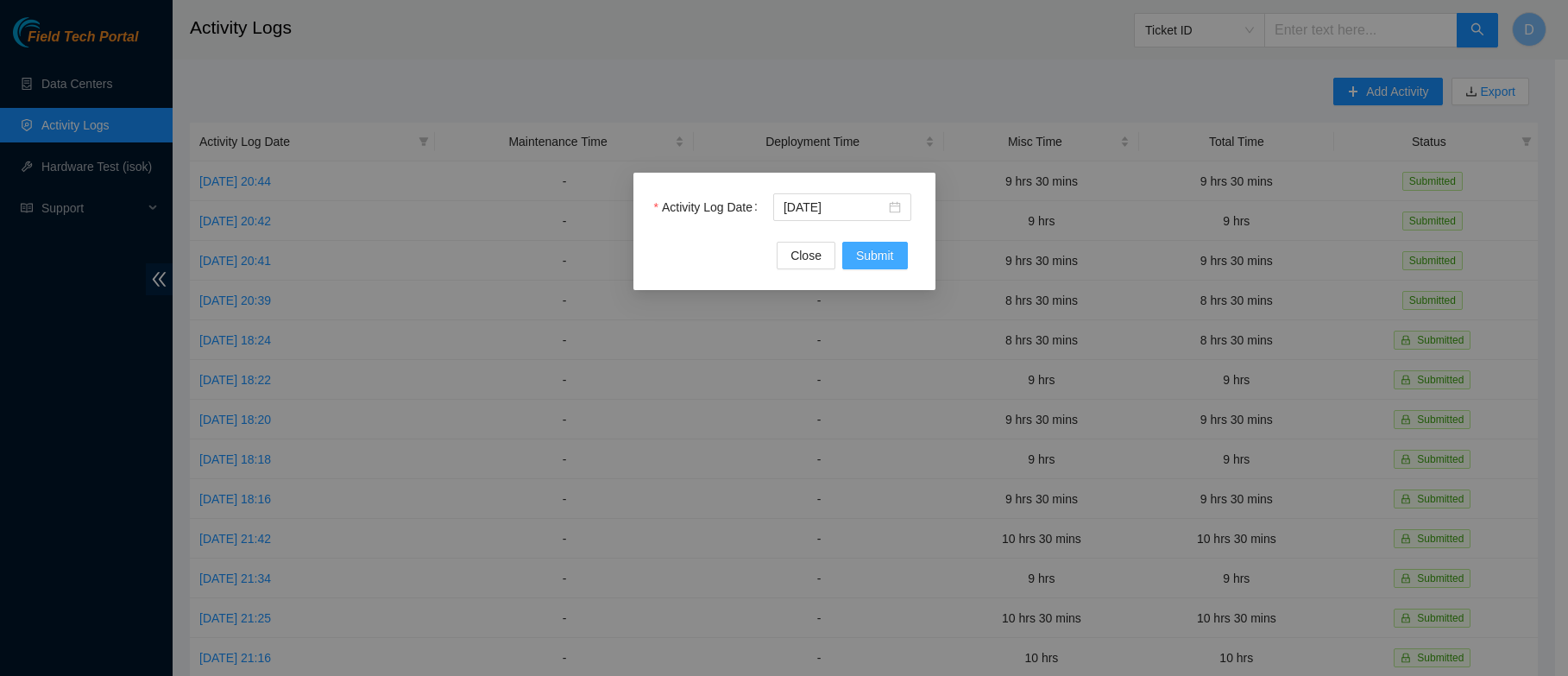
click at [878, 254] on span "Submit" at bounding box center [874, 256] width 38 height 19
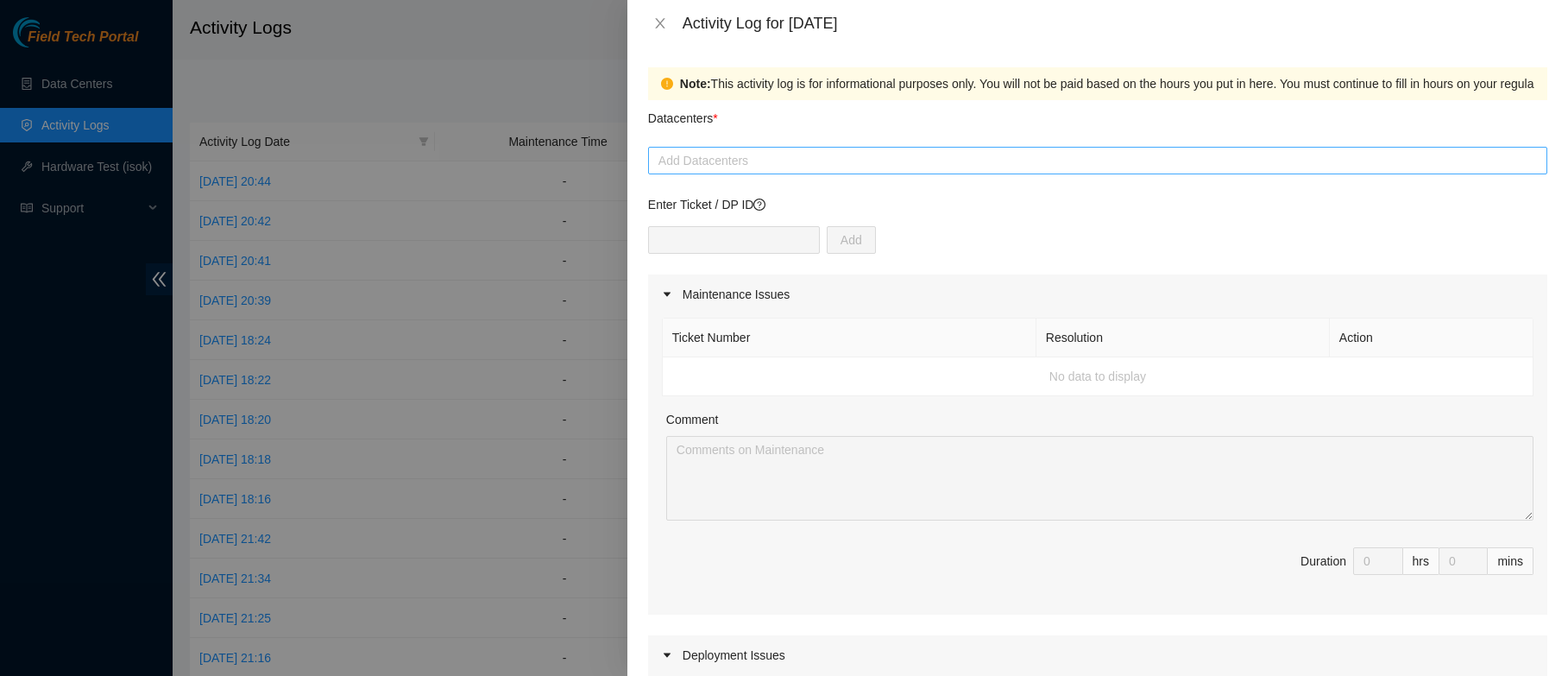
click at [805, 169] on div at bounding box center [1097, 160] width 891 height 21
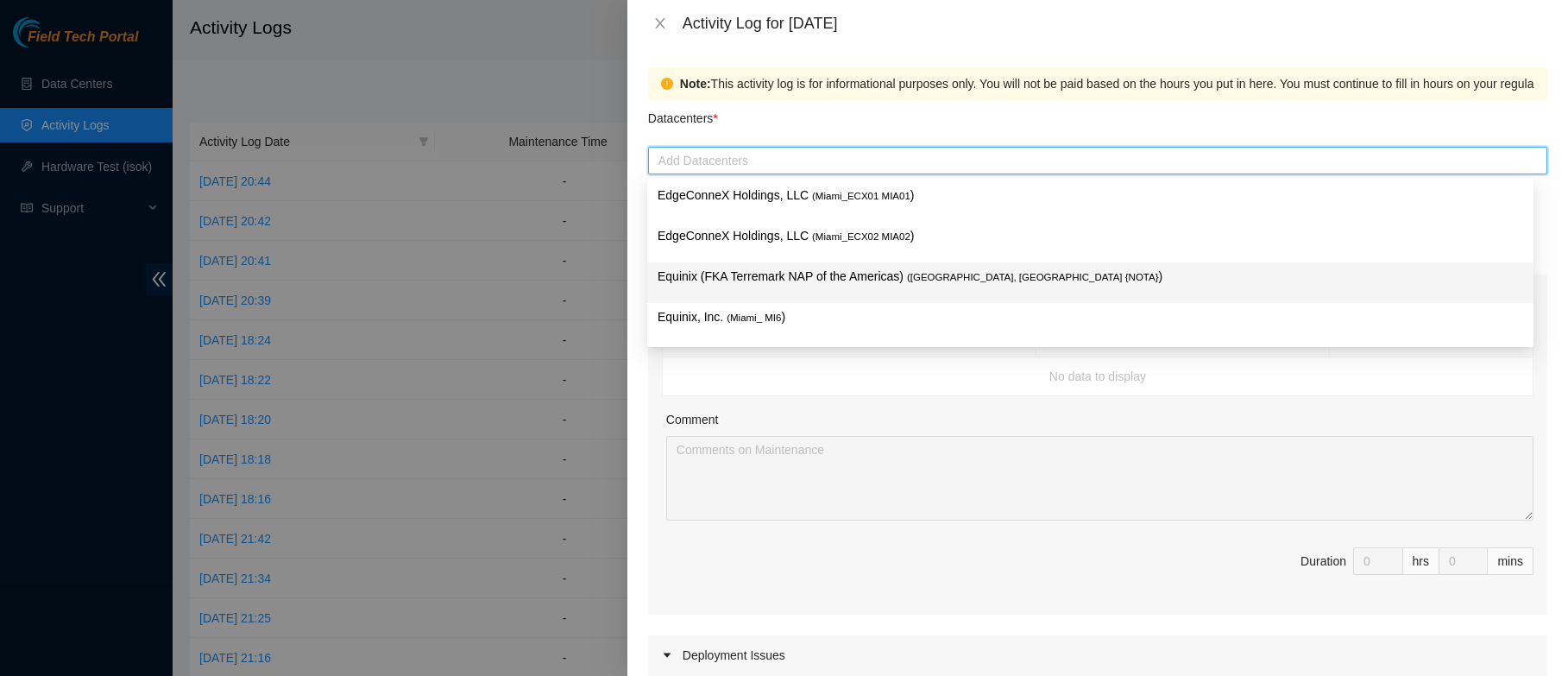
click at [816, 277] on p "Equinix (FKA Terremark NAP of the Americas) ( [GEOGRAPHIC_DATA], [GEOGRAPHIC_DA…" at bounding box center [1090, 277] width 866 height 20
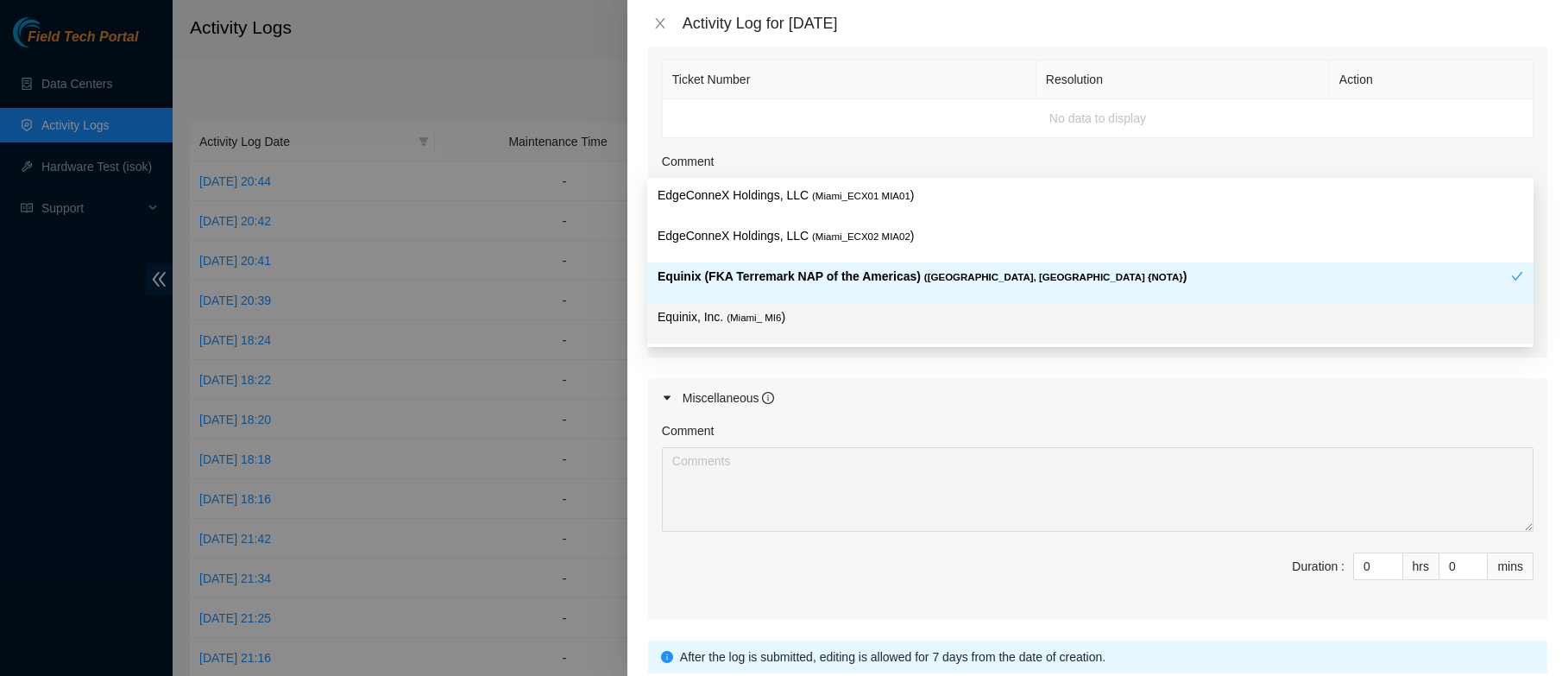
scroll to position [626, 0]
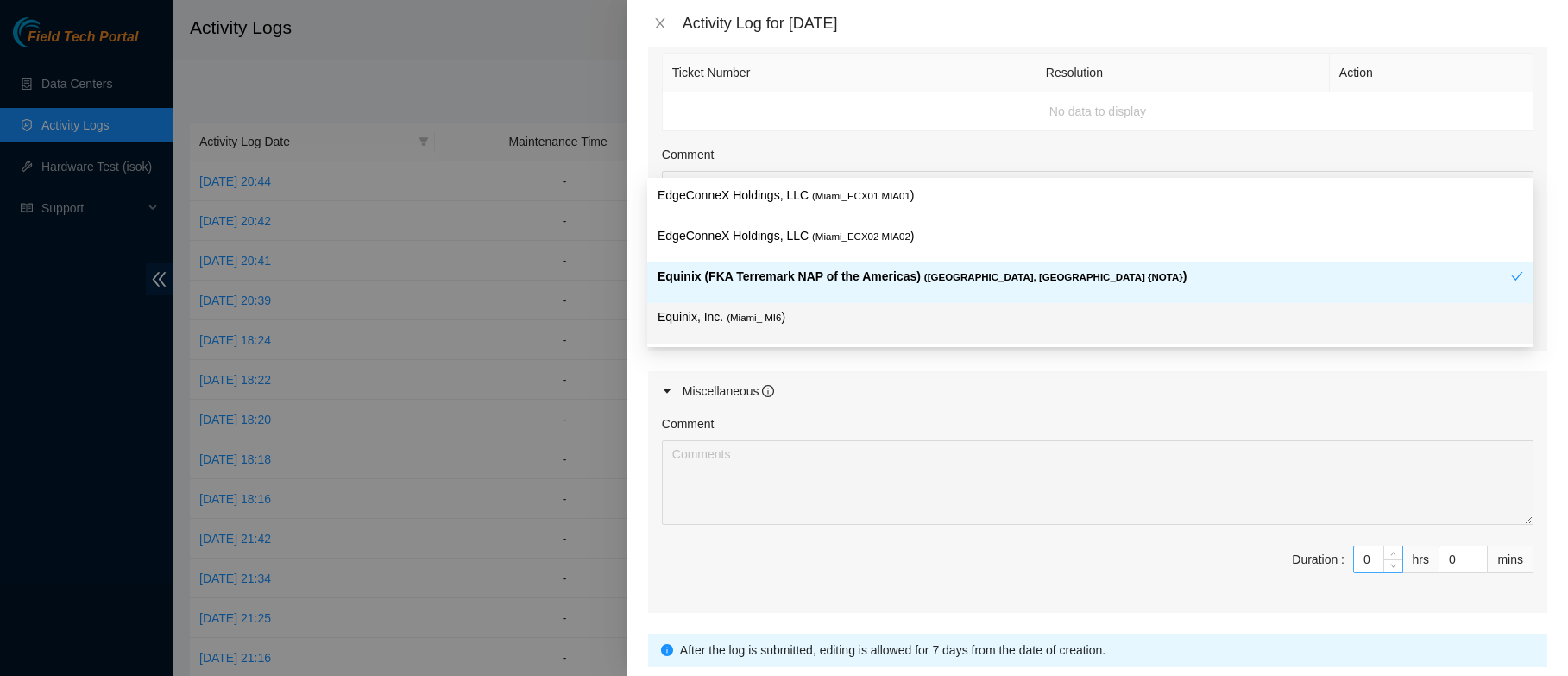
click at [1365, 563] on input "0" at bounding box center [1378, 559] width 49 height 26
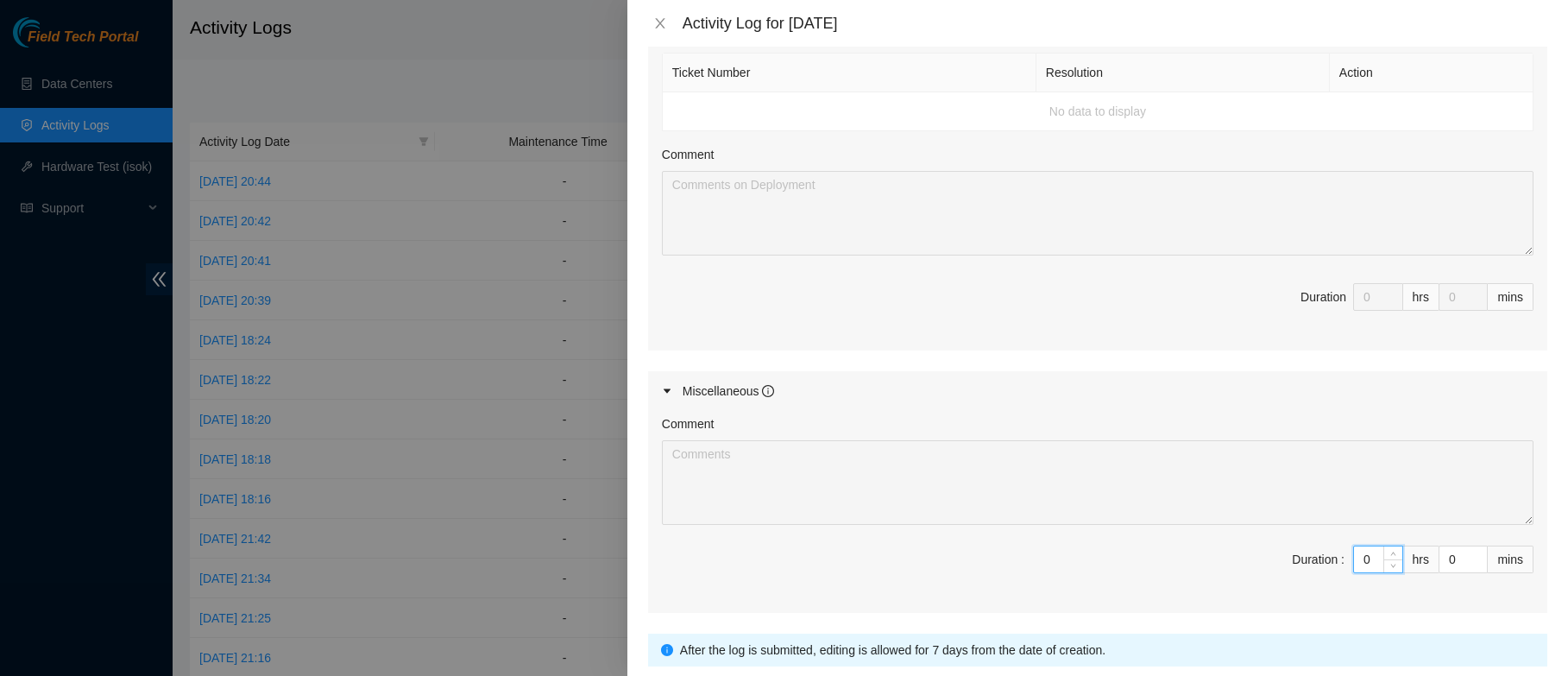
type input "09"
type input "9"
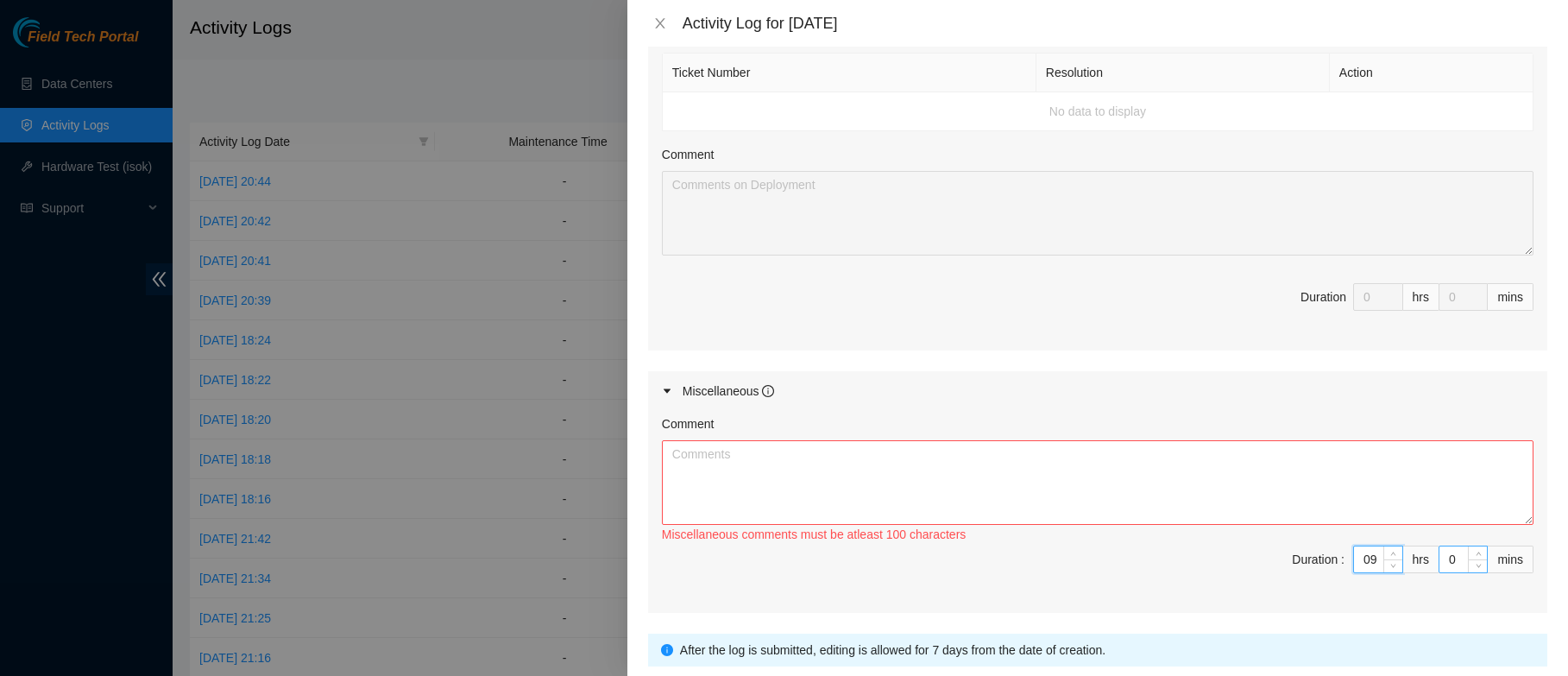
type input "9"
click at [1439, 560] on input "0" at bounding box center [1463, 559] width 48 height 26
type input "30"
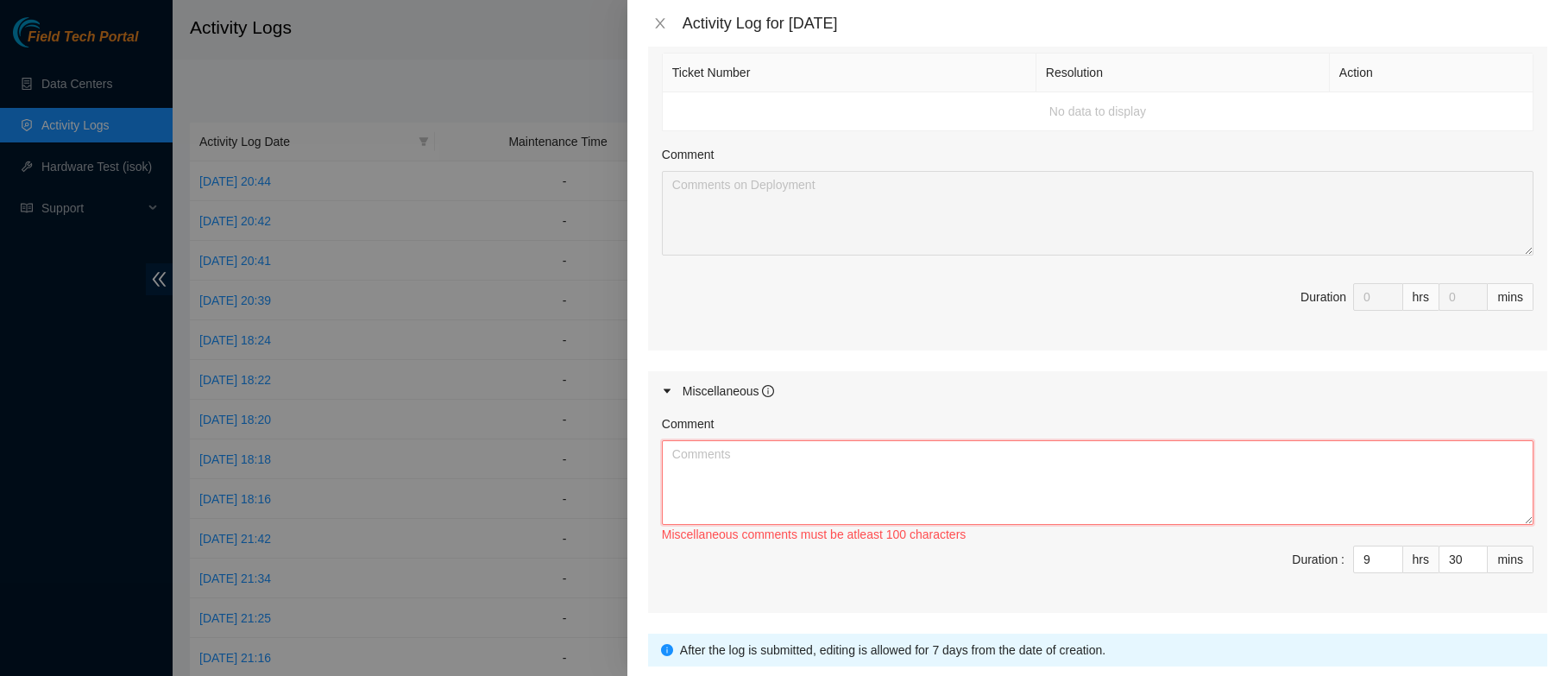
click at [1302, 478] on textarea "Comment" at bounding box center [1097, 483] width 871 height 85
click at [784, 501] on textarea "Comment" at bounding box center [1097, 483] width 871 height 85
paste textarea "B-W-15NGND4 FABRIC-DEN r47319 FABRIC-DEN1h Secure Camera2 Detected Motion Regio…"
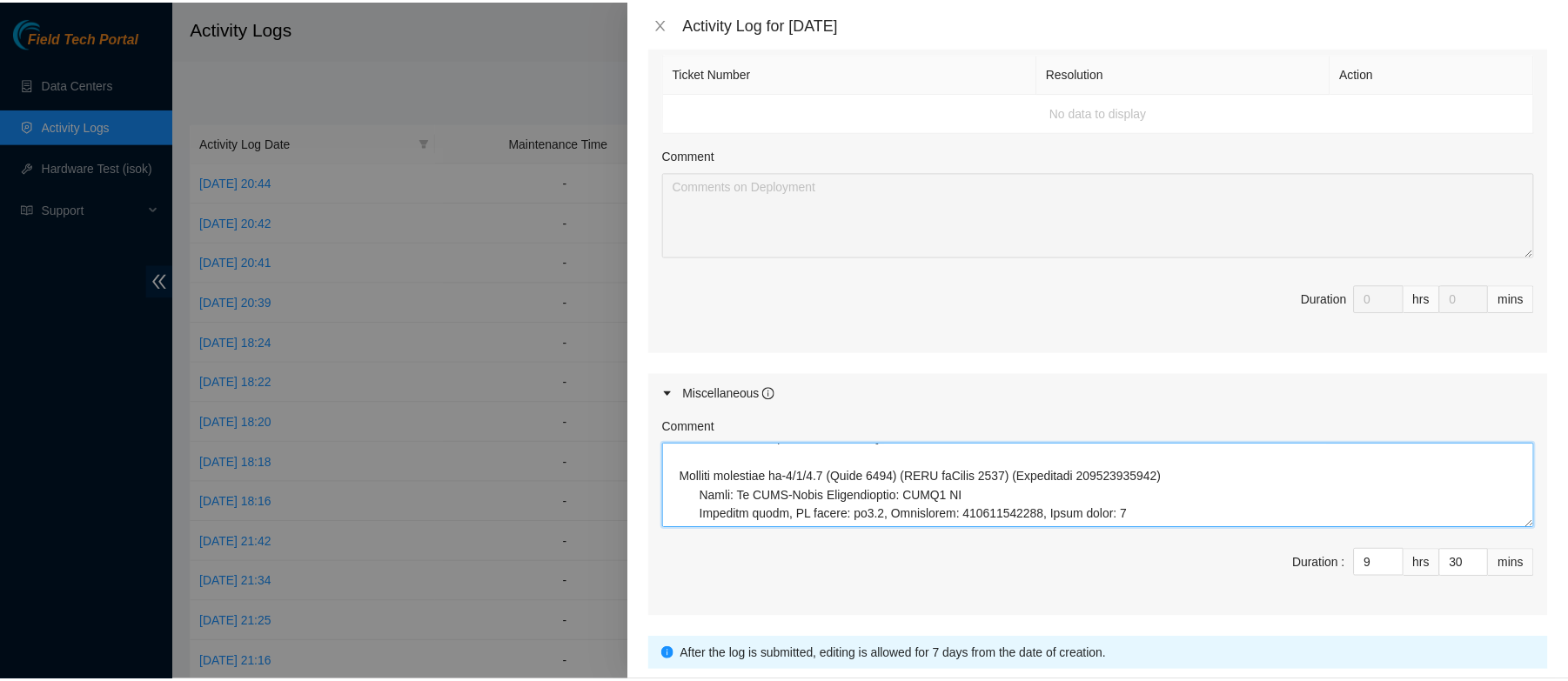
scroll to position [758, 0]
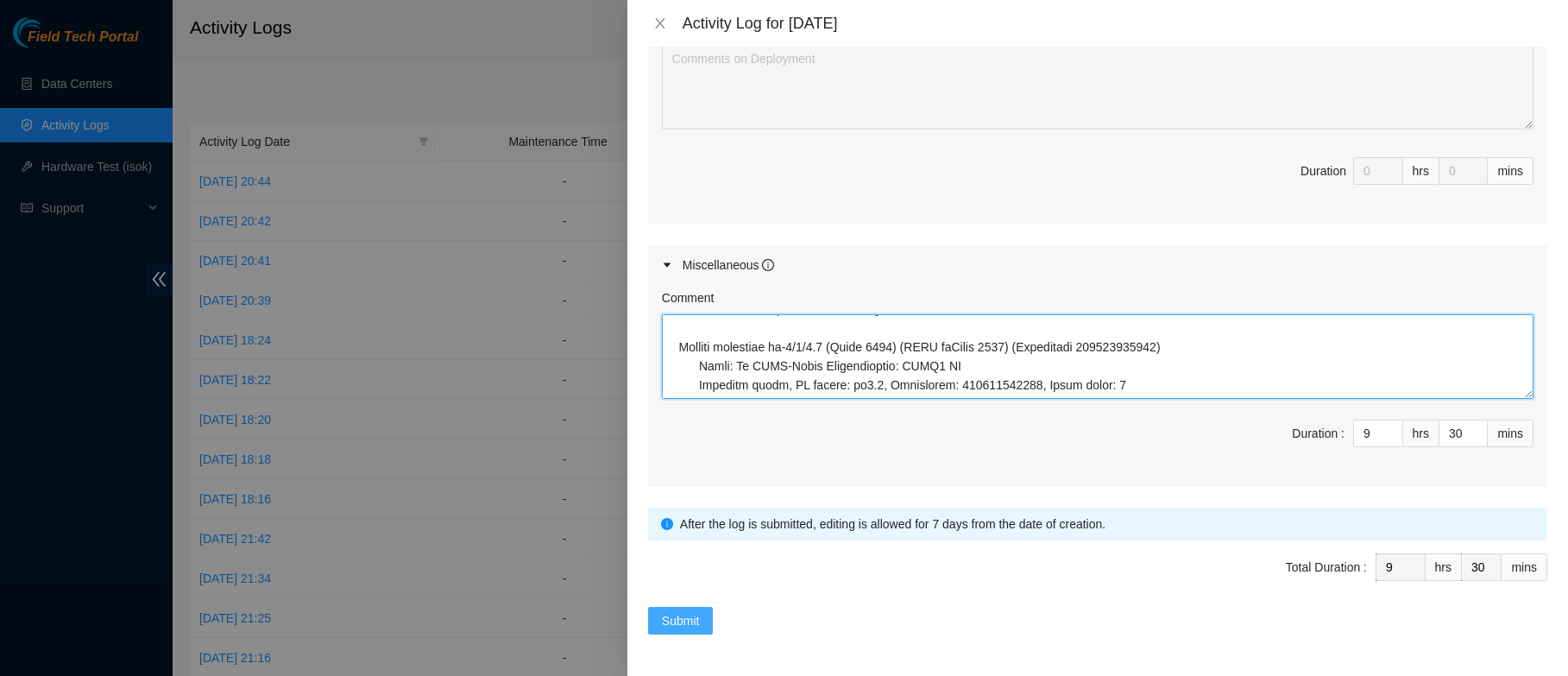
type textarea "B-W-15NGND4 FABRIC-DEN r47319 FABRIC-DEN1h Secure Camera2 Detected Motion Regio…"
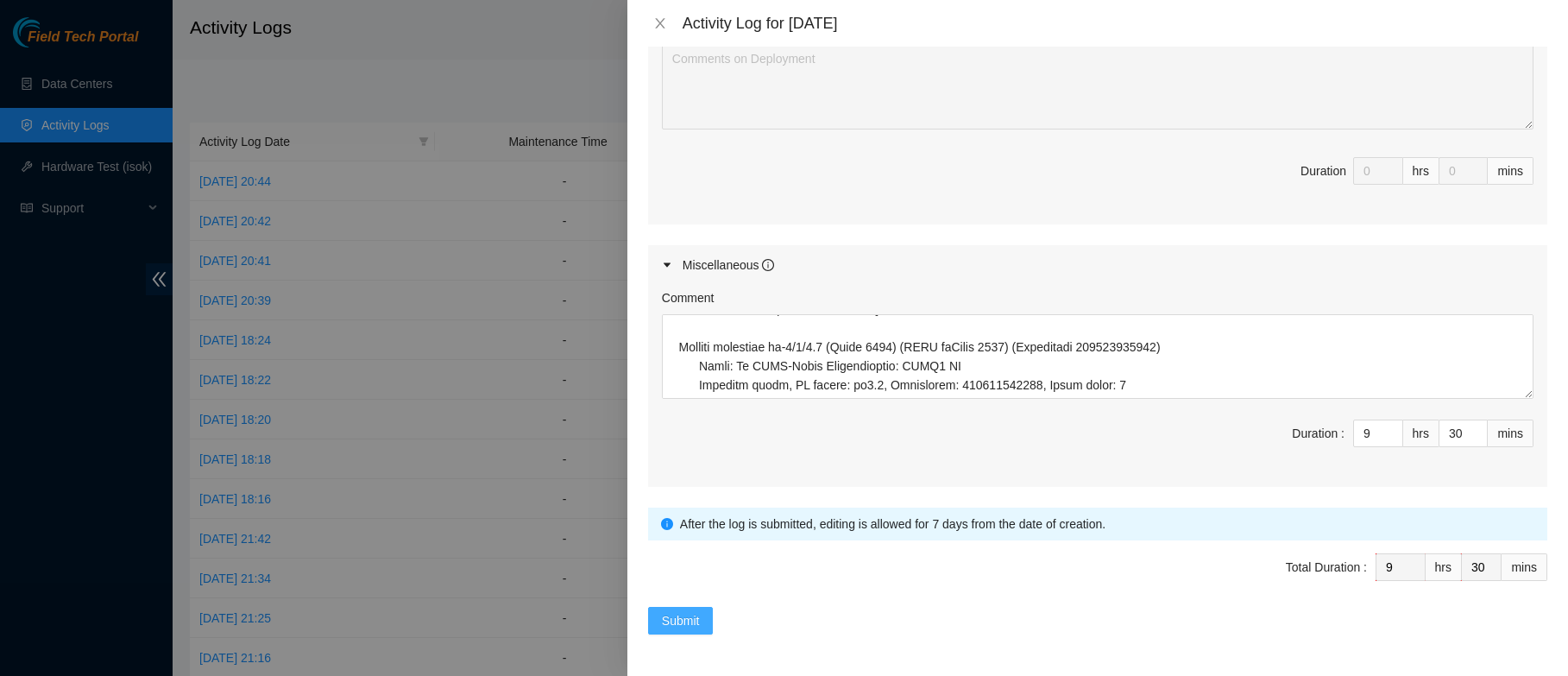
click at [684, 622] on span "Submit" at bounding box center [680, 621] width 38 height 19
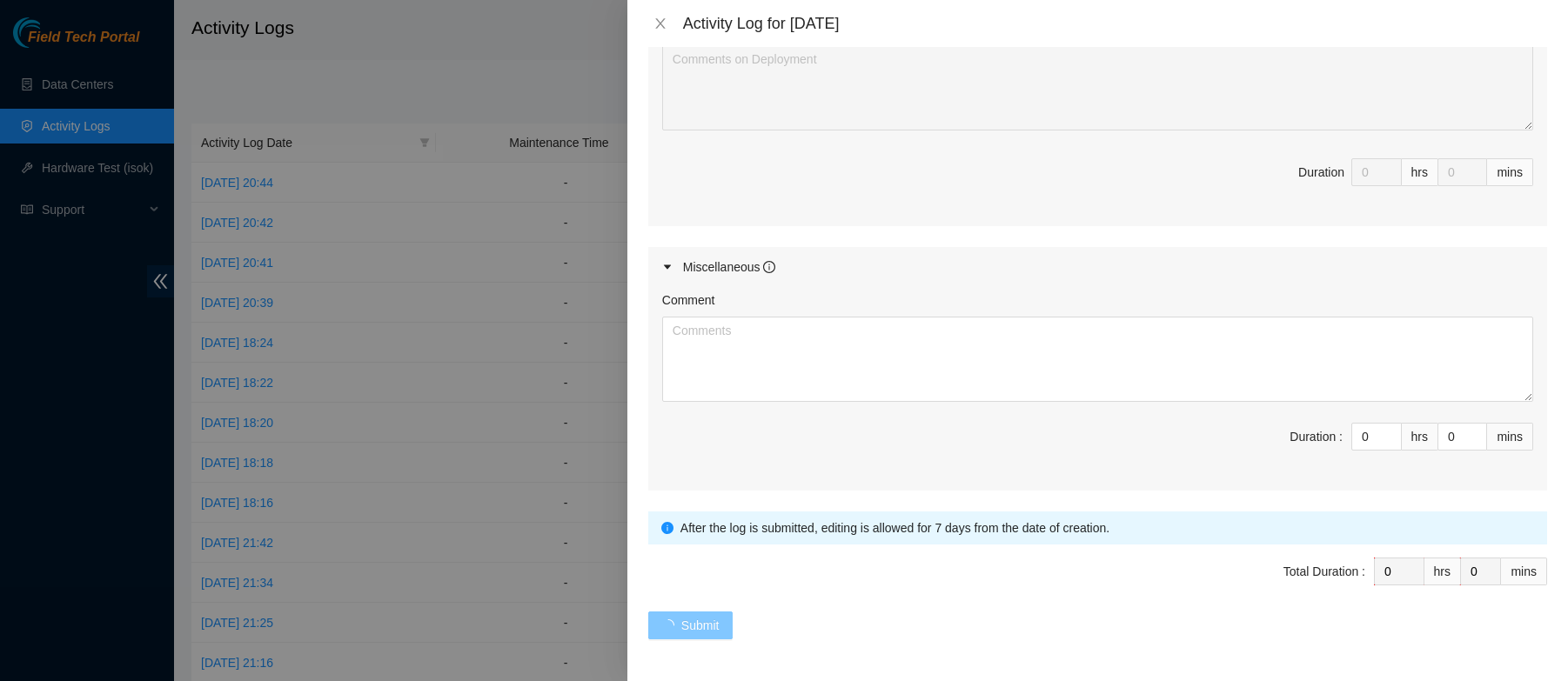
scroll to position [0, 0]
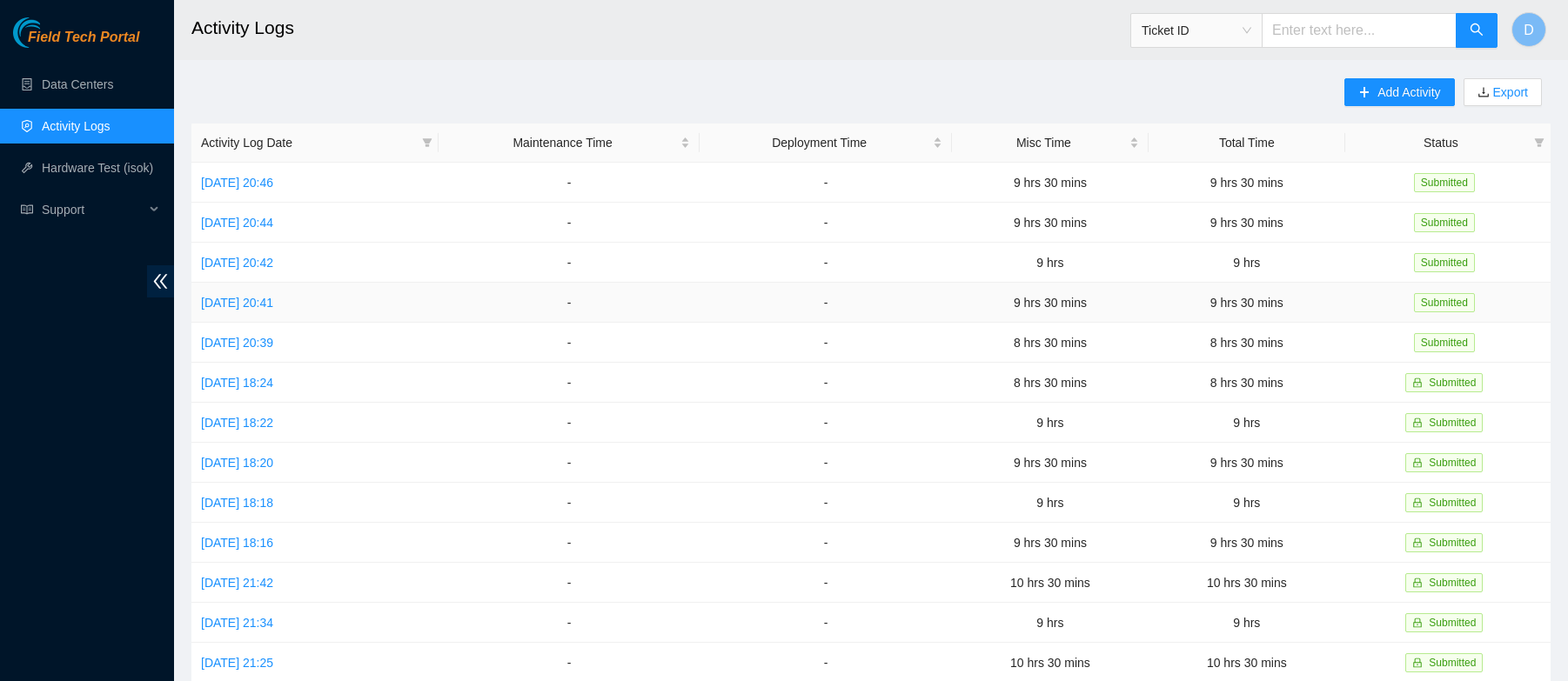
click at [1248, 296] on td "9 hrs 30 mins" at bounding box center [1246, 302] width 196 height 40
